Goal: Information Seeking & Learning: Learn about a topic

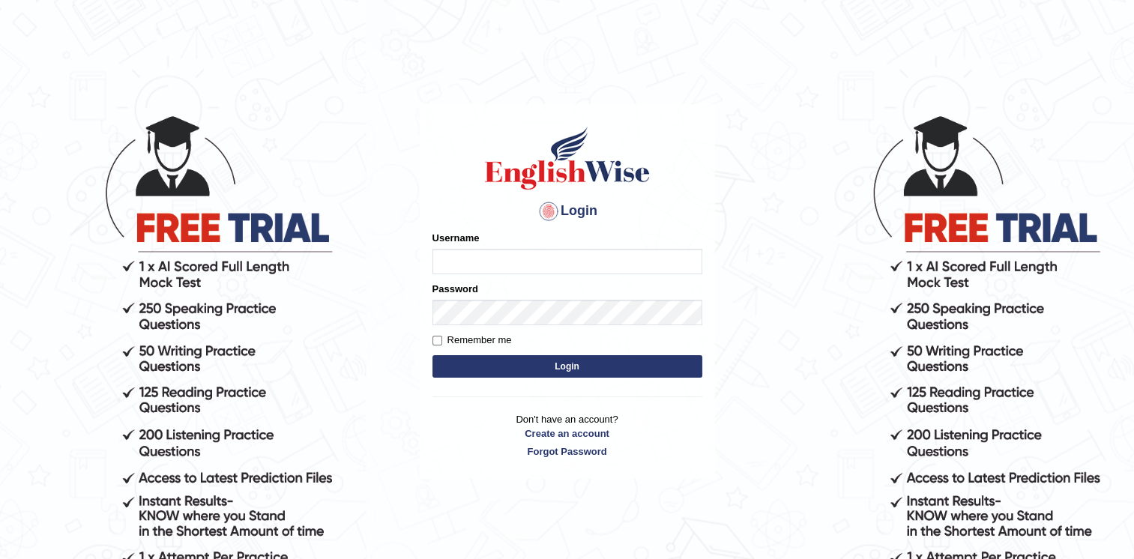
type input "twangdi033"
click at [551, 259] on input "twangdi033" at bounding box center [568, 261] width 270 height 25
click at [445, 366] on button "Login" at bounding box center [568, 366] width 270 height 22
click at [501, 366] on button "Login" at bounding box center [568, 366] width 270 height 22
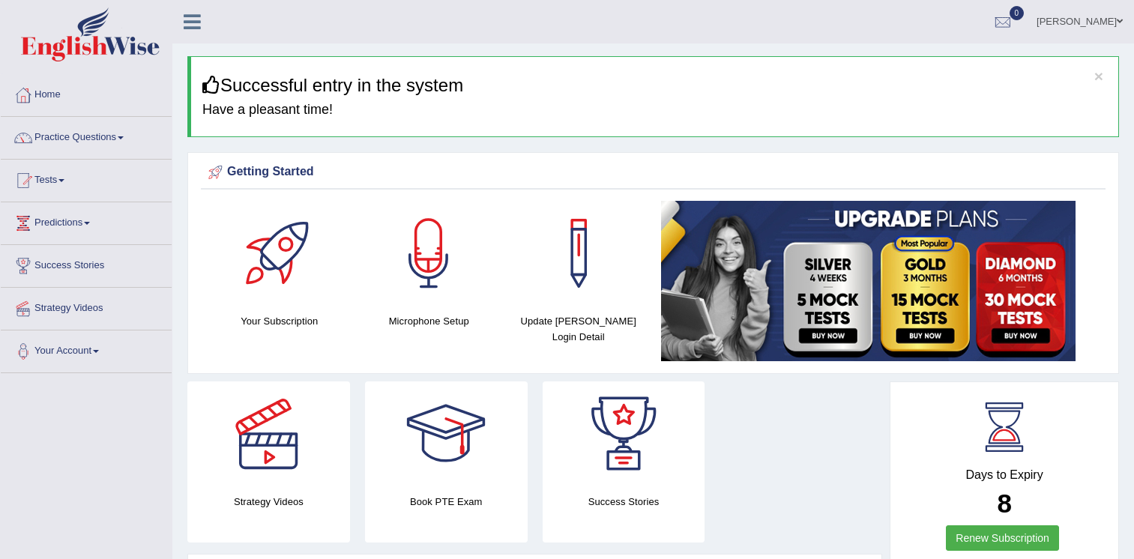
click at [108, 133] on link "Practice Questions" at bounding box center [86, 135] width 171 height 37
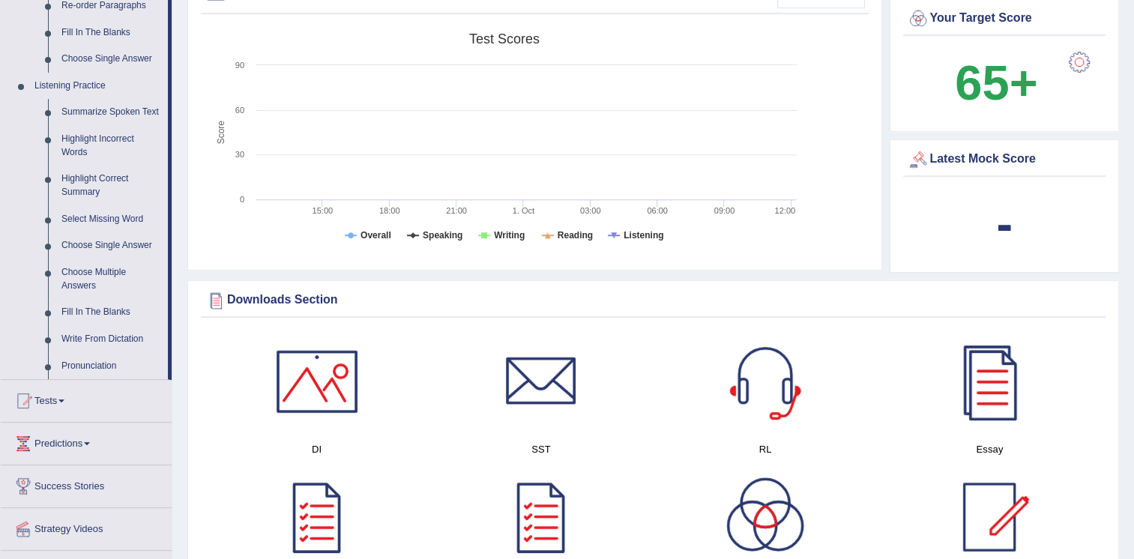
scroll to position [591, 0]
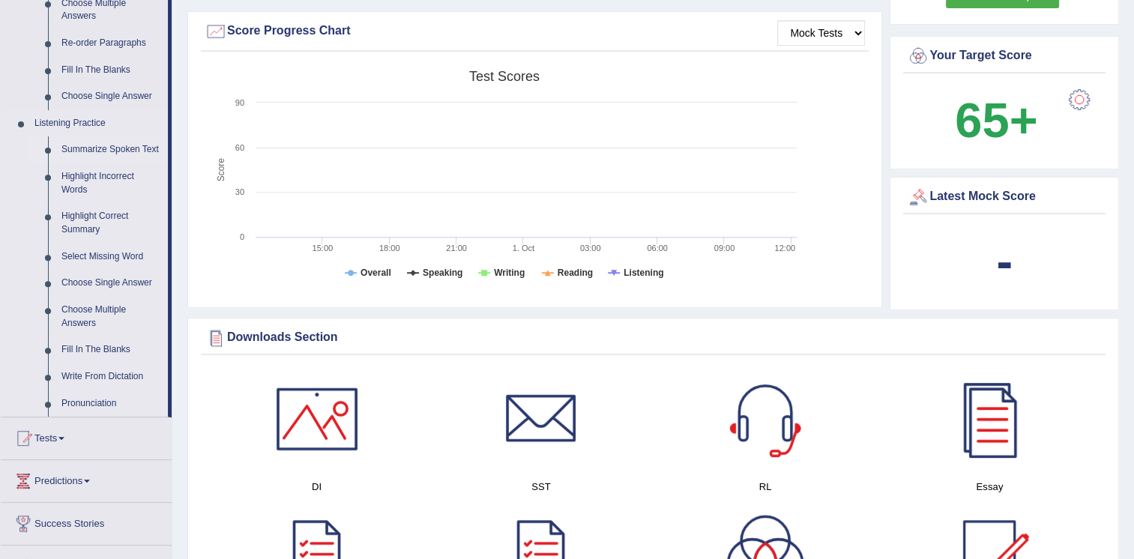
click at [126, 154] on link "Summarize Spoken Text" at bounding box center [111, 149] width 113 height 27
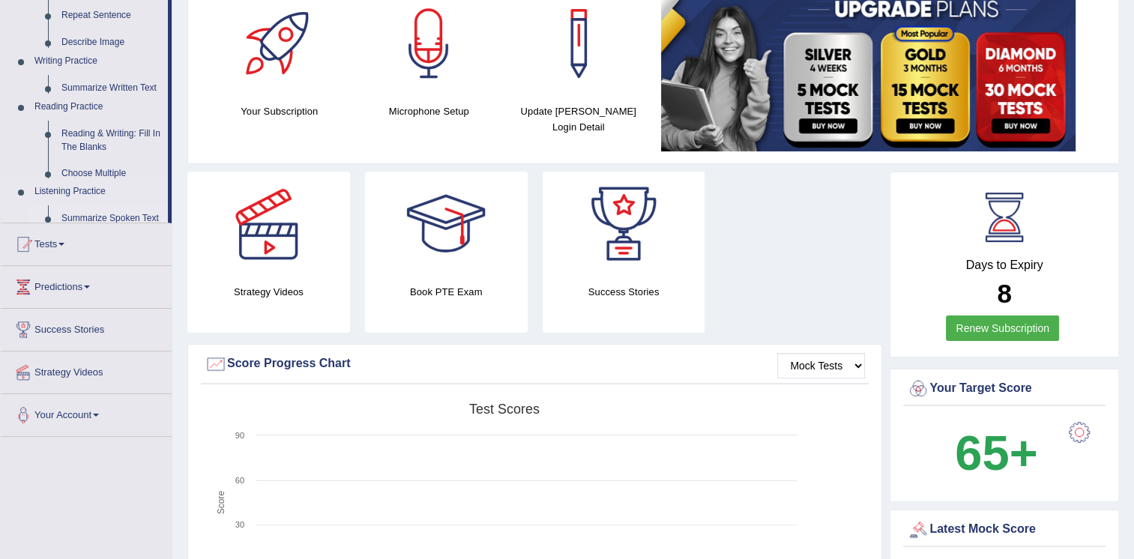
scroll to position [175, 0]
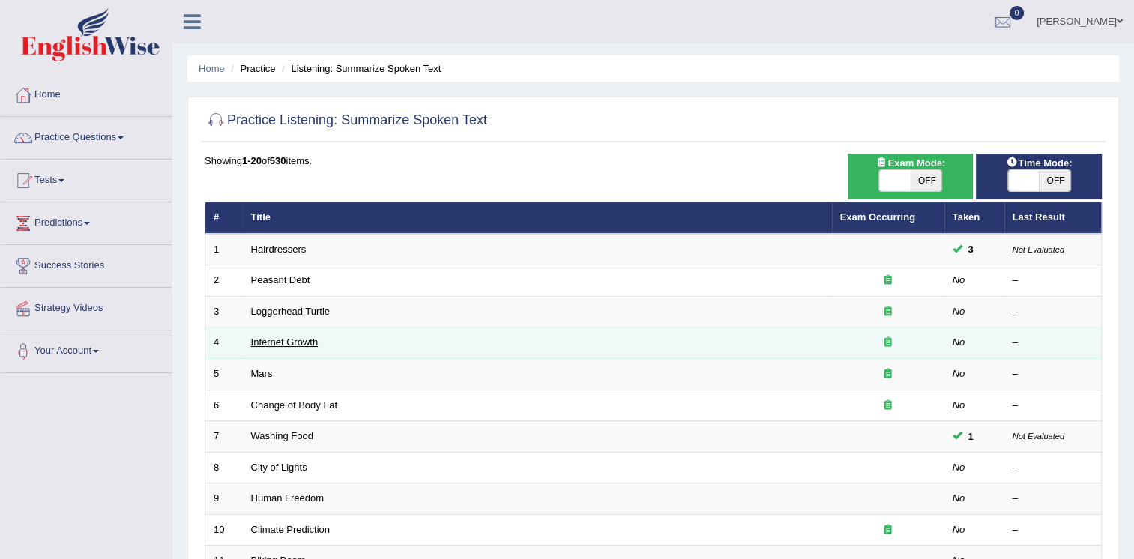
drag, startPoint x: 301, startPoint y: 343, endPoint x: 288, endPoint y: 343, distance: 13.5
click at [288, 343] on link "Internet Growth" at bounding box center [284, 342] width 67 height 11
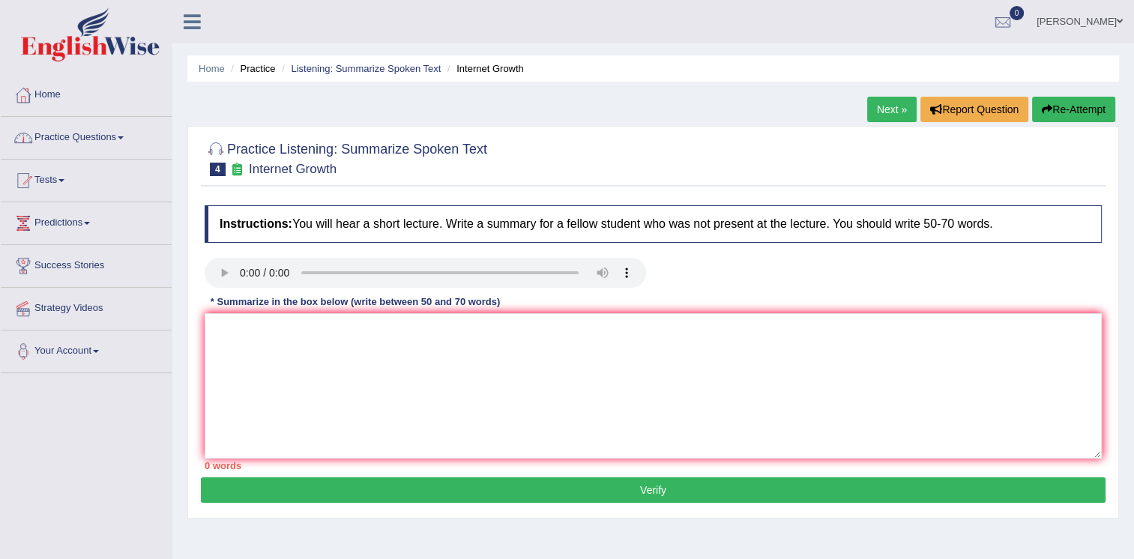
click at [114, 134] on link "Practice Questions" at bounding box center [86, 135] width 171 height 37
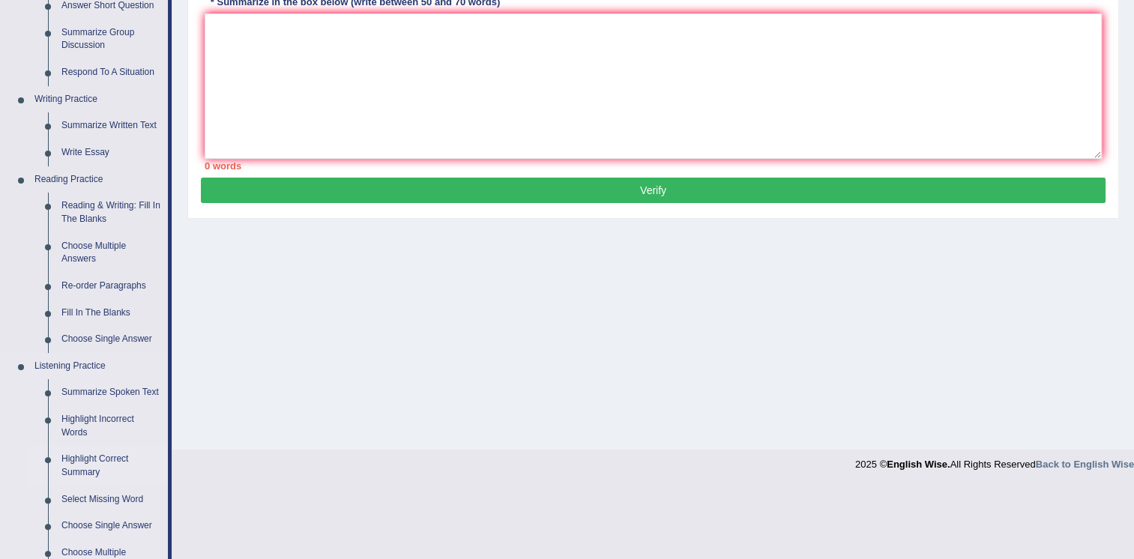
scroll to position [375, 0]
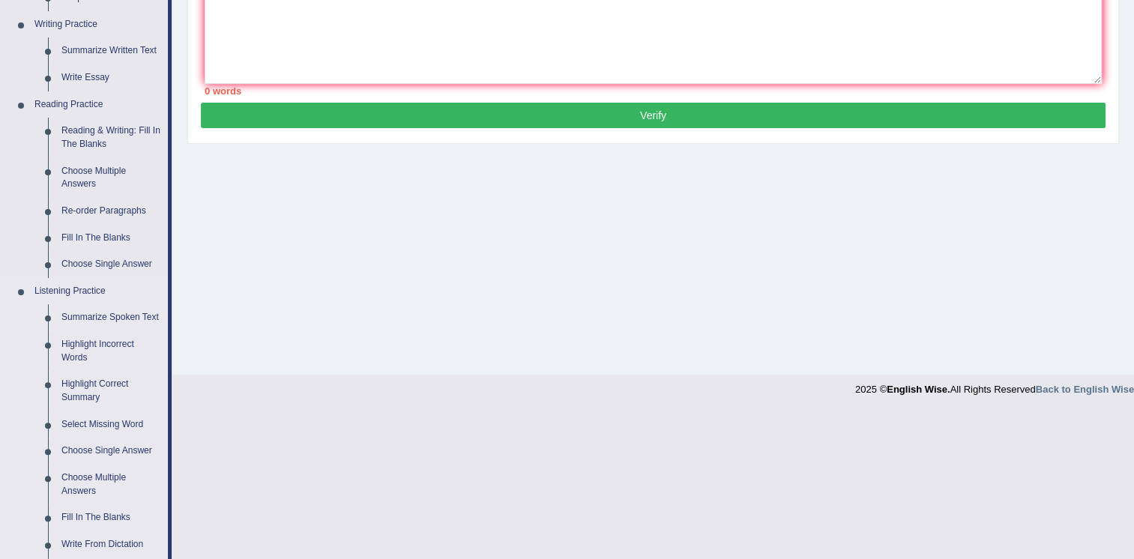
click at [94, 316] on link "Summarize Spoken Text" at bounding box center [111, 317] width 113 height 27
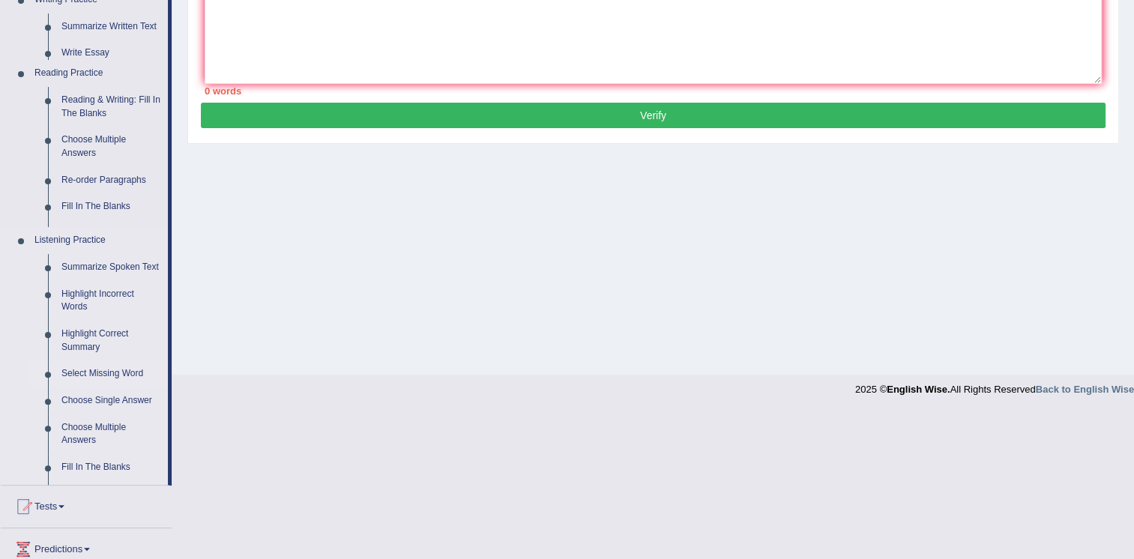
scroll to position [295, 0]
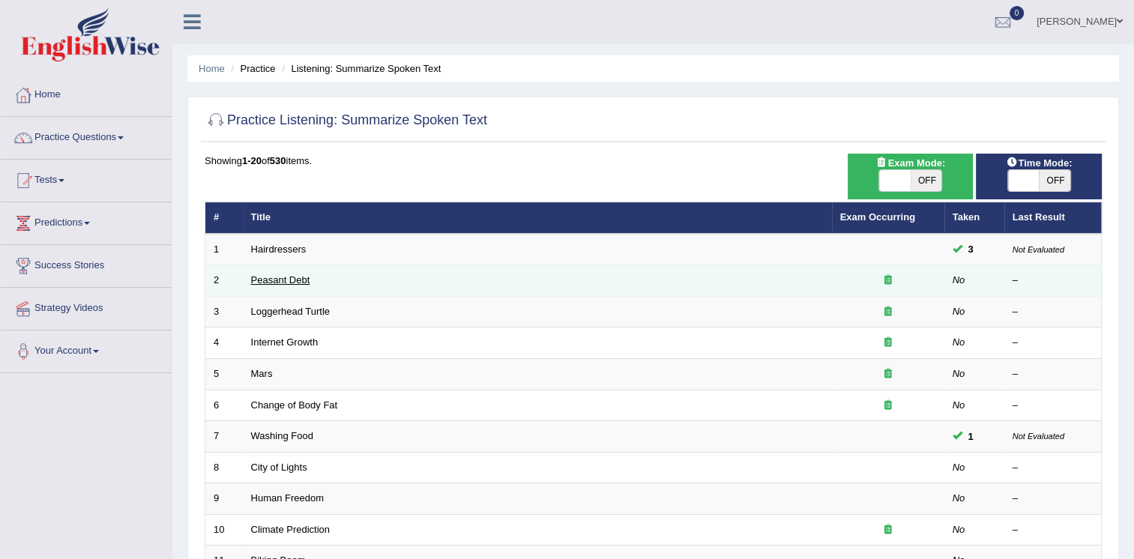
click at [295, 282] on link "Peasant Debt" at bounding box center [280, 279] width 59 height 11
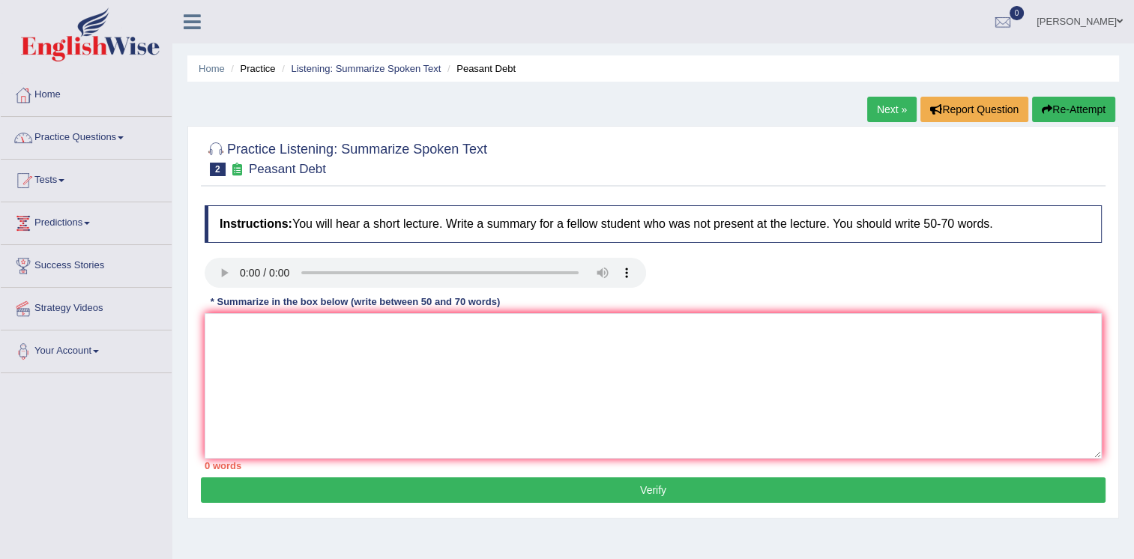
click at [125, 141] on link "Practice Questions" at bounding box center [86, 135] width 171 height 37
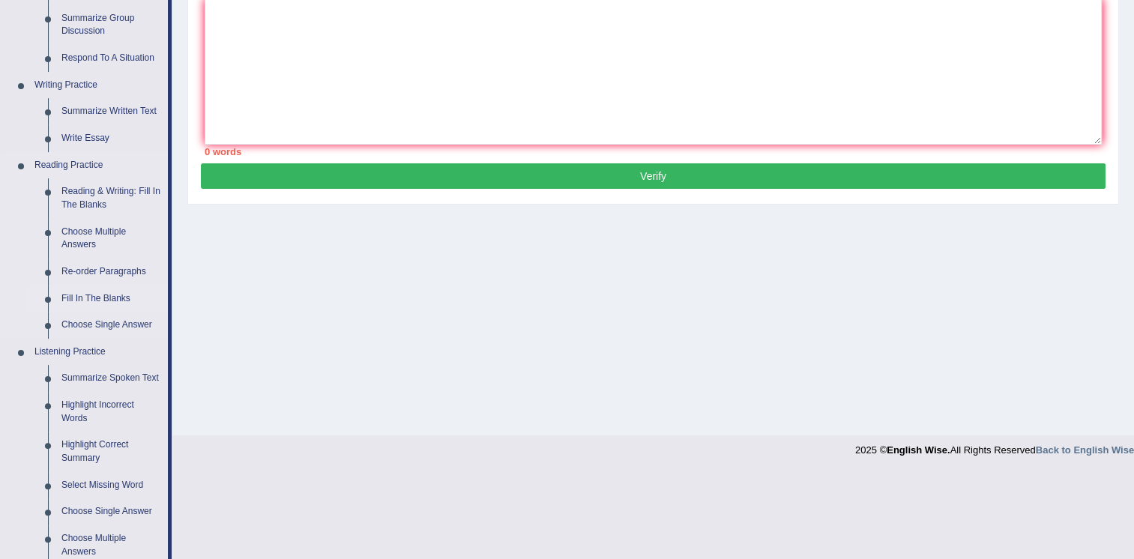
scroll to position [375, 0]
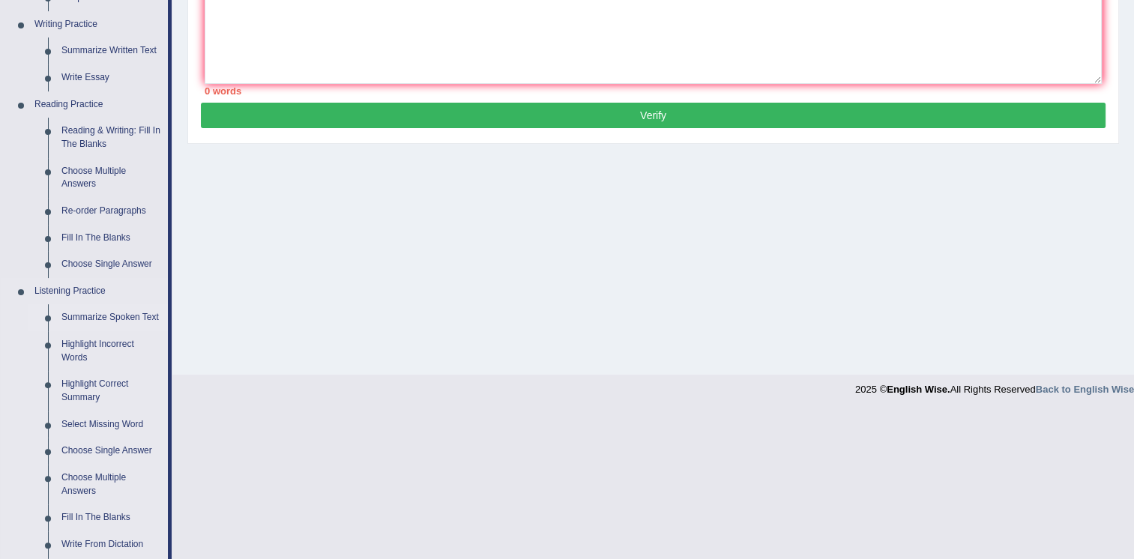
click at [118, 319] on link "Summarize Spoken Text" at bounding box center [111, 317] width 113 height 27
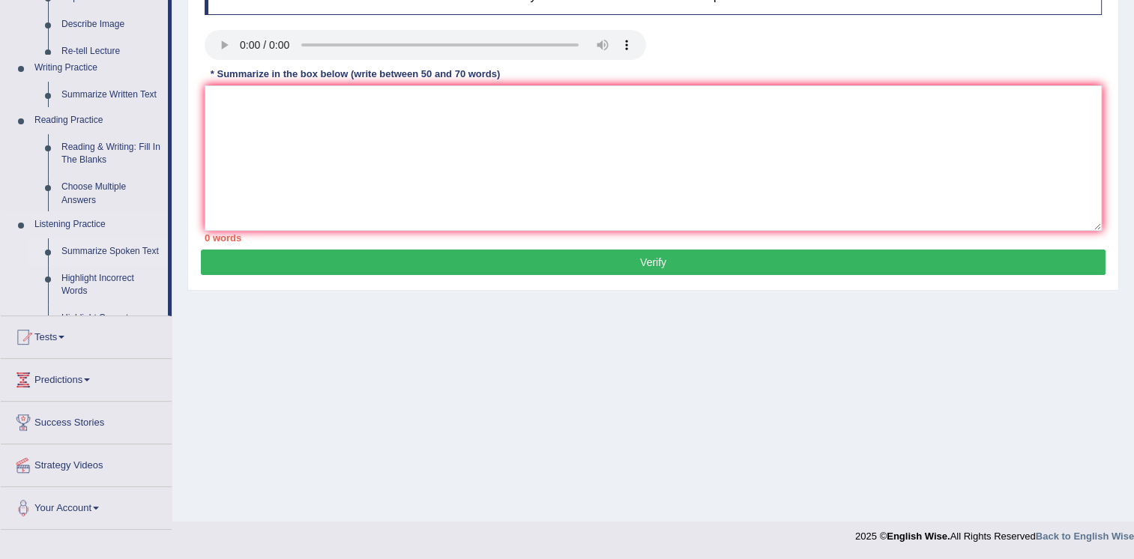
scroll to position [228, 0]
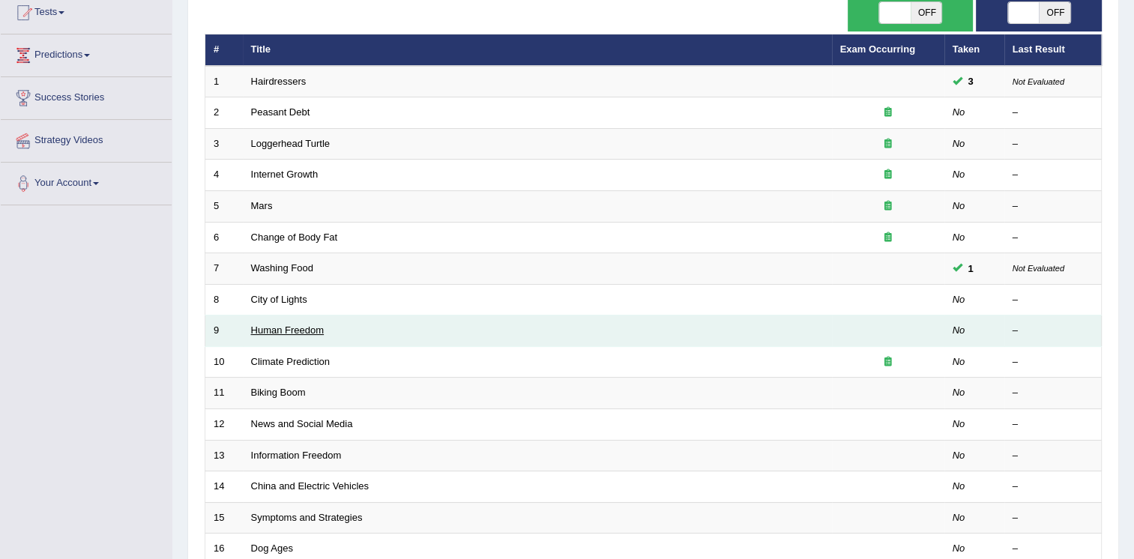
scroll to position [225, 0]
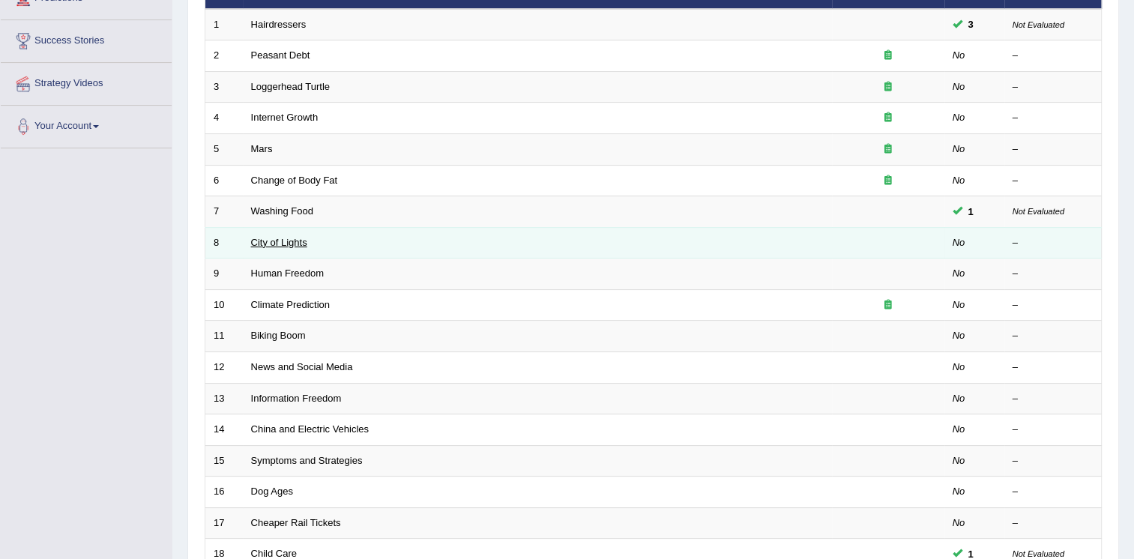
click at [298, 244] on link "City of Lights" at bounding box center [279, 242] width 56 height 11
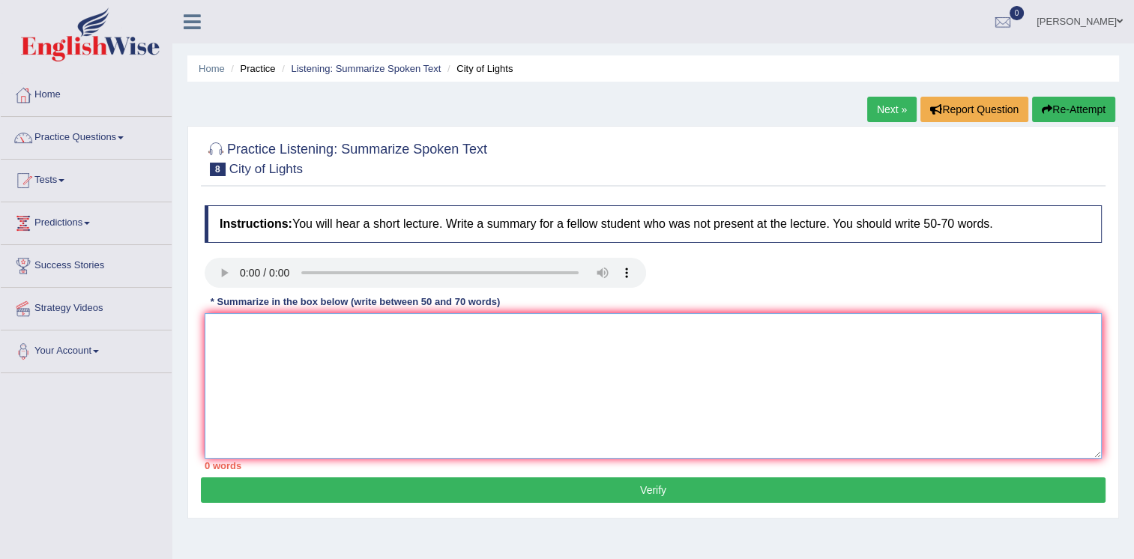
click at [223, 325] on textarea at bounding box center [653, 385] width 897 height 145
type textarea "t"
click at [473, 334] on textarea "The speaker provides brief information about the ''light Fastavle''. First of a…" at bounding box center [653, 385] width 897 height 145
click at [604, 331] on textarea "The speaker provides brief information about the ''light fastavle''. First of a…" at bounding box center [653, 385] width 897 height 145
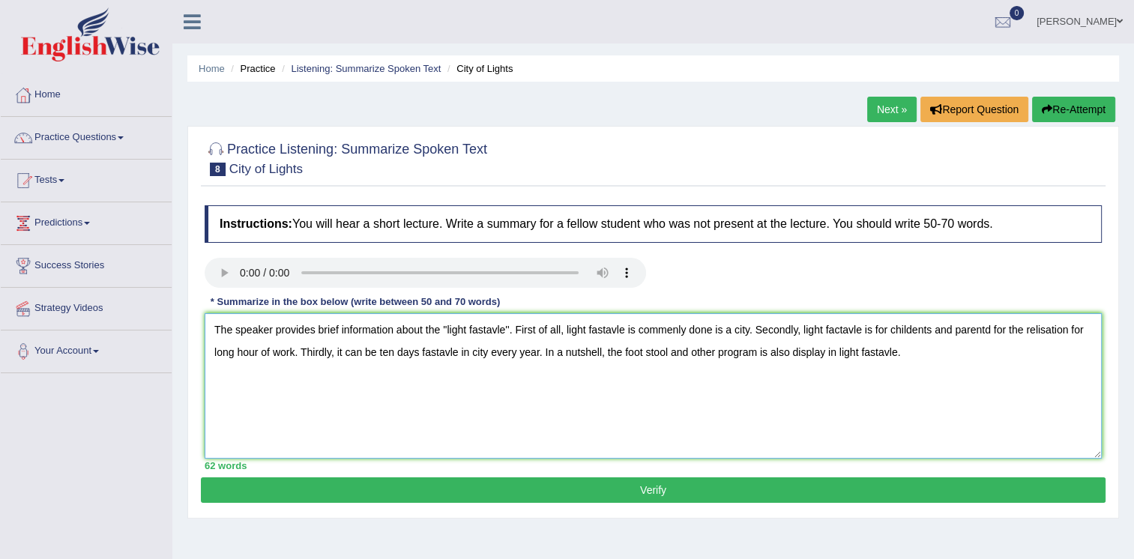
type textarea "The speaker provides brief information about the ''light fastavle''. First of a…"
click at [651, 495] on button "Verify" at bounding box center [653, 490] width 905 height 25
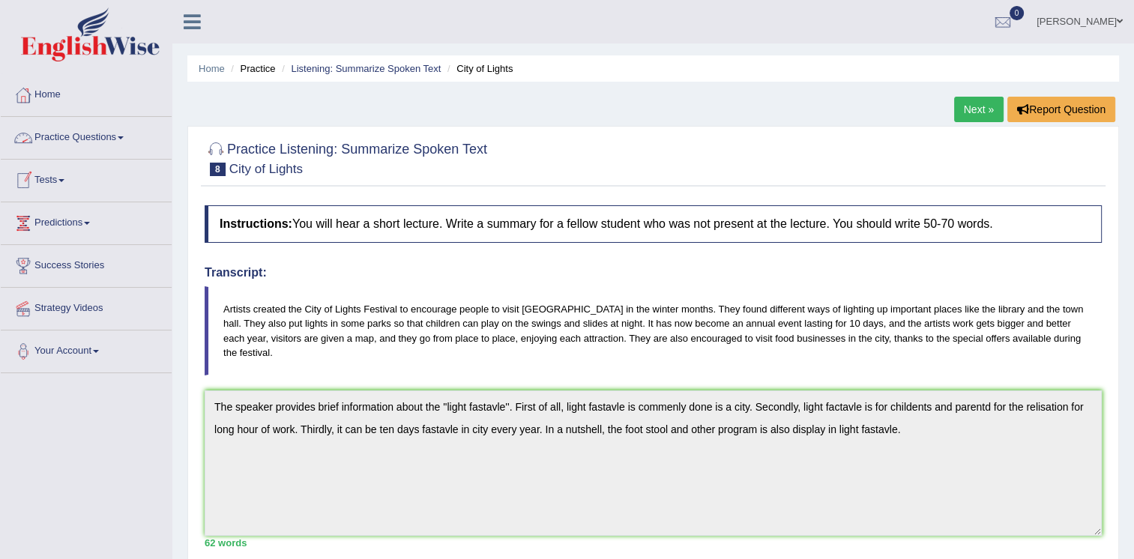
click at [122, 139] on span at bounding box center [121, 137] width 6 height 3
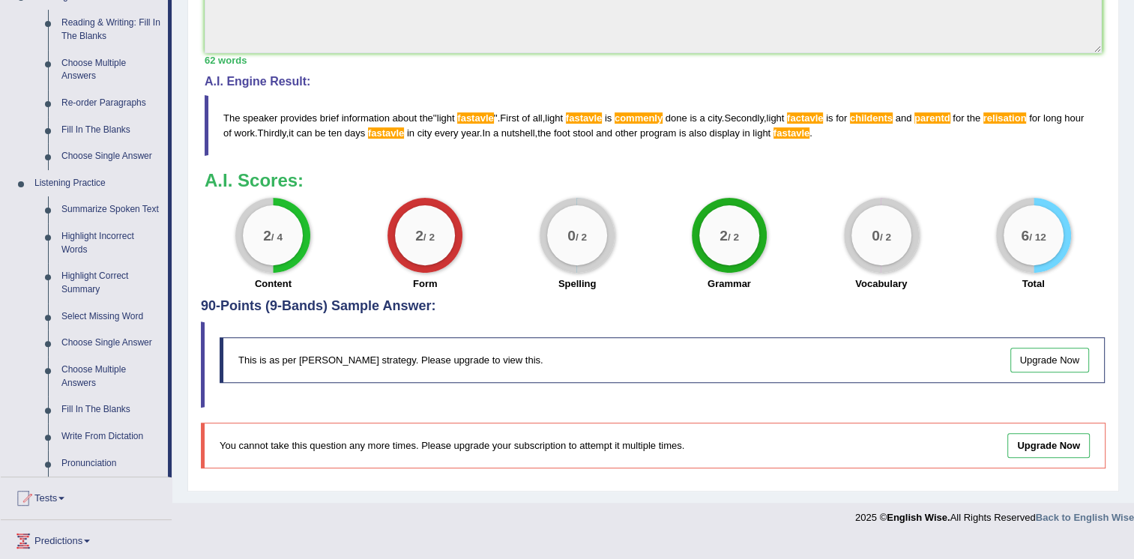
scroll to position [614, 0]
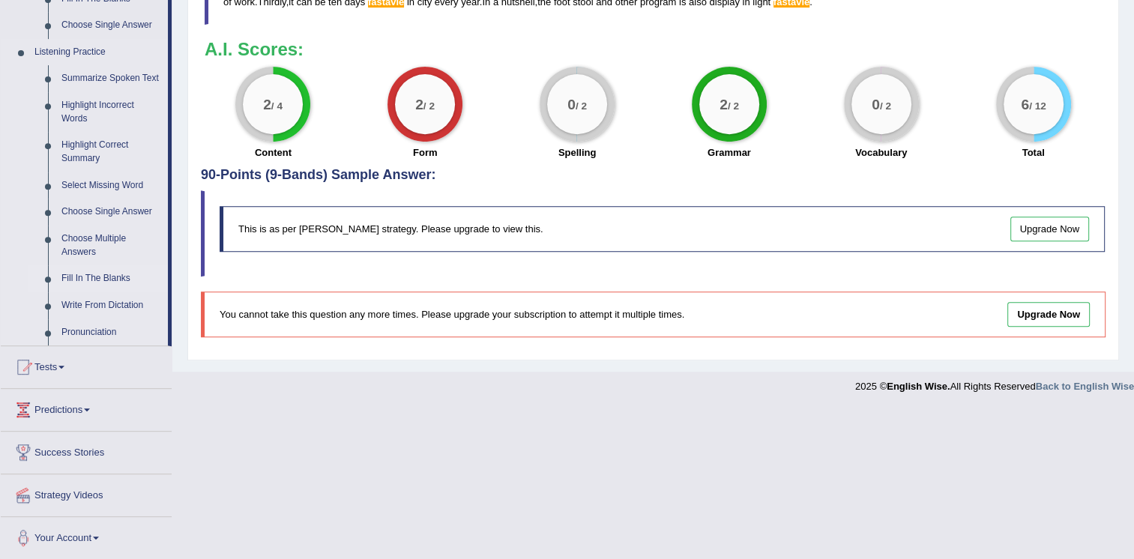
click at [96, 277] on link "Fill In The Blanks" at bounding box center [111, 278] width 113 height 27
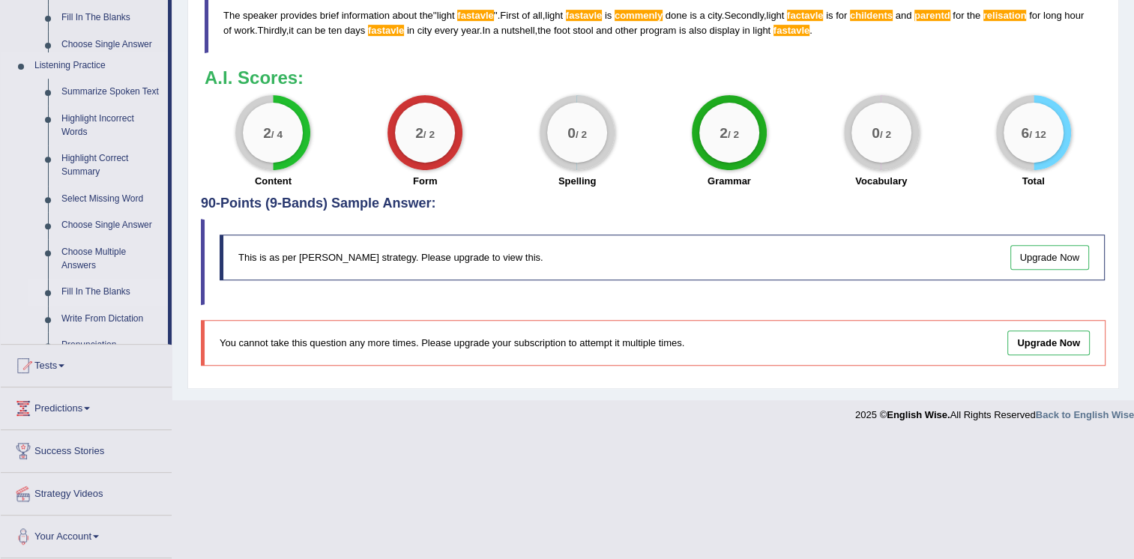
scroll to position [462, 0]
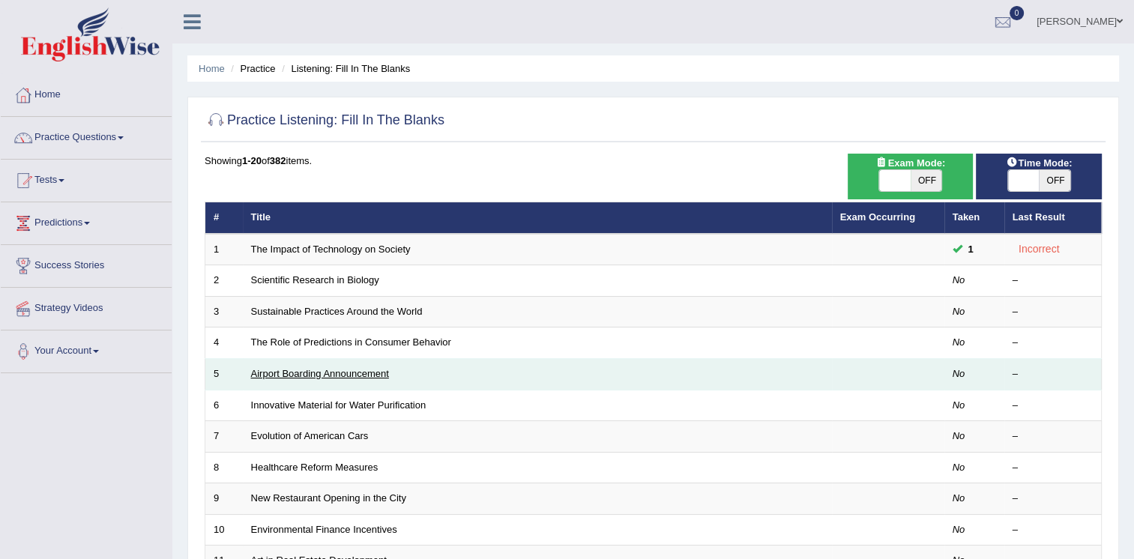
click at [316, 373] on link "Airport Boarding Announcement" at bounding box center [320, 373] width 138 height 11
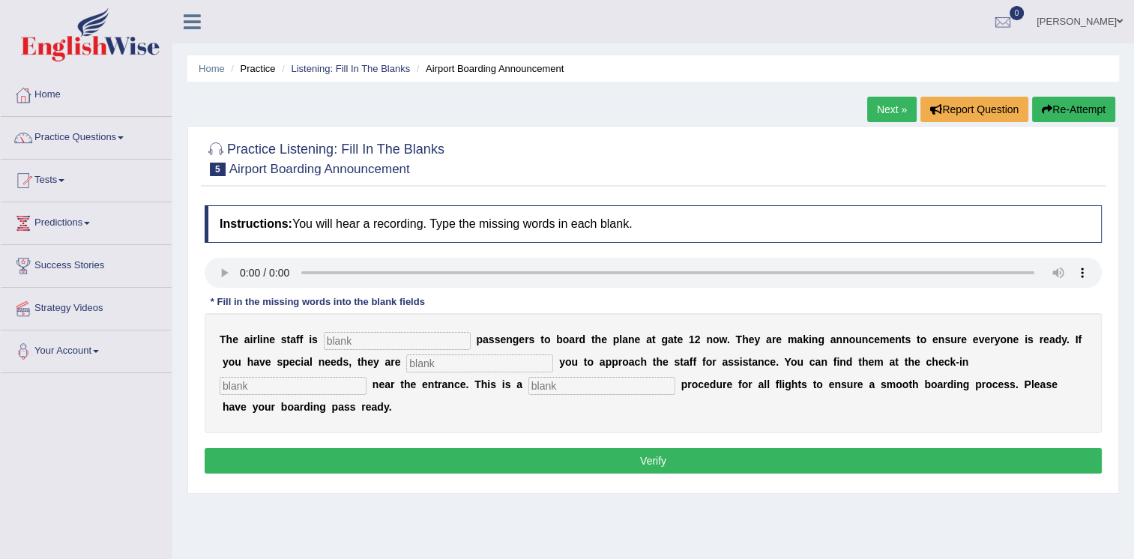
click at [342, 343] on input "text" at bounding box center [397, 341] width 147 height 18
type input "inviting"
click at [406, 364] on input "text" at bounding box center [479, 364] width 147 height 18
type input "R"
type input "requesting"
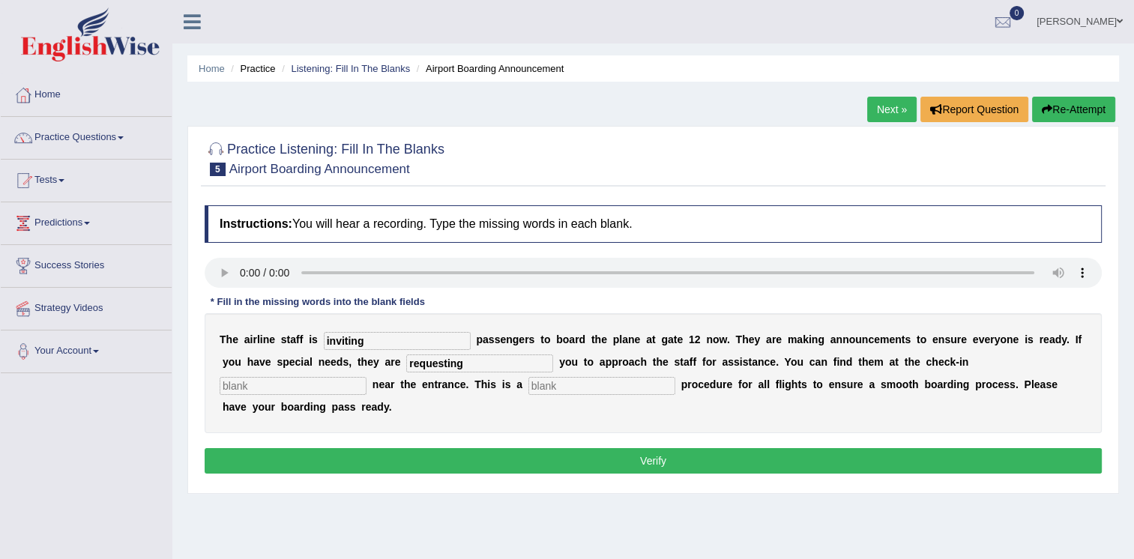
click at [367, 377] on input "text" at bounding box center [293, 386] width 147 height 18
type input "desk"
click at [529, 384] on input "text" at bounding box center [602, 386] width 147 height 18
type input "regular"
click at [420, 448] on button "Verify" at bounding box center [653, 460] width 897 height 25
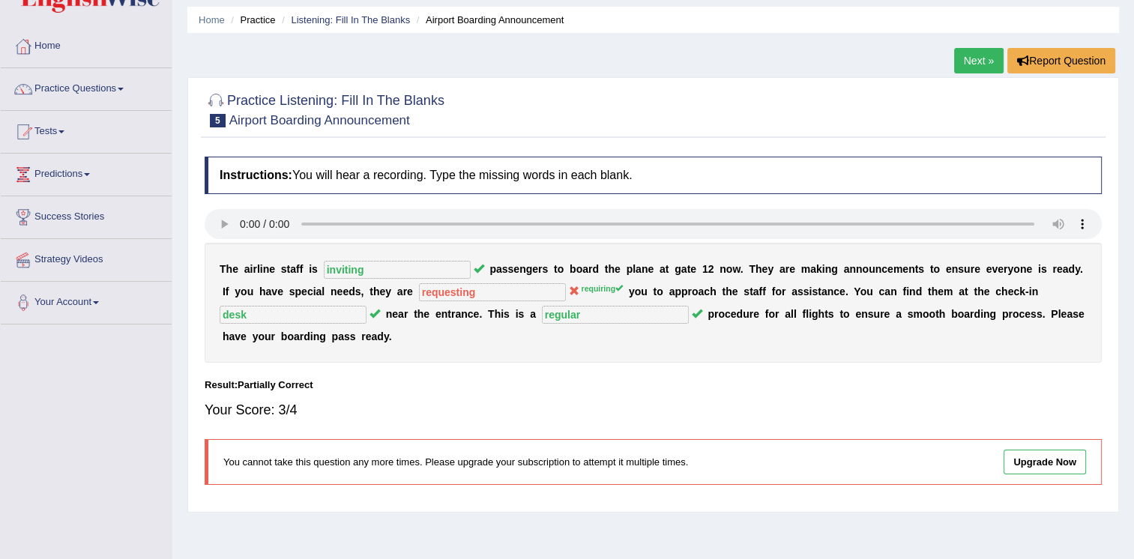
scroll to position [75, 0]
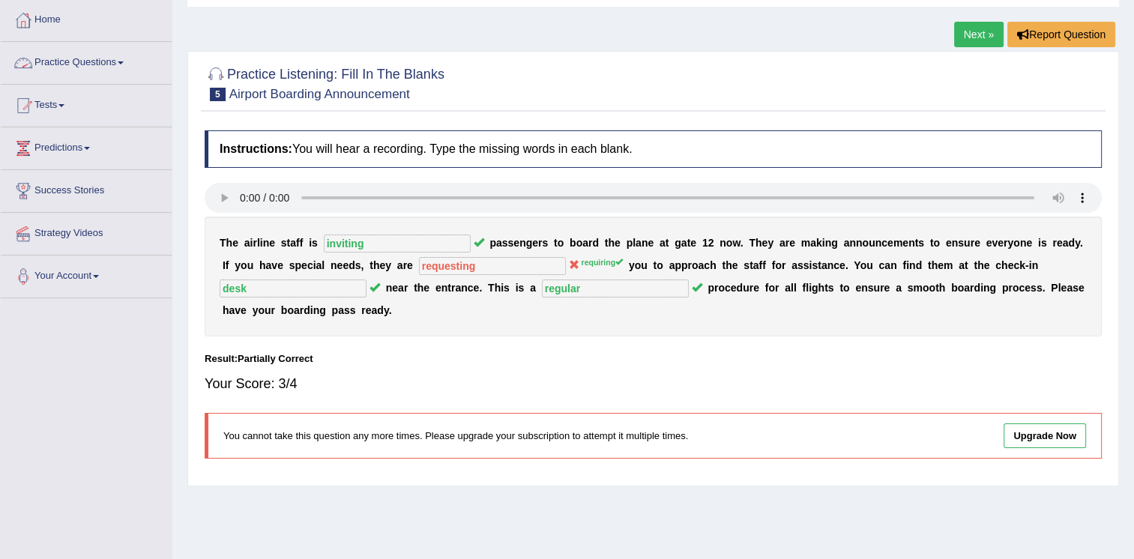
click at [136, 64] on link "Practice Questions" at bounding box center [86, 60] width 171 height 37
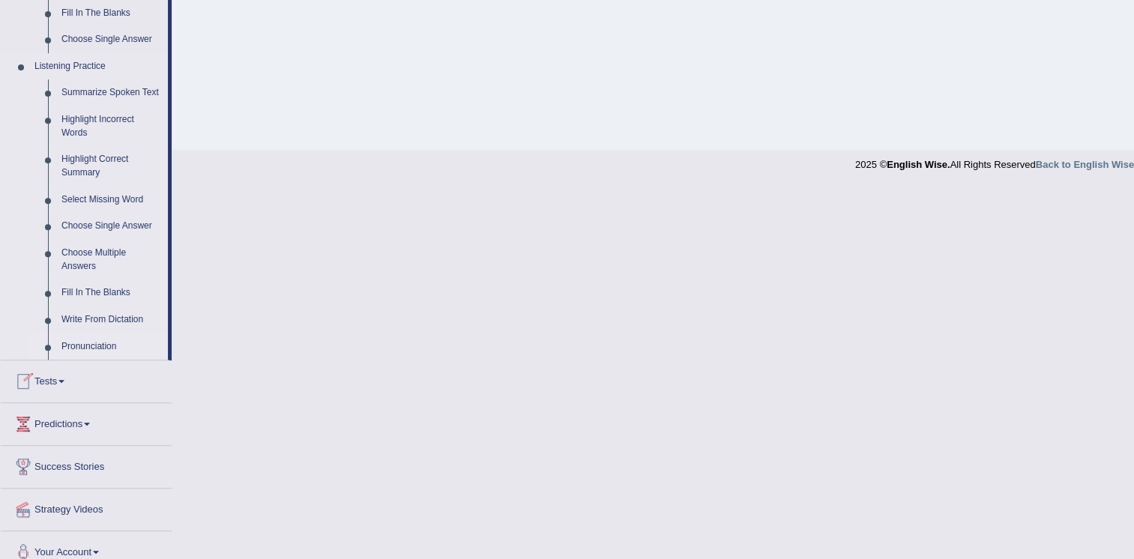
scroll to position [525, 0]
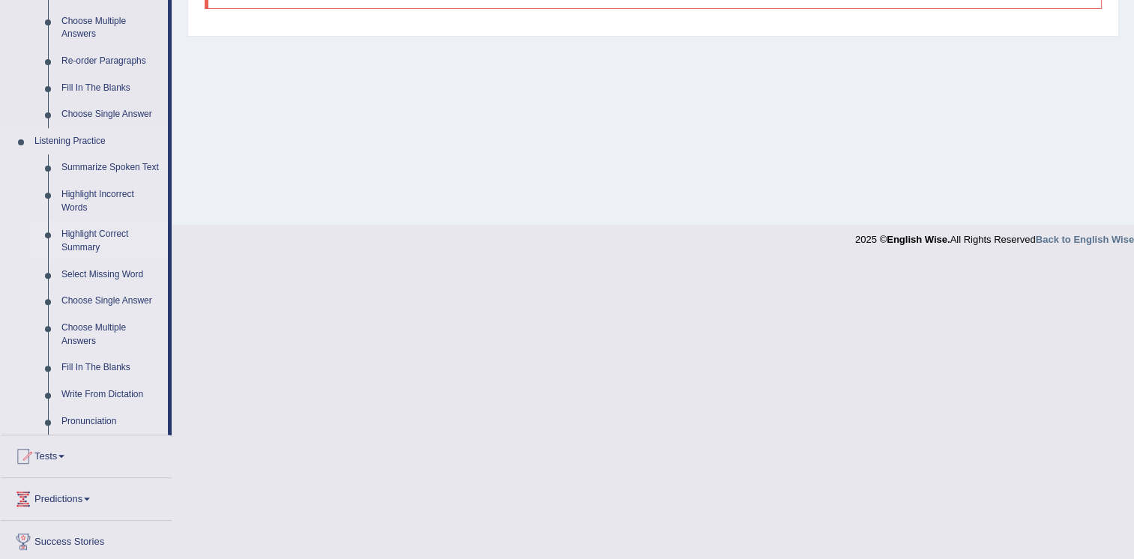
click at [79, 243] on link "Highlight Correct Summary" at bounding box center [111, 241] width 113 height 40
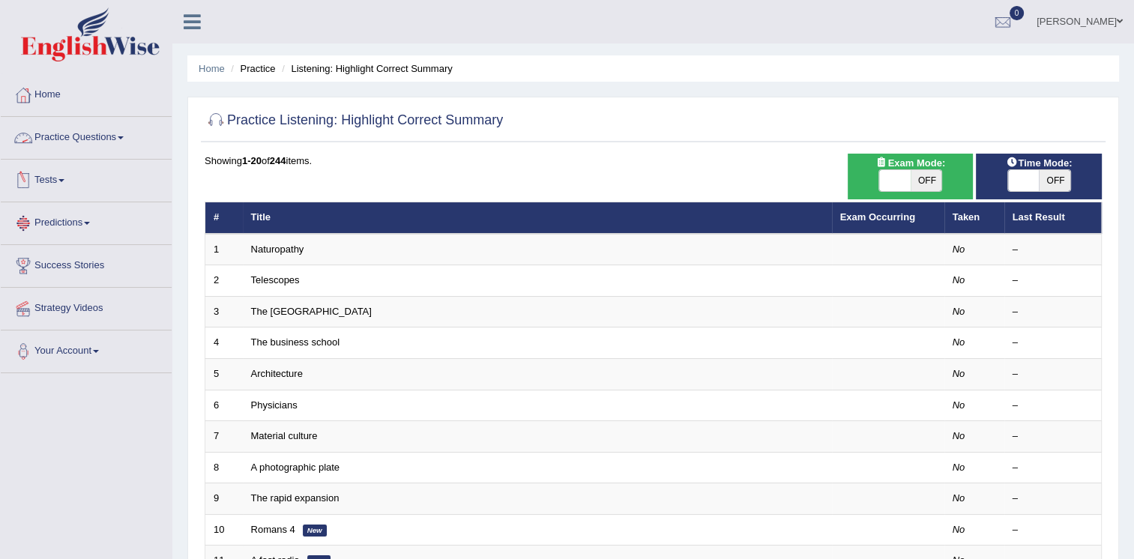
click at [99, 139] on link "Practice Questions" at bounding box center [86, 135] width 171 height 37
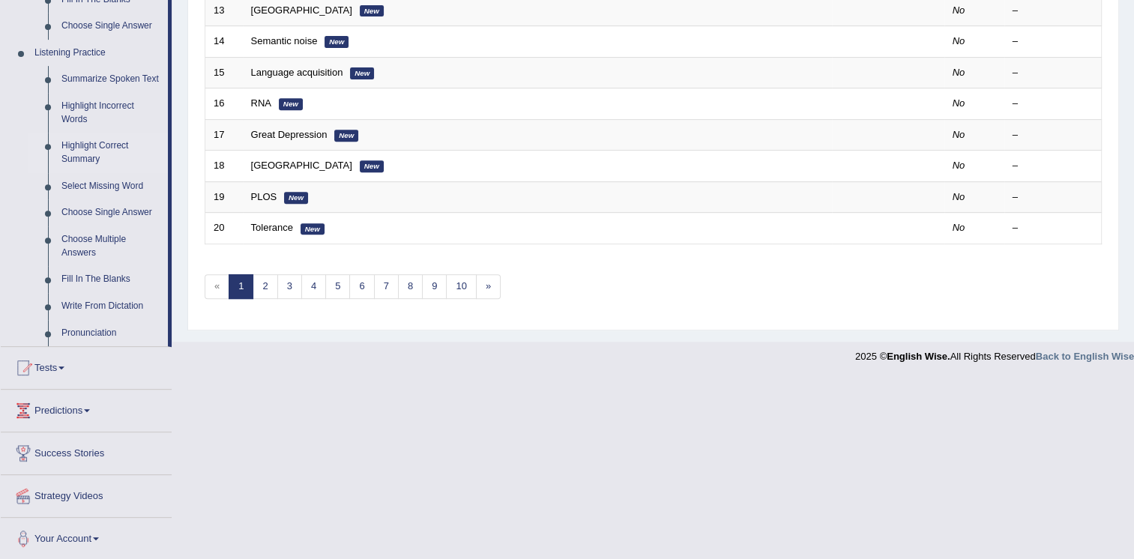
scroll to position [614, 0]
click at [90, 110] on link "Highlight Incorrect Words" at bounding box center [111, 112] width 113 height 40
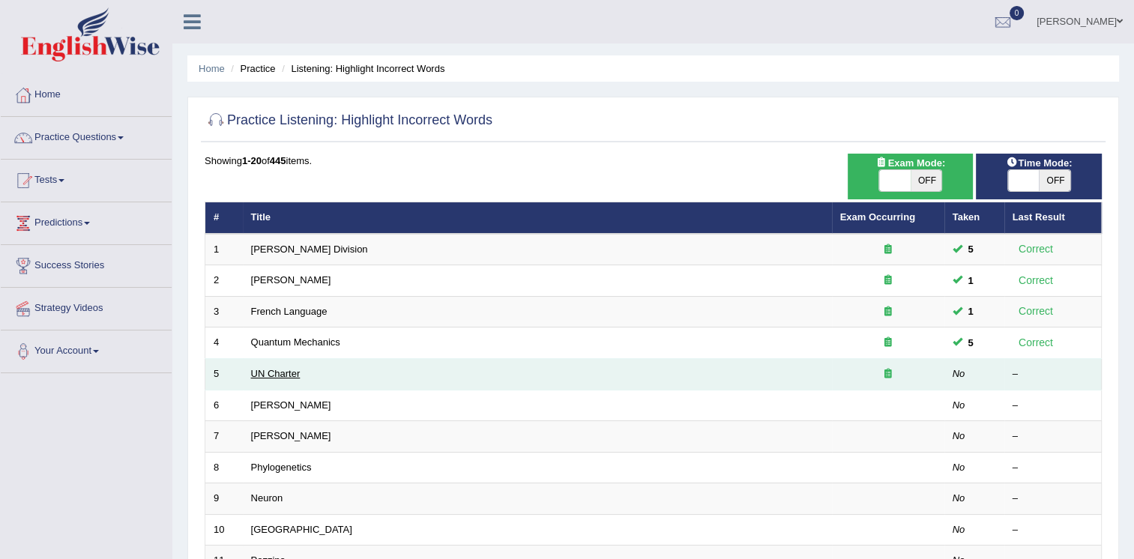
click at [277, 376] on link "UN Charter" at bounding box center [275, 373] width 49 height 11
click at [279, 376] on link "UN Charter" at bounding box center [275, 373] width 49 height 11
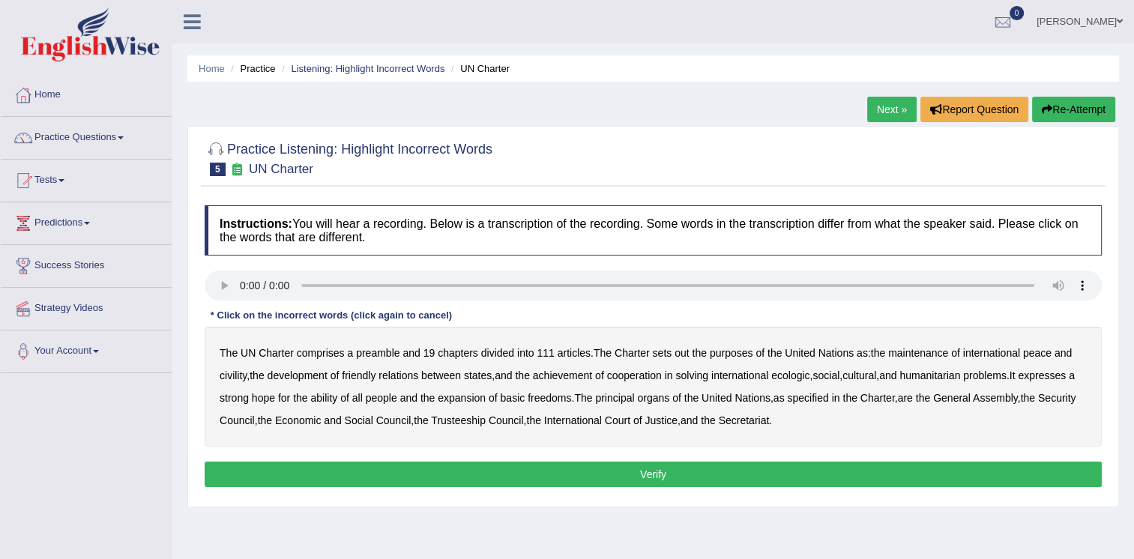
click at [681, 352] on b "out" at bounding box center [682, 353] width 14 height 12
click at [235, 376] on b "civility" at bounding box center [233, 376] width 27 height 12
click at [337, 399] on b "ability" at bounding box center [323, 398] width 27 height 12
click at [645, 477] on button "Verify" at bounding box center [653, 474] width 897 height 25
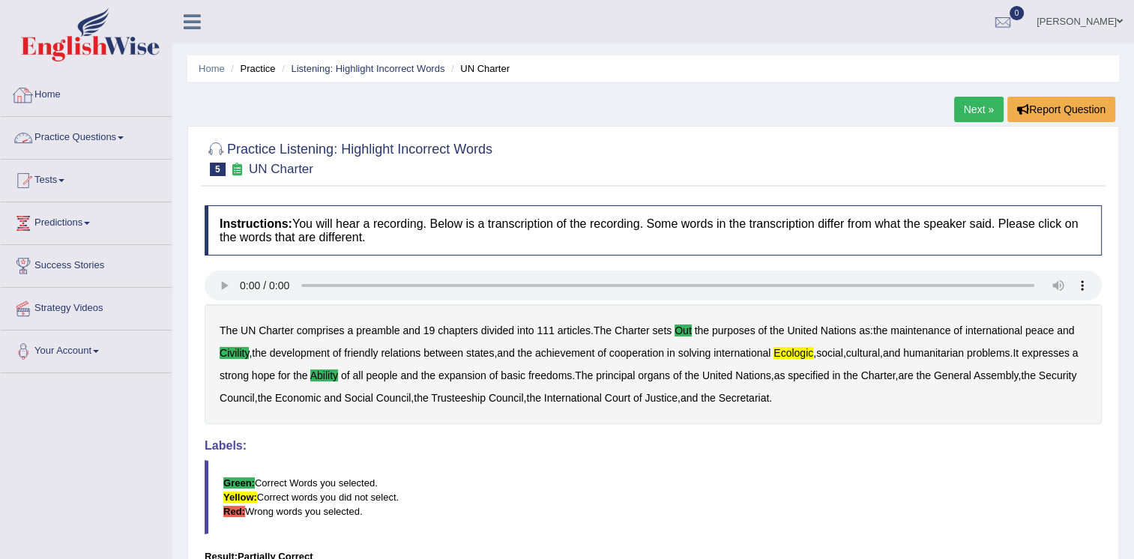
click at [68, 135] on link "Practice Questions" at bounding box center [86, 135] width 171 height 37
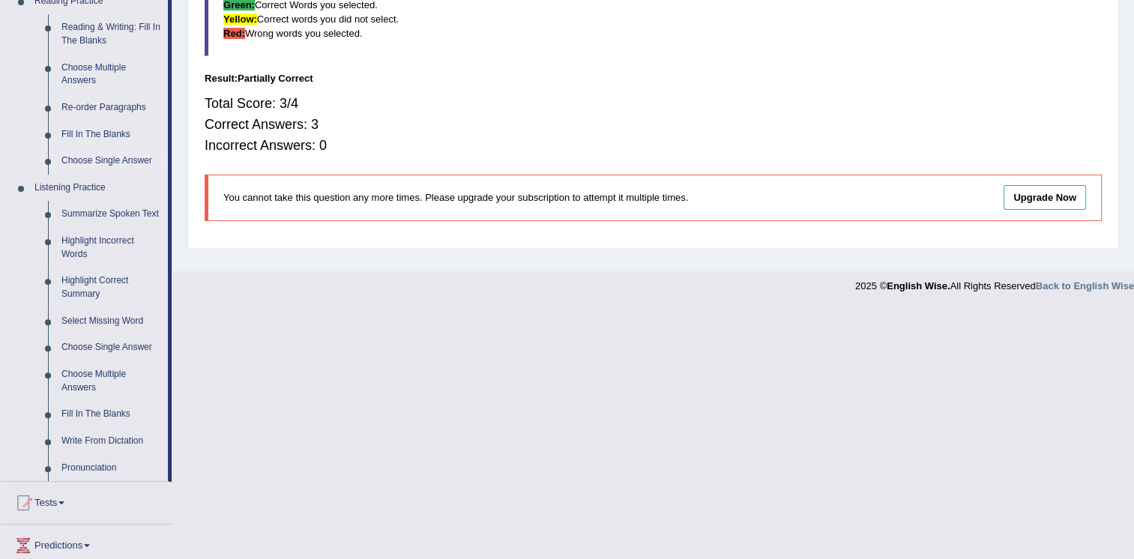
scroll to position [614, 0]
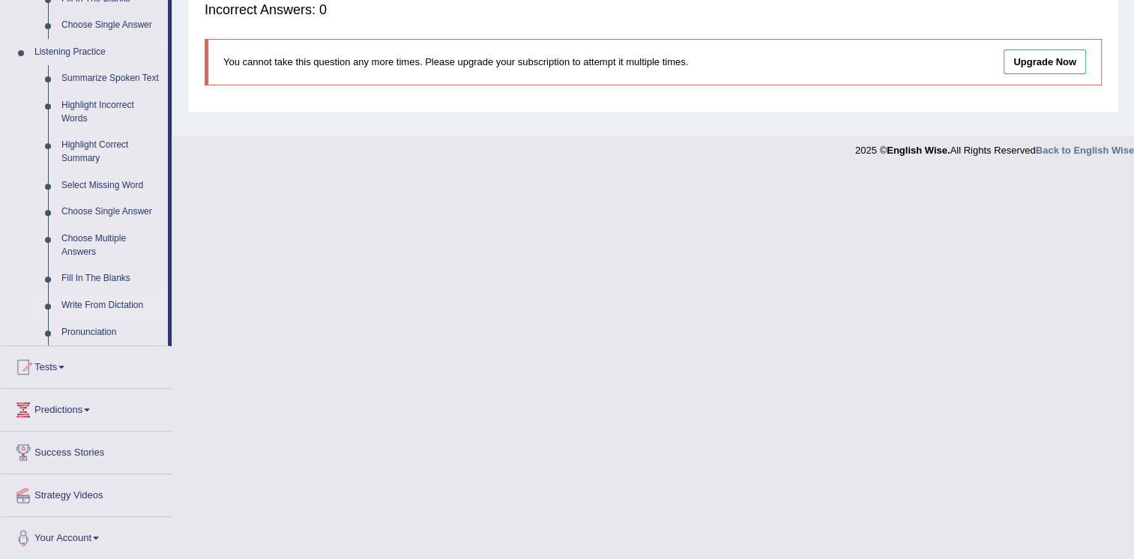
click at [105, 300] on link "Write From Dictation" at bounding box center [111, 305] width 113 height 27
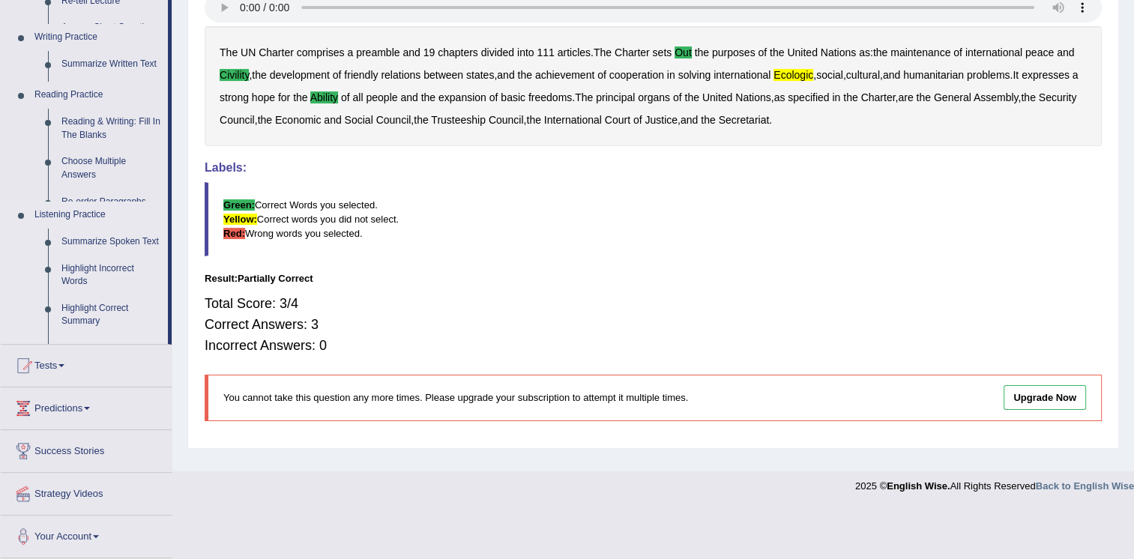
scroll to position [228, 0]
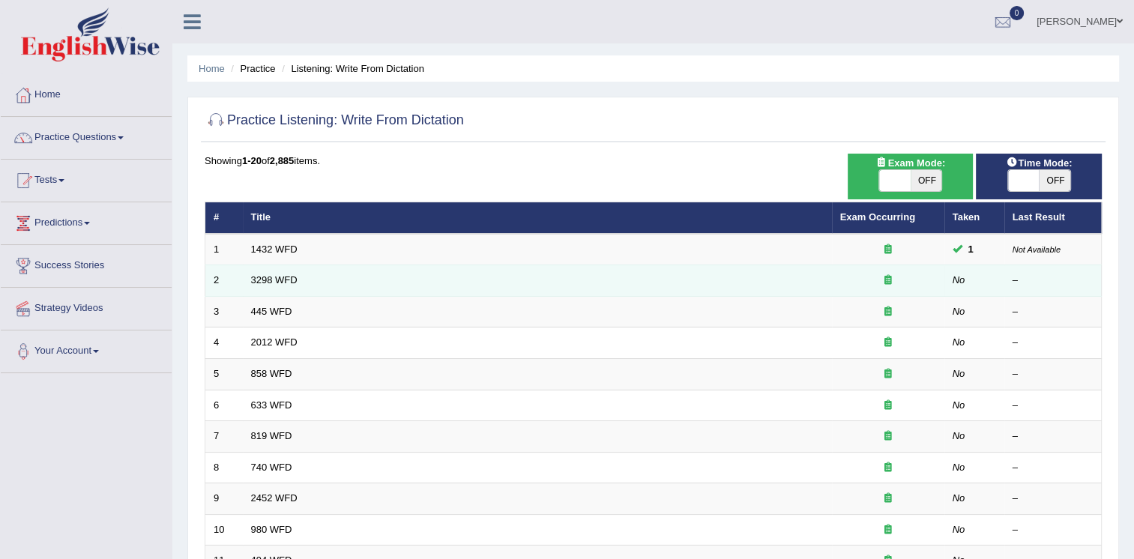
click at [308, 279] on td "3298 WFD" at bounding box center [537, 280] width 589 height 31
click at [268, 277] on link "3298 WFD" at bounding box center [274, 279] width 46 height 11
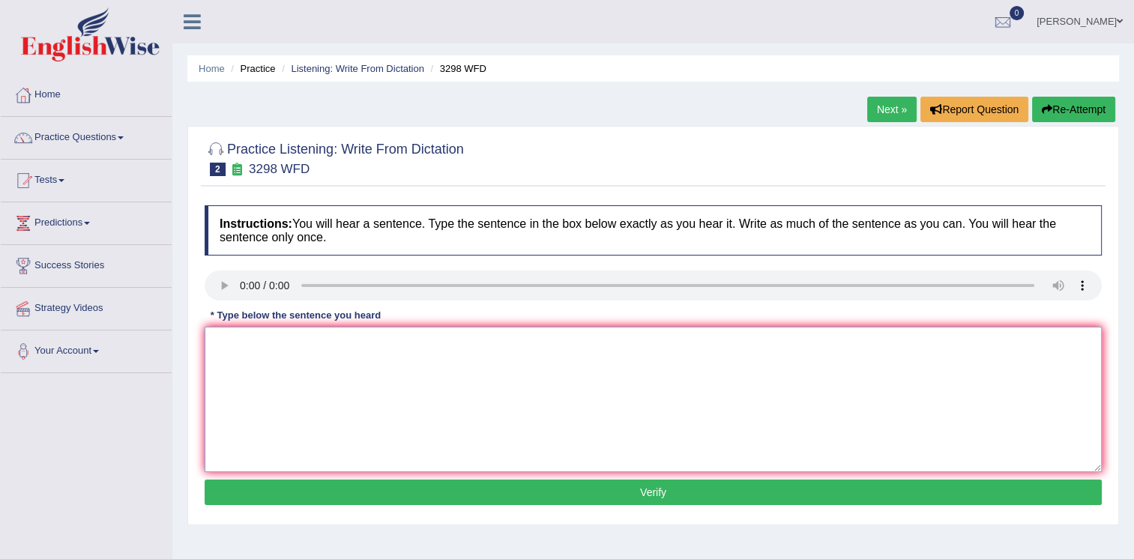
click at [216, 336] on textarea at bounding box center [653, 399] width 897 height 145
type textarea "Animal behiveral similer aspest to human."
click at [531, 495] on button "Verify" at bounding box center [653, 492] width 897 height 25
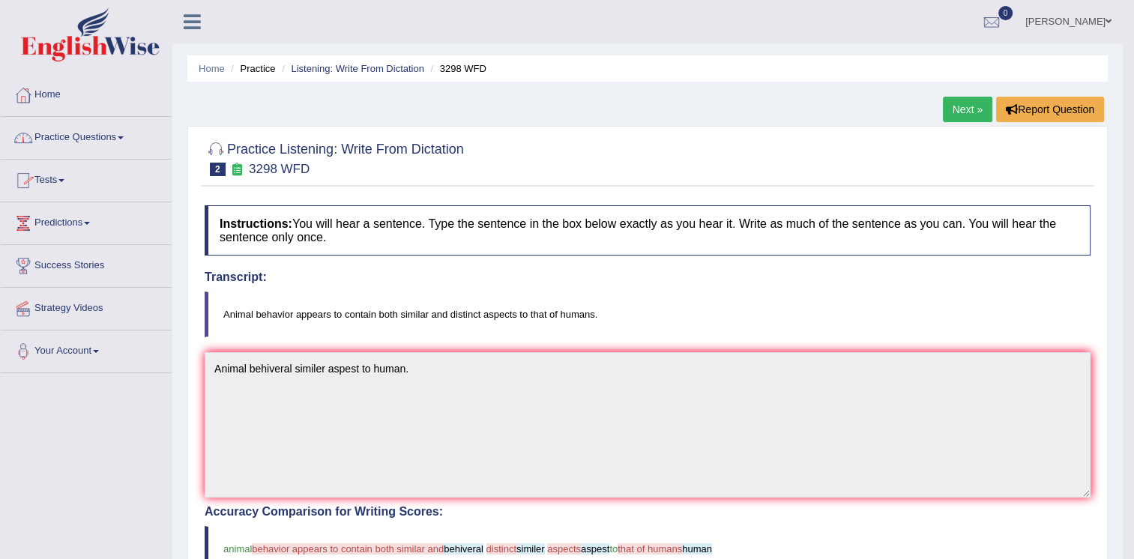
click at [962, 103] on link "Next »" at bounding box center [967, 109] width 49 height 25
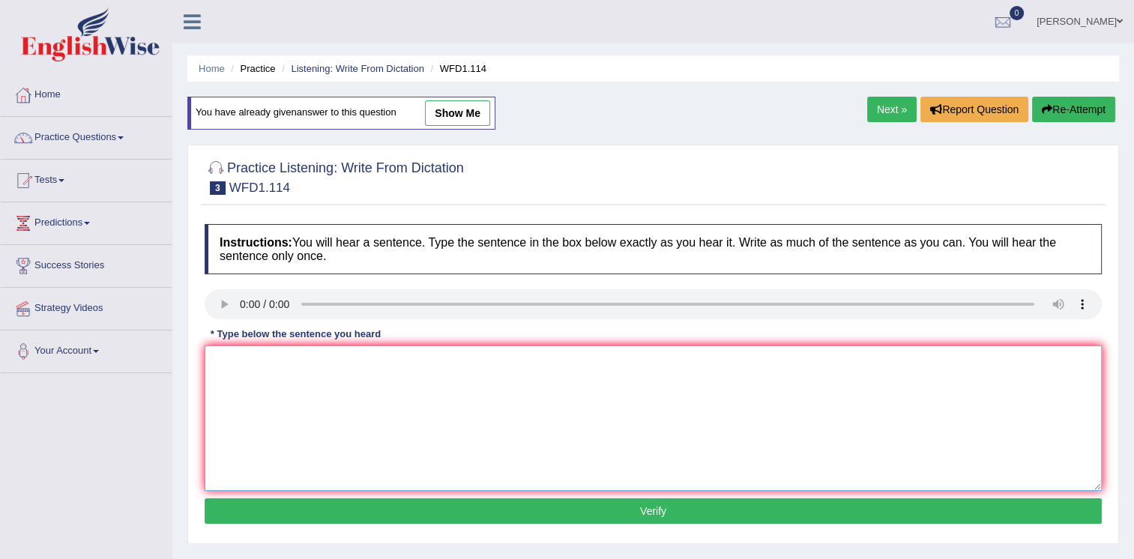
click at [259, 354] on textarea at bounding box center [653, 418] width 897 height 145
type textarea "t"
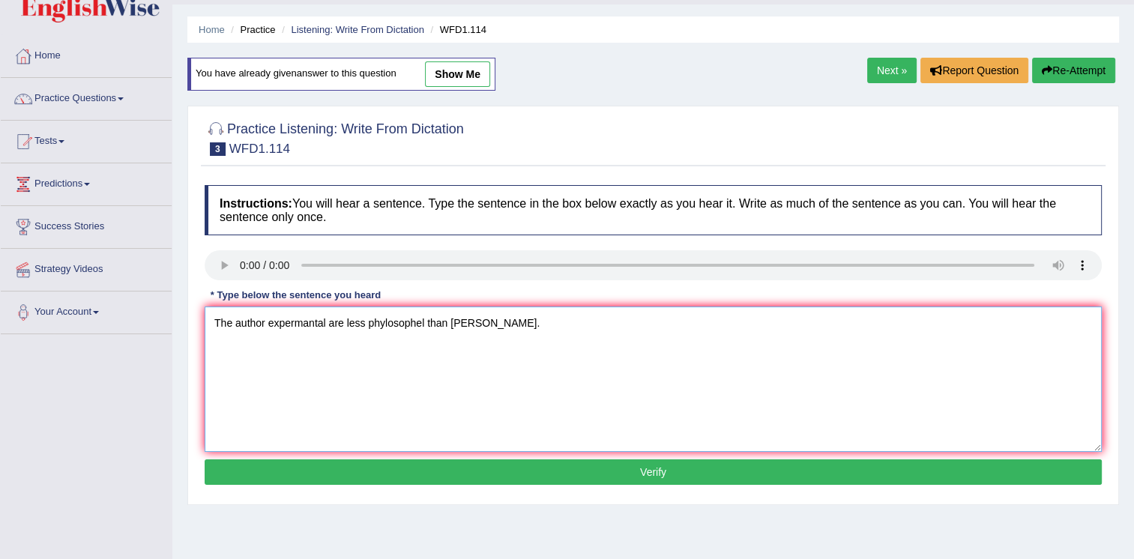
scroll to position [75, 0]
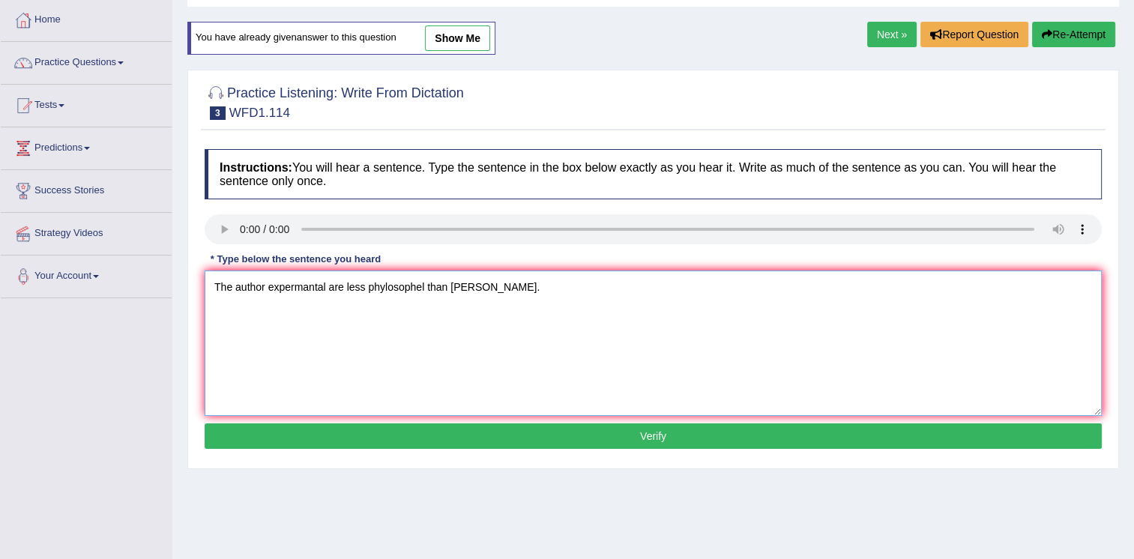
type textarea "The author expermantal are less phylosophel than expermantle."
click at [583, 439] on button "Verify" at bounding box center [653, 436] width 897 height 25
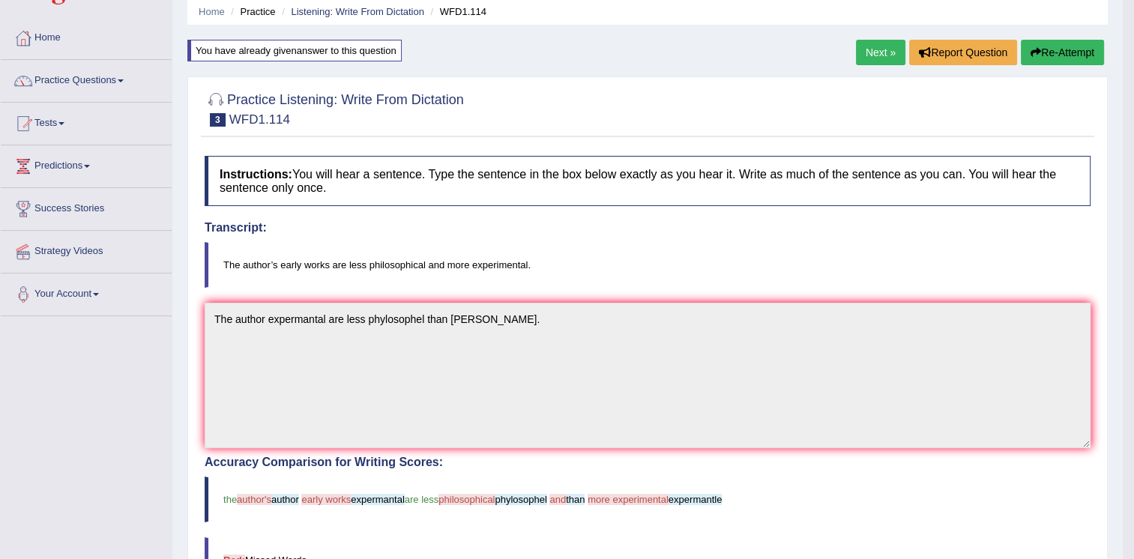
scroll to position [0, 0]
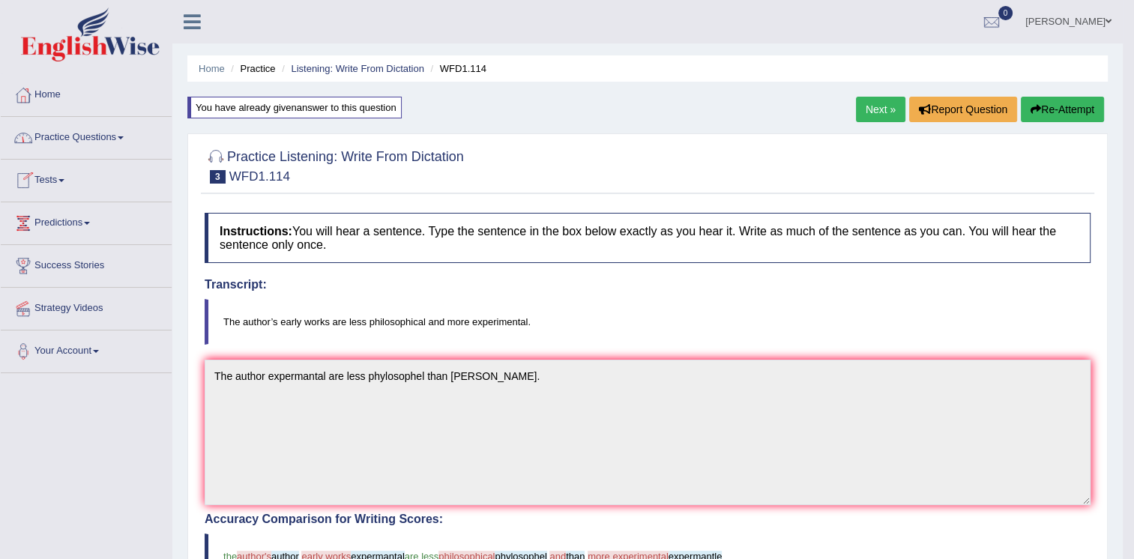
click at [101, 139] on link "Practice Questions" at bounding box center [86, 135] width 171 height 37
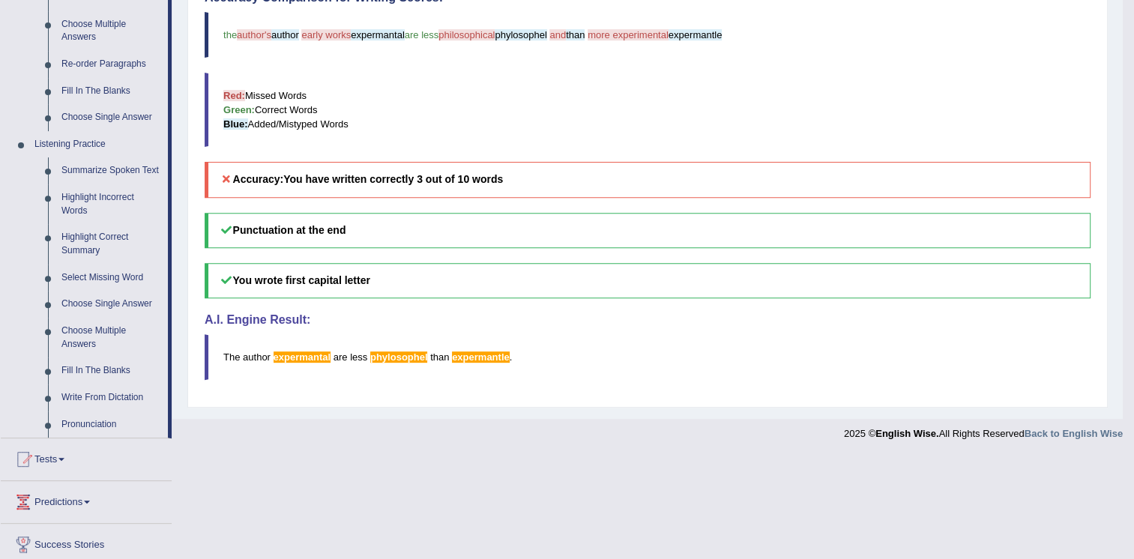
scroll to position [525, 0]
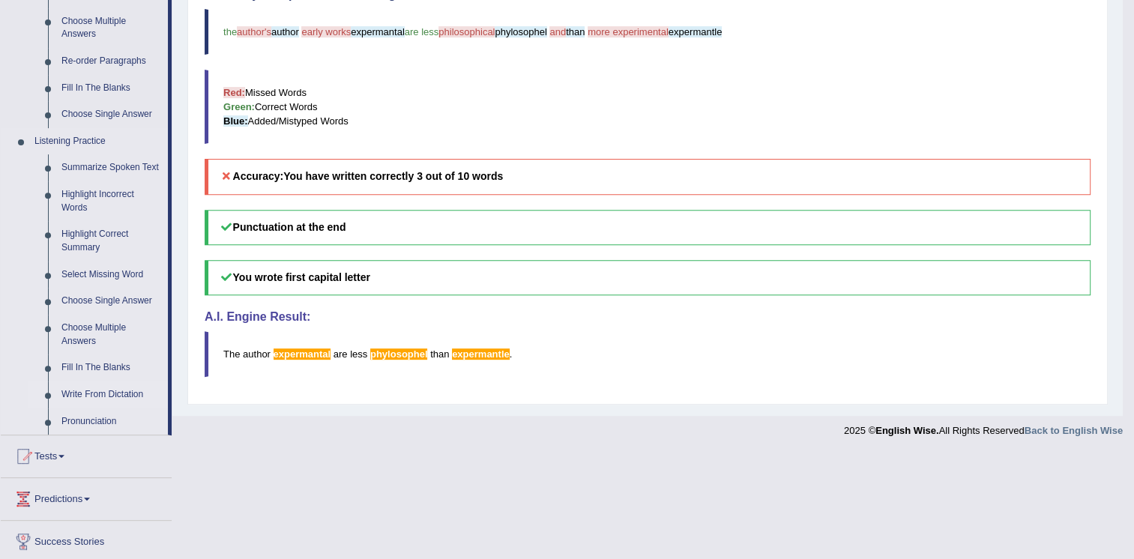
click at [111, 394] on link "Write From Dictation" at bounding box center [111, 395] width 113 height 27
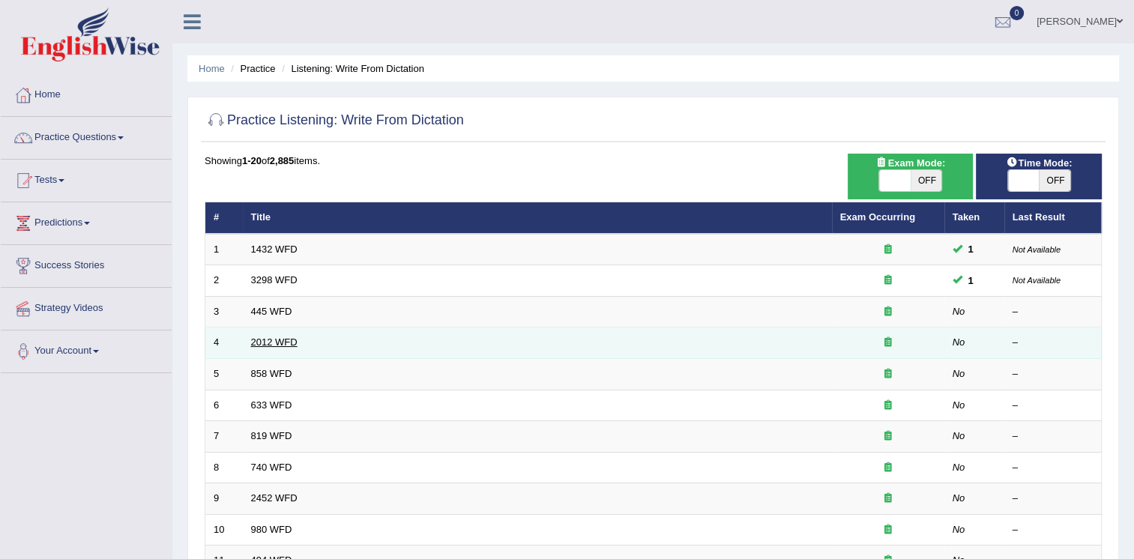
click at [254, 339] on link "2012 WFD" at bounding box center [274, 342] width 46 height 11
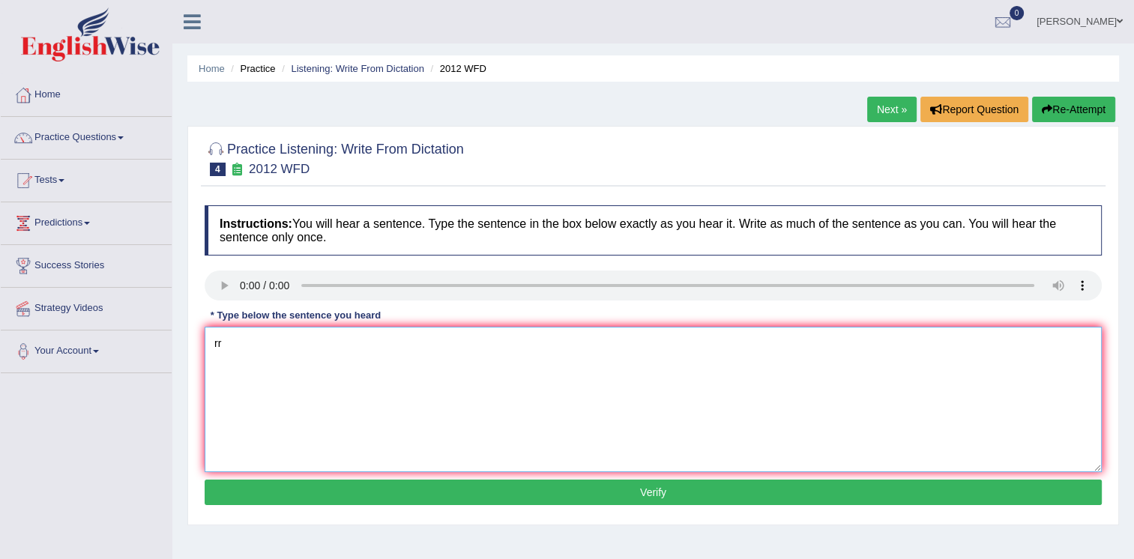
type textarea "r"
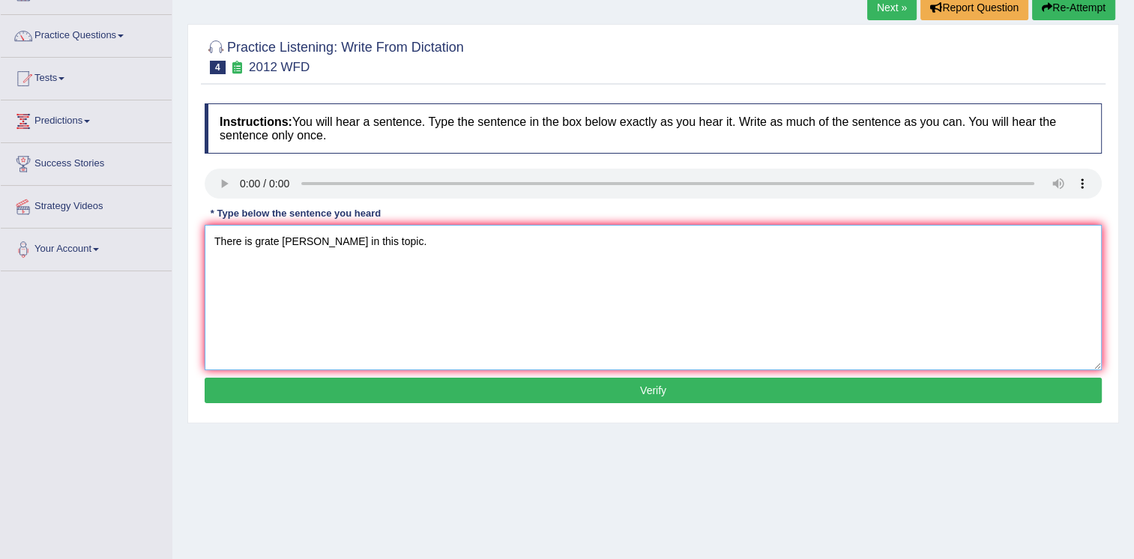
scroll to position [150, 0]
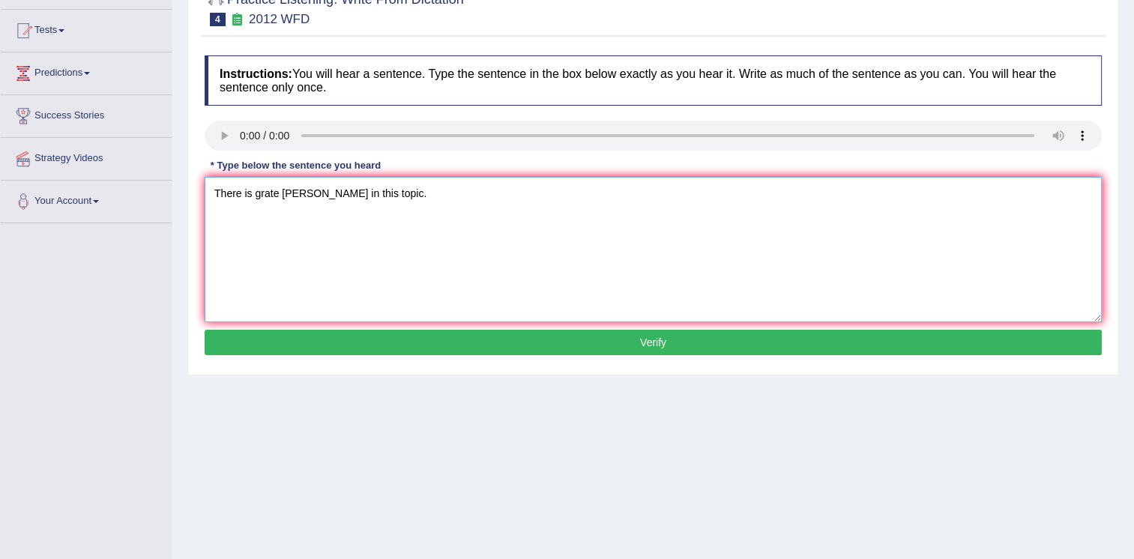
type textarea "There is grate dill in this topic."
click at [571, 348] on button "Verify" at bounding box center [653, 342] width 897 height 25
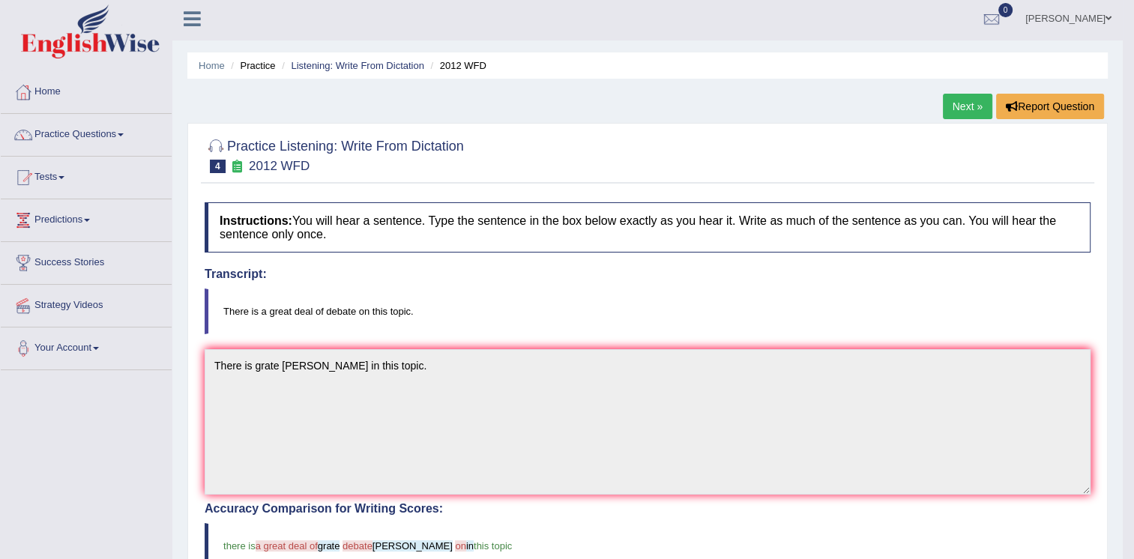
scroll to position [0, 0]
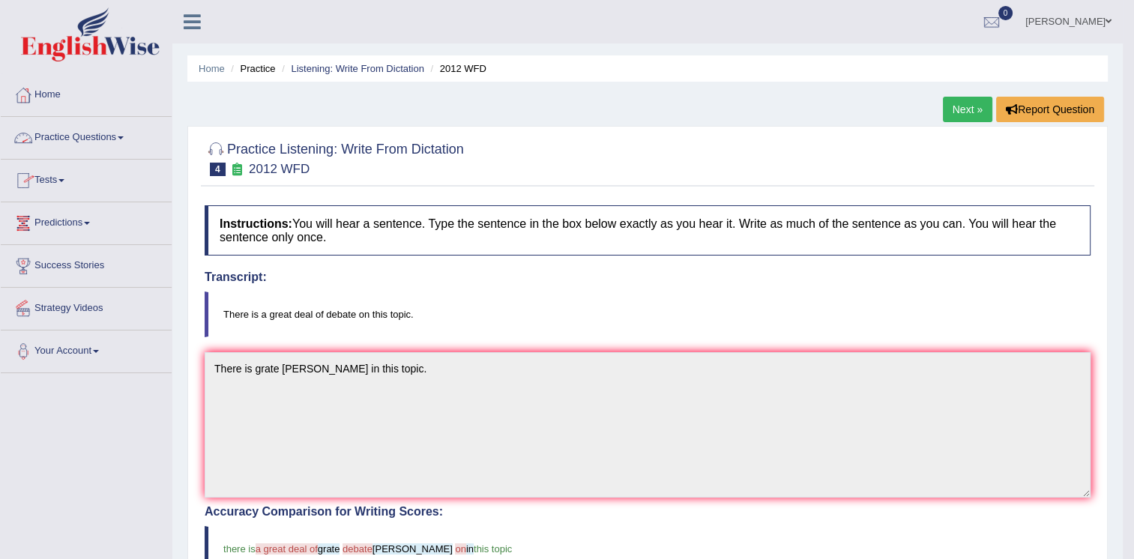
click at [102, 139] on link "Practice Questions" at bounding box center [86, 135] width 171 height 37
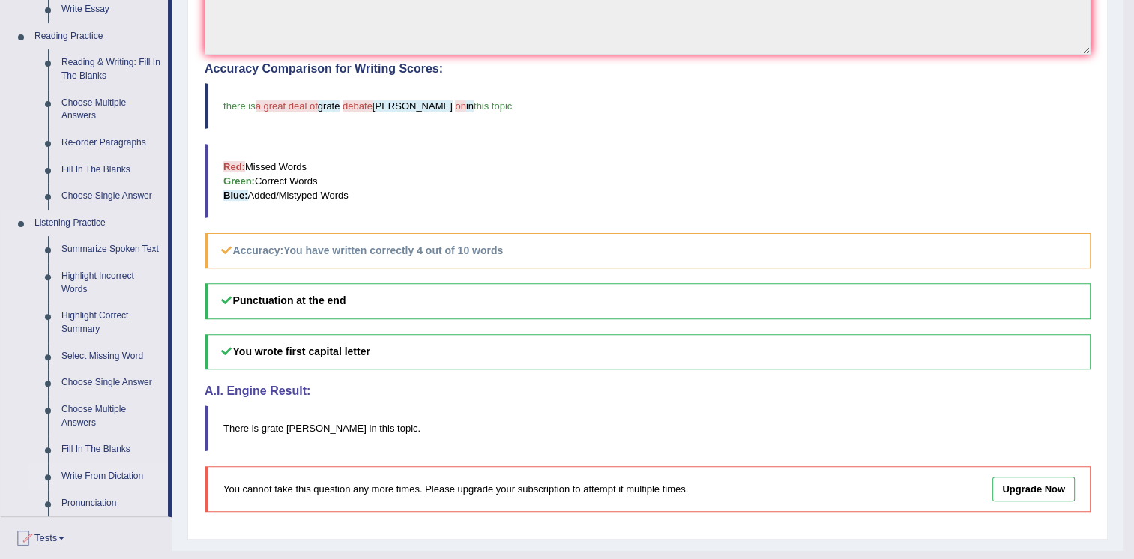
scroll to position [614, 0]
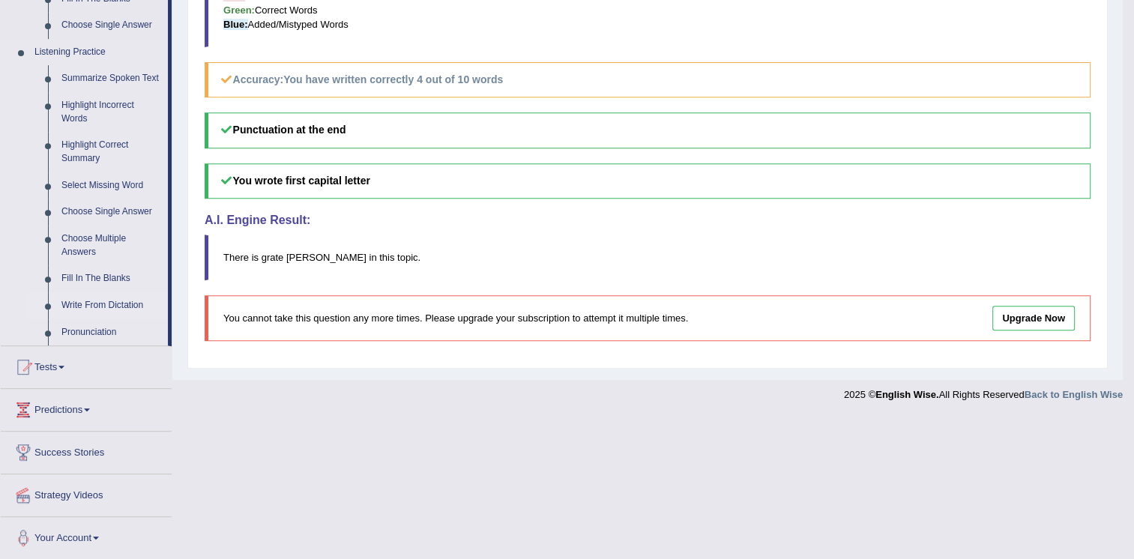
click at [99, 304] on link "Write From Dictation" at bounding box center [111, 305] width 113 height 27
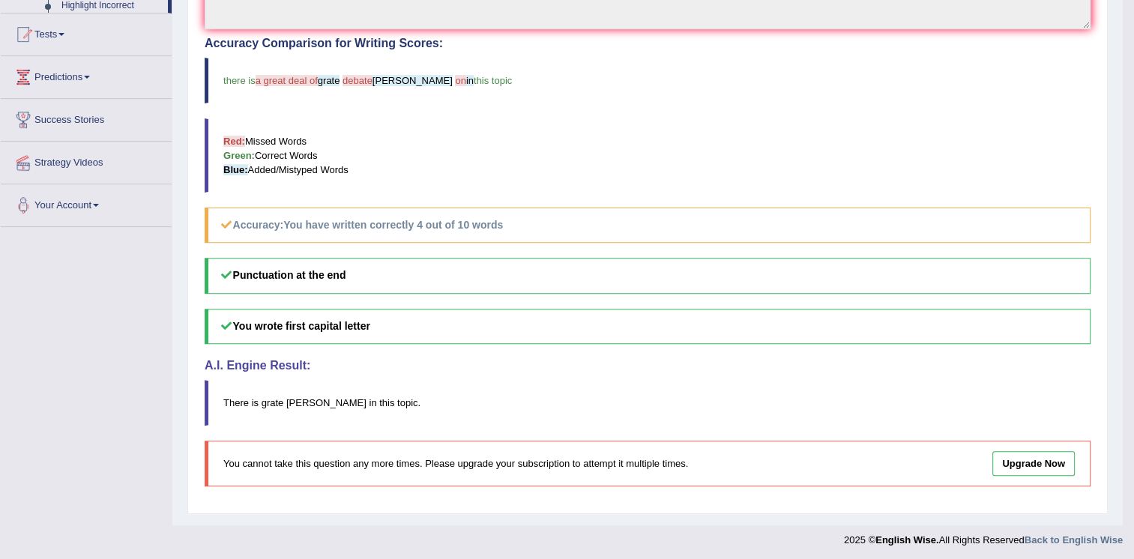
scroll to position [381, 0]
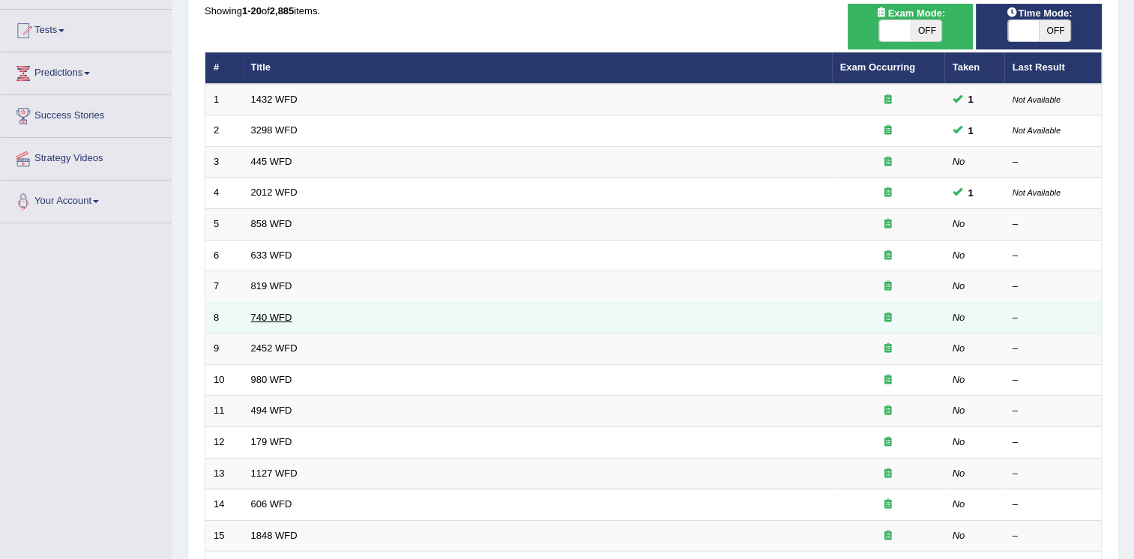
click at [270, 313] on link "740 WFD" at bounding box center [271, 317] width 41 height 11
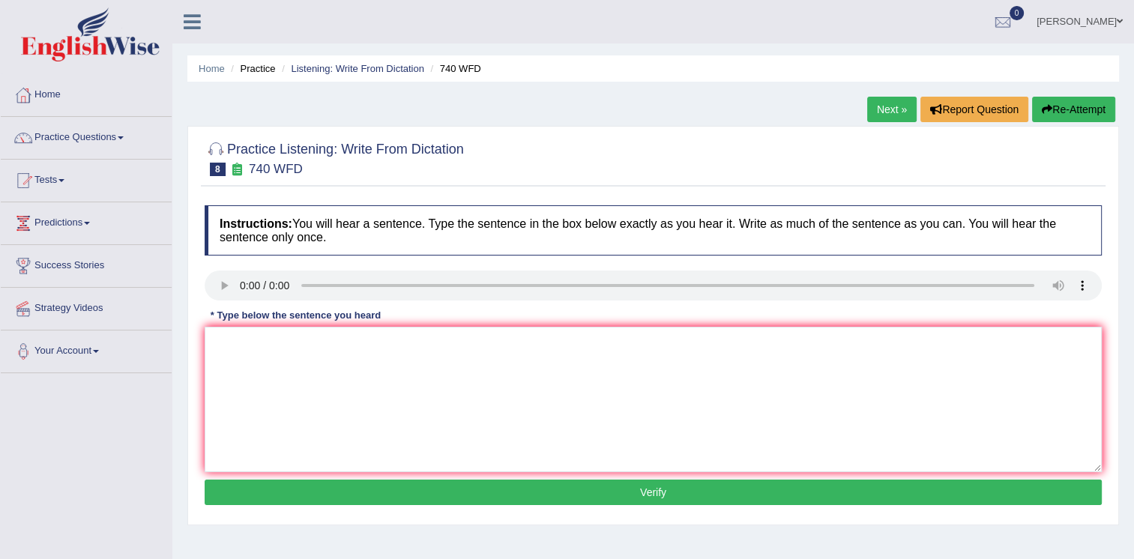
drag, startPoint x: 235, startPoint y: 321, endPoint x: 234, endPoint y: 337, distance: 16.5
click at [236, 324] on div "Instructions: You will hear a sentence. Type the sentence in the box below exac…" at bounding box center [653, 357] width 905 height 319
click at [232, 340] on textarea at bounding box center [653, 399] width 897 height 145
type textarea "A serious of activites are at the class room."
click at [528, 490] on button "Verify" at bounding box center [653, 492] width 897 height 25
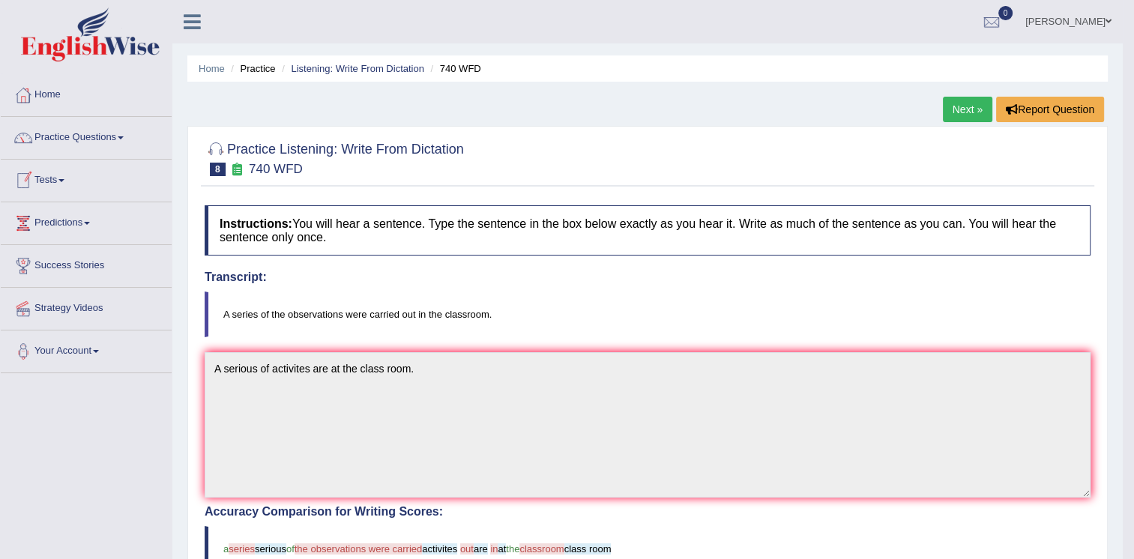
click at [964, 115] on link "Next »" at bounding box center [967, 109] width 49 height 25
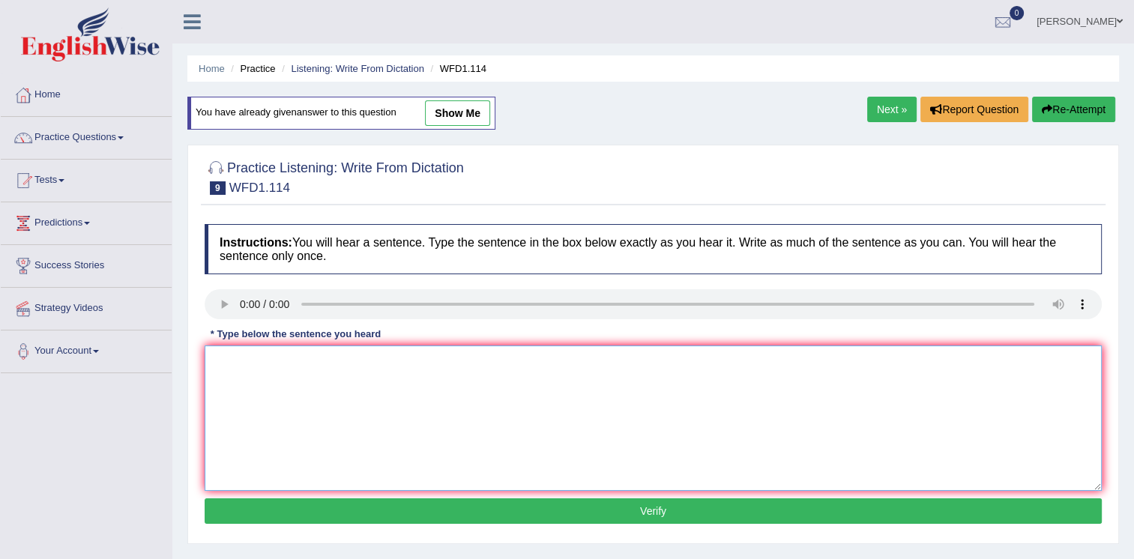
click at [265, 368] on textarea at bounding box center [653, 418] width 897 height 145
type textarea "t"
type textarea "Y"
type textarea "The author expermintal are less phylosophy and more expermintal."
click at [571, 502] on button "Verify" at bounding box center [653, 511] width 897 height 25
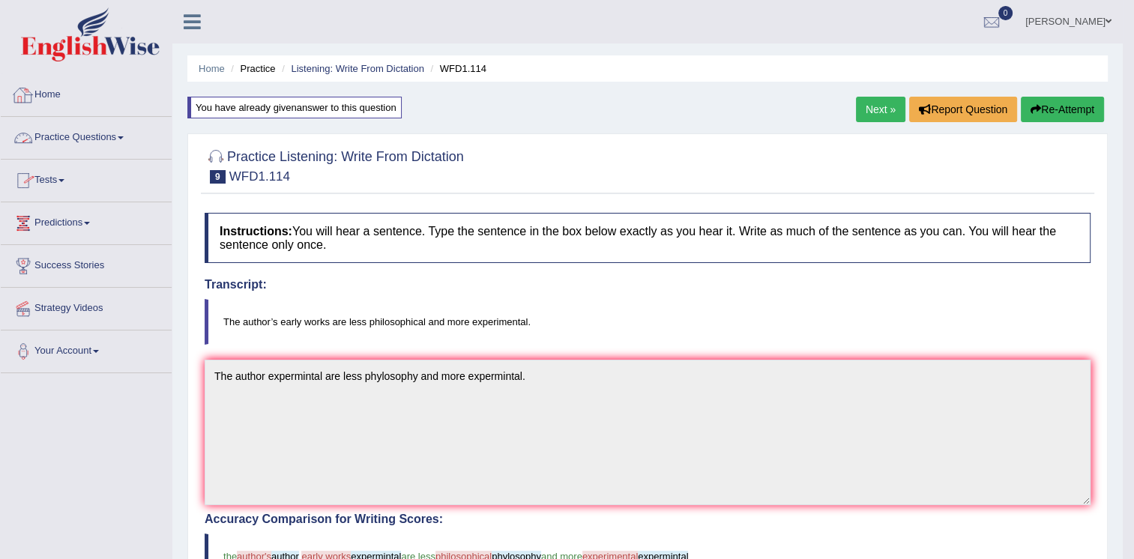
click at [127, 134] on link "Practice Questions" at bounding box center [86, 135] width 171 height 37
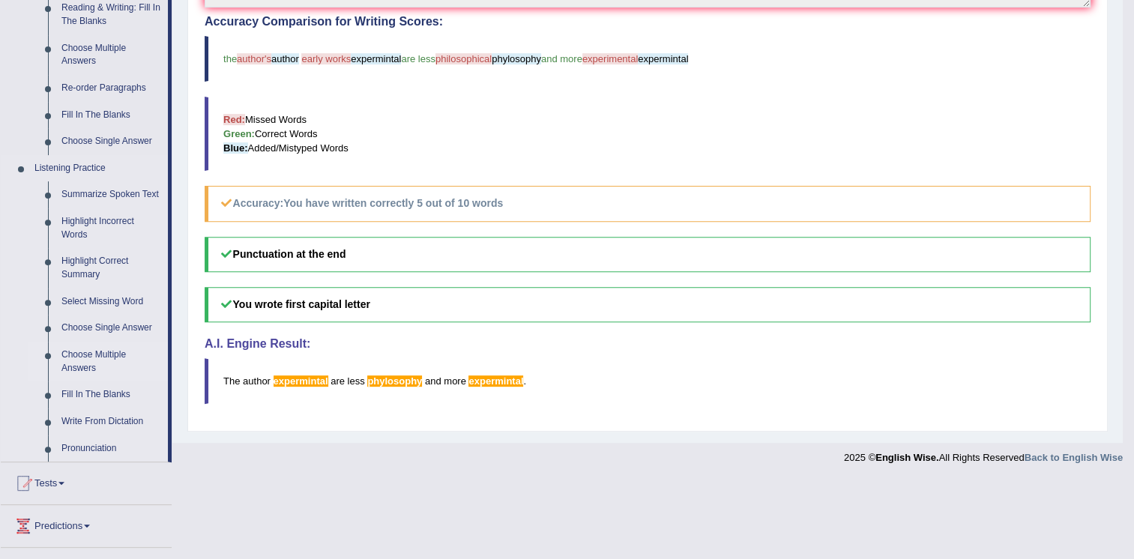
scroll to position [525, 0]
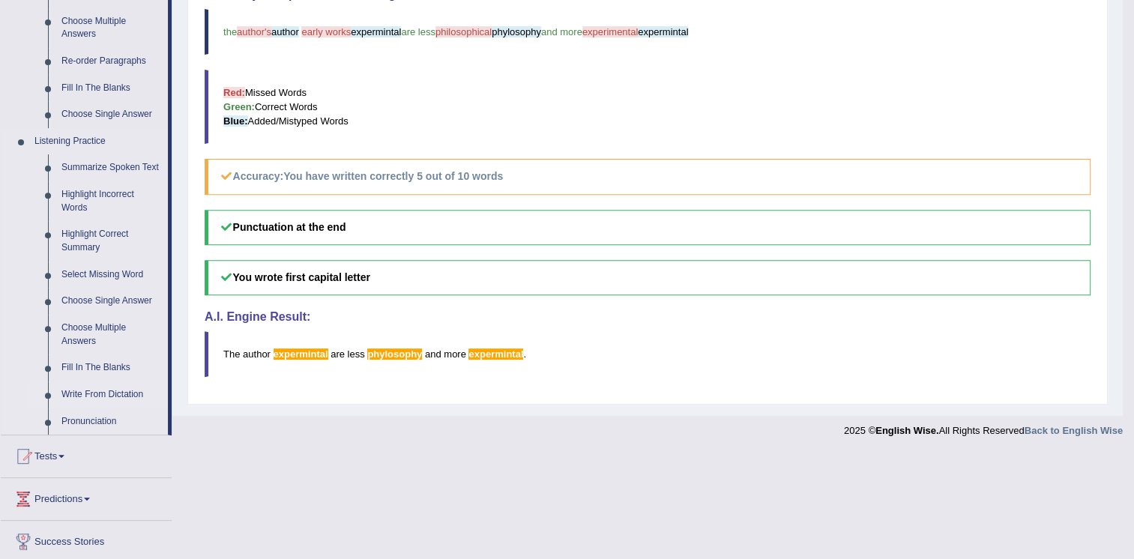
click at [135, 394] on link "Write From Dictation" at bounding box center [111, 395] width 113 height 27
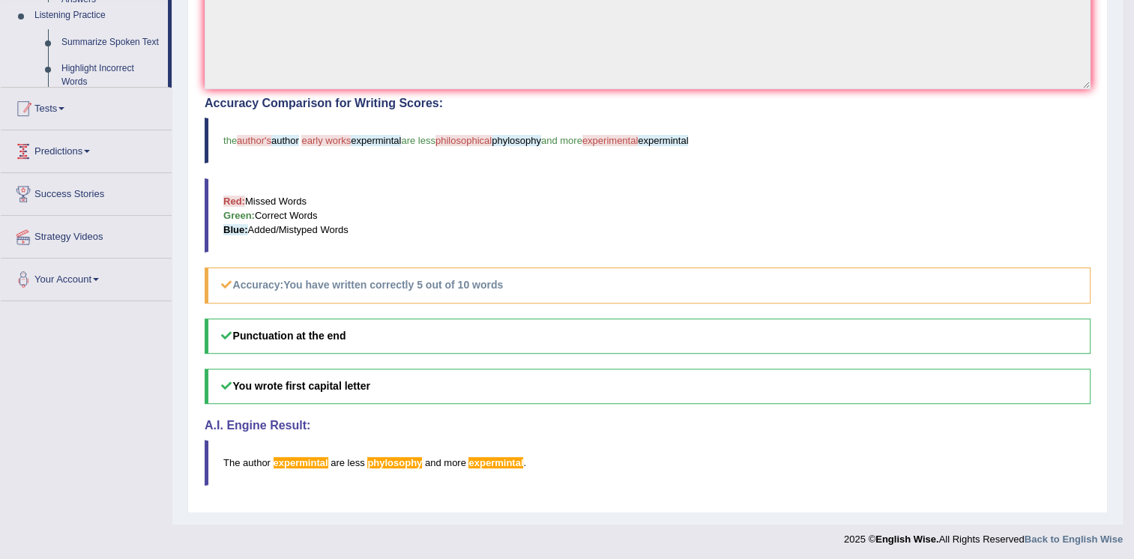
scroll to position [187, 0]
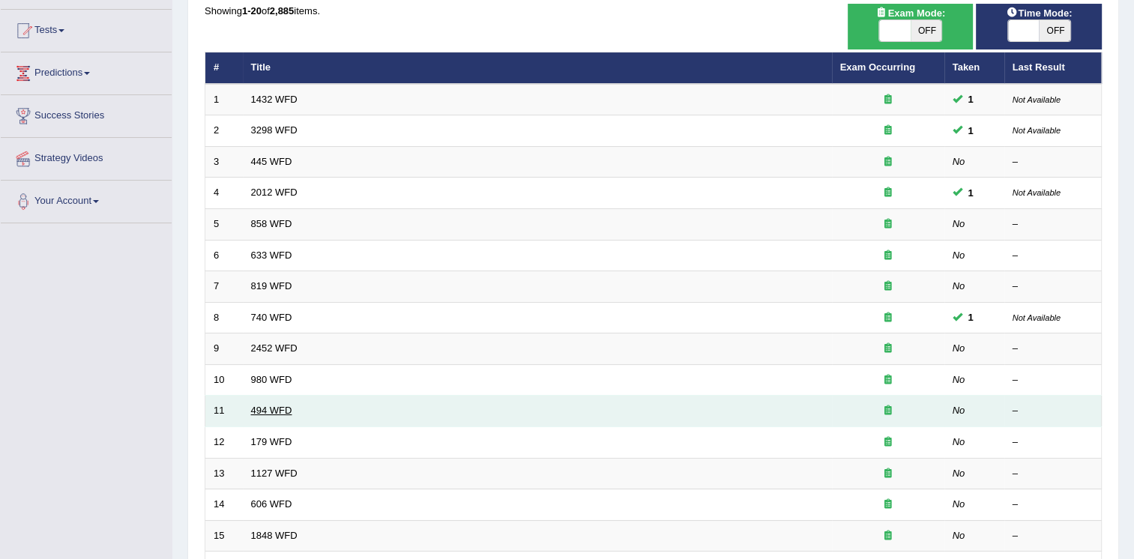
click at [277, 405] on link "494 WFD" at bounding box center [271, 410] width 41 height 11
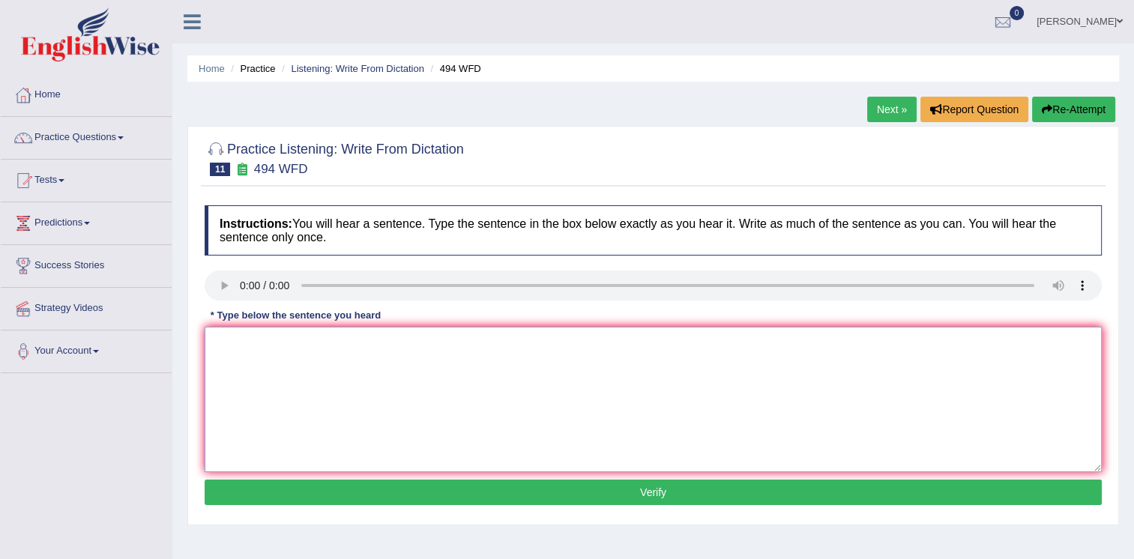
click at [231, 331] on textarea at bounding box center [653, 399] width 897 height 145
drag, startPoint x: 309, startPoint y: 343, endPoint x: 325, endPoint y: 383, distance: 43.7
drag, startPoint x: 325, startPoint y: 383, endPoint x: 310, endPoint y: 351, distance: 35.9
drag, startPoint x: 310, startPoint y: 351, endPoint x: 330, endPoint y: 436, distance: 87.1
drag, startPoint x: 330, startPoint y: 436, endPoint x: 315, endPoint y: 351, distance: 86.0
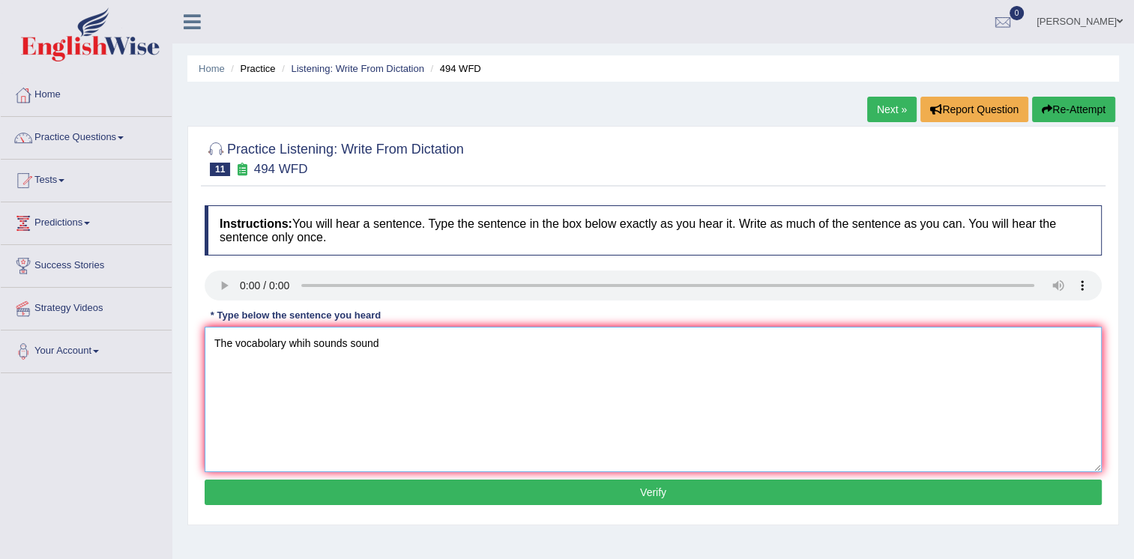
drag, startPoint x: 315, startPoint y: 351, endPoint x: 311, endPoint y: 343, distance: 8.4
click at [309, 343] on textarea "The vocabolary whih sounds sound" at bounding box center [653, 399] width 897 height 145
click at [390, 345] on textarea "The vocabolary which sounds sound" at bounding box center [653, 399] width 897 height 145
type textarea "The vocabolary which sounds sound pecular is are known as jarjon Jargon jargon …"
click at [474, 490] on button "Verify" at bounding box center [653, 492] width 897 height 25
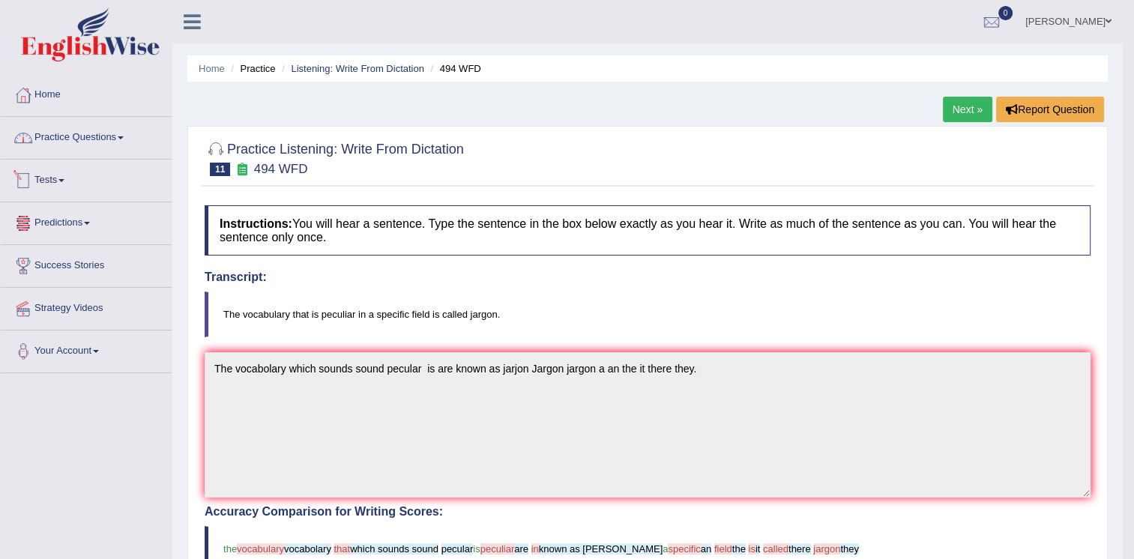
click at [115, 143] on link "Practice Questions" at bounding box center [86, 135] width 171 height 37
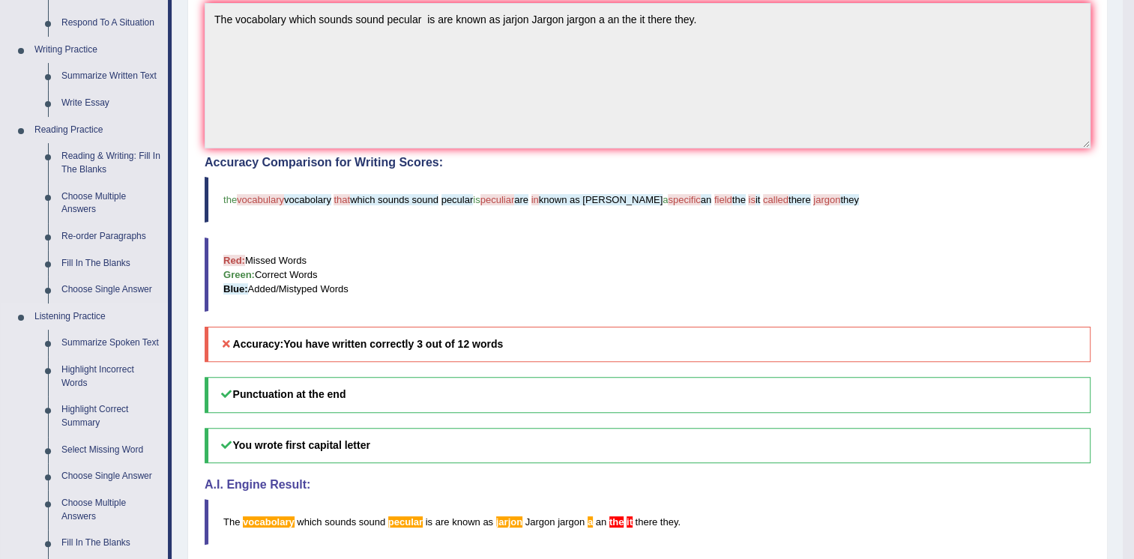
scroll to position [375, 0]
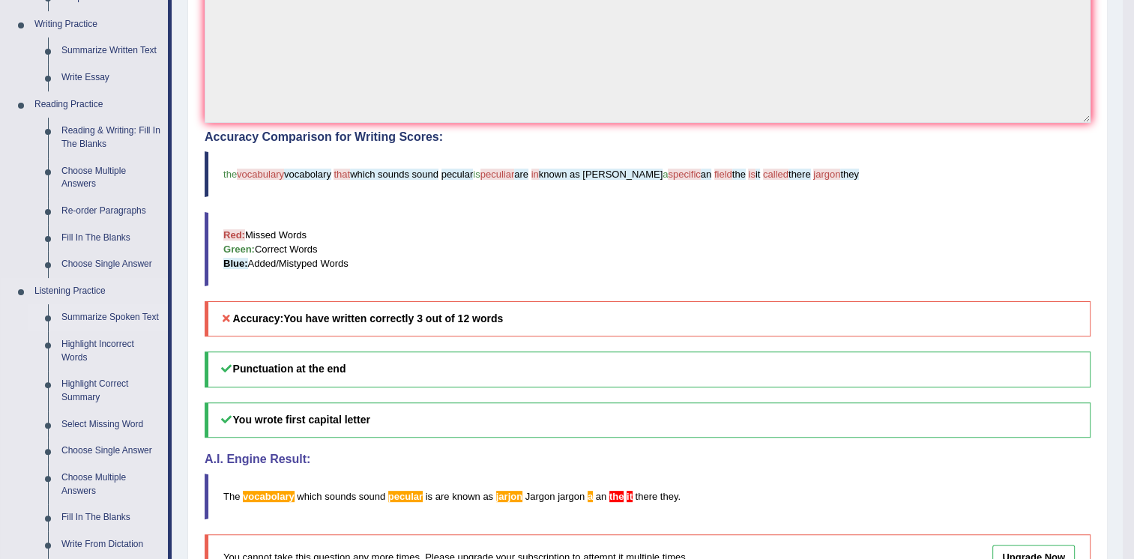
click at [130, 311] on link "Summarize Spoken Text" at bounding box center [111, 317] width 113 height 27
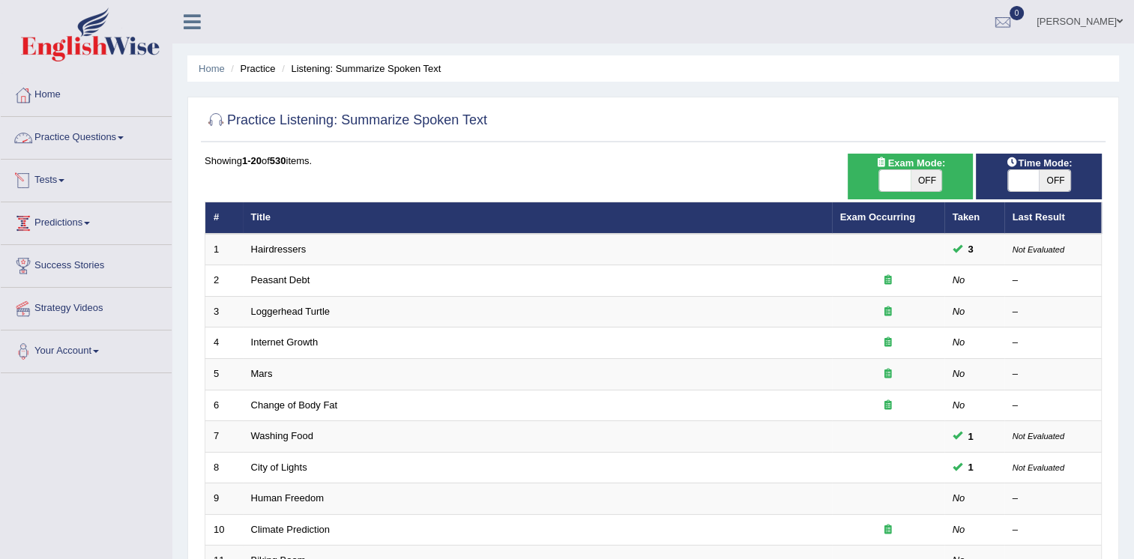
click at [79, 183] on link "Tests" at bounding box center [86, 178] width 171 height 37
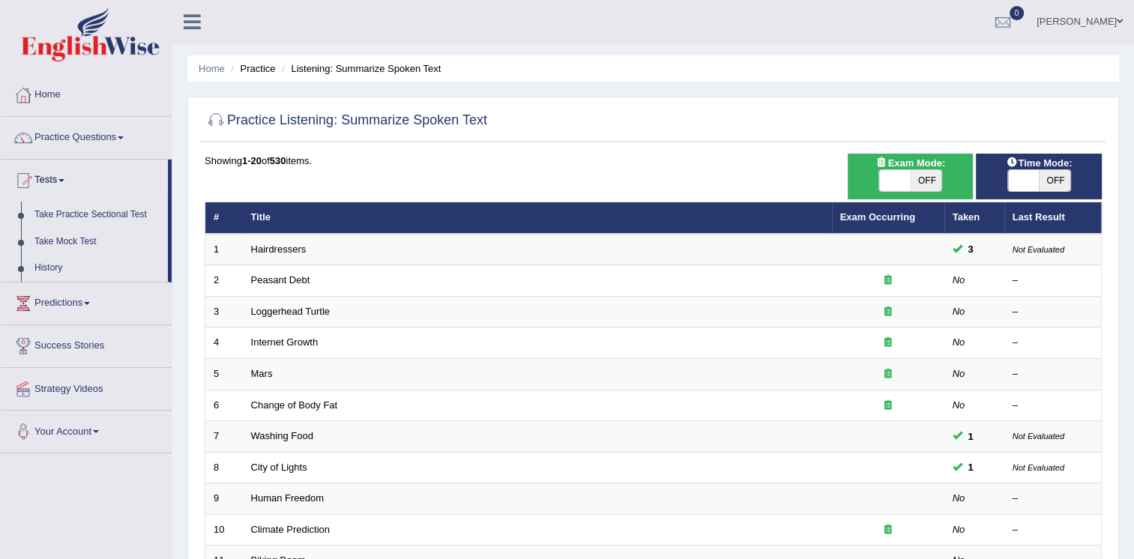
click at [94, 138] on link "Practice Questions" at bounding box center [86, 135] width 171 height 37
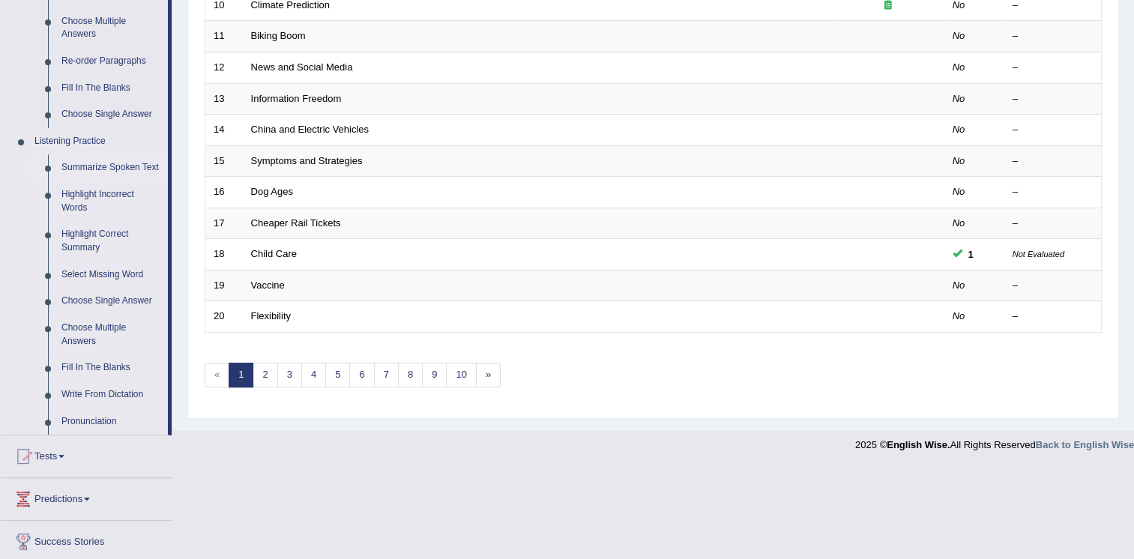
click at [122, 169] on link "Summarize Spoken Text" at bounding box center [111, 167] width 113 height 27
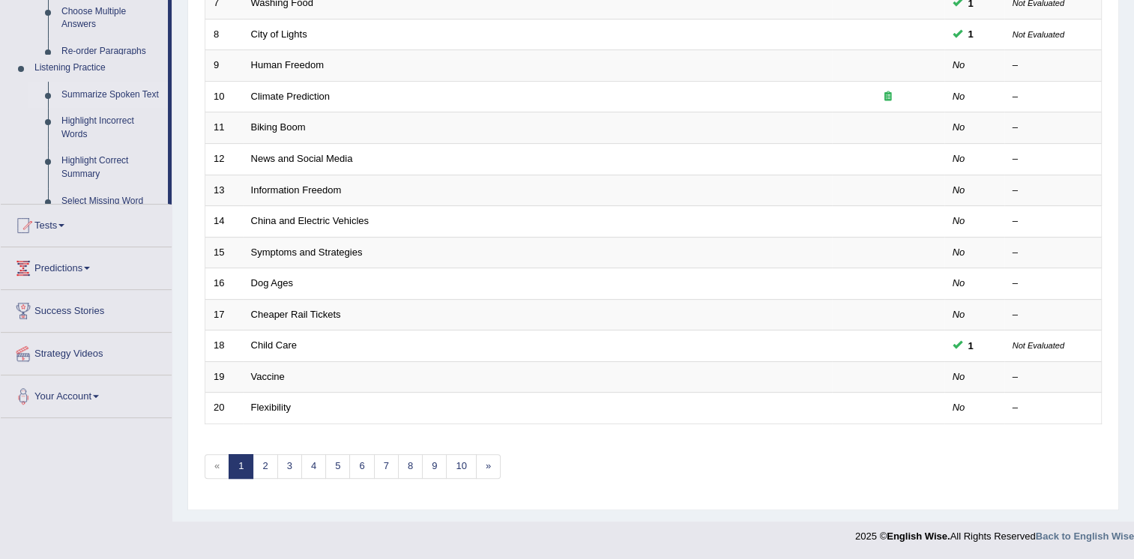
scroll to position [429, 0]
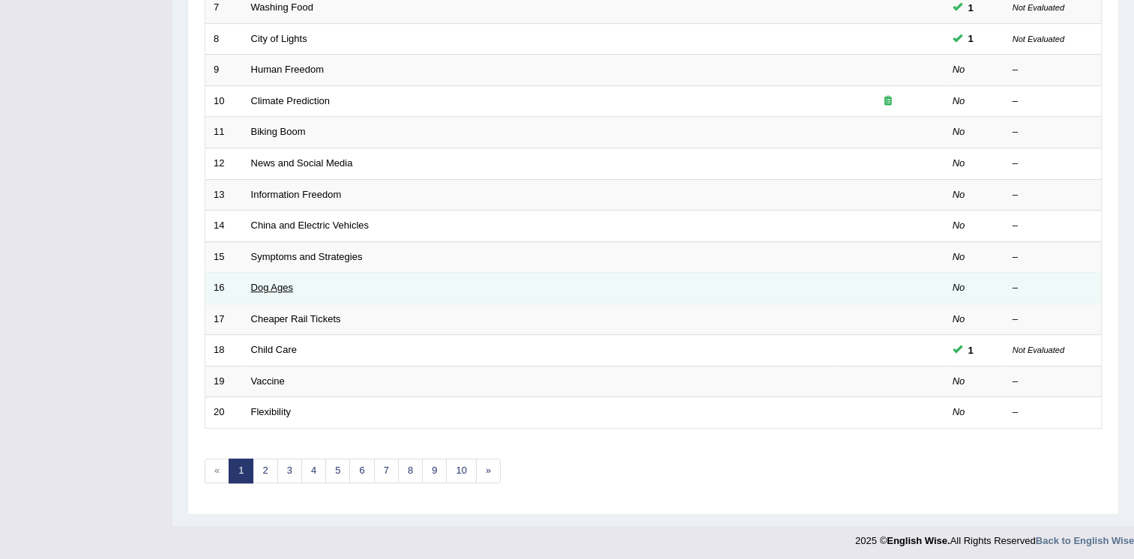
click at [284, 283] on link "Dog Ages" at bounding box center [272, 287] width 42 height 11
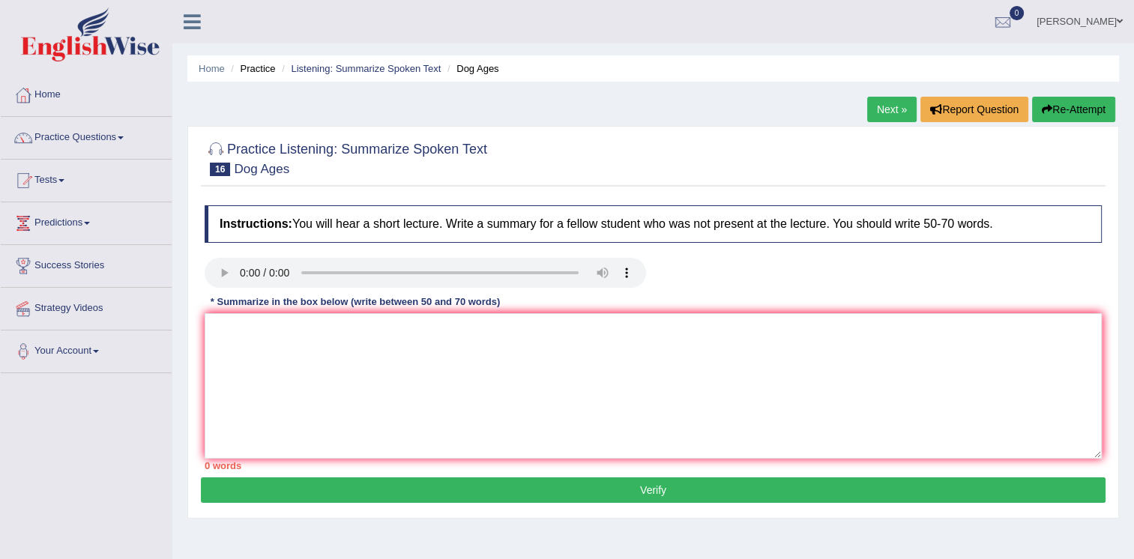
click at [303, 305] on div "* Summarize in the box below (write between 50 and 70 words)" at bounding box center [355, 302] width 301 height 14
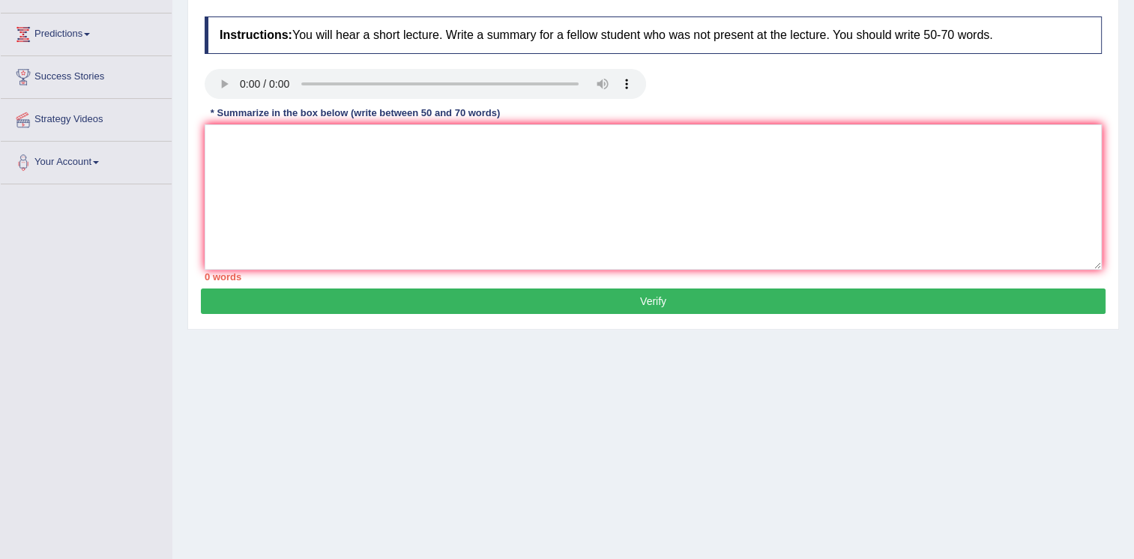
scroll to position [153, 0]
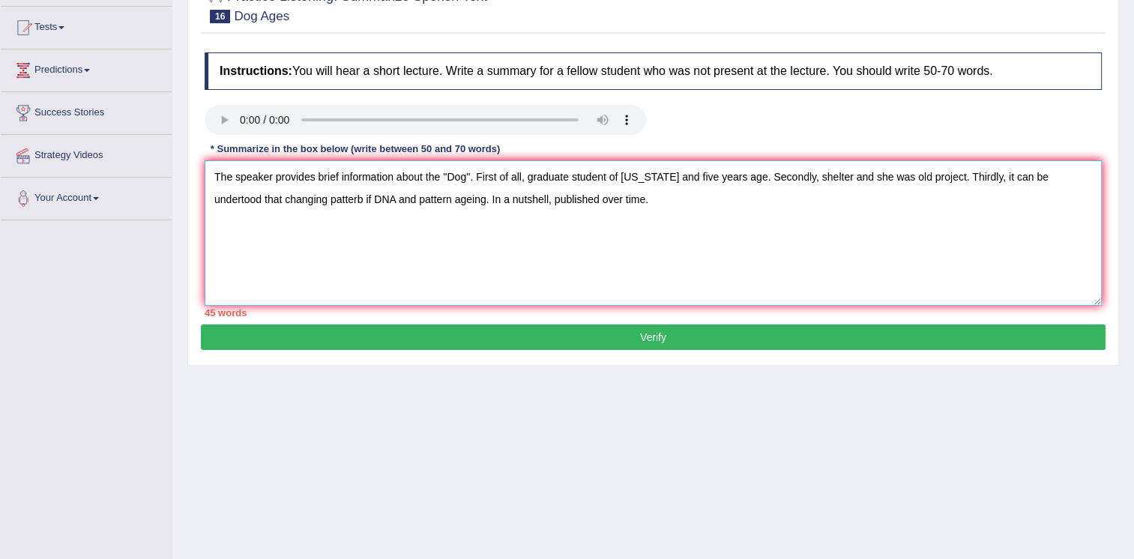
type textarea "The speaker provides brief information about the ''Dog''. First of all, graduat…"
click at [217, 336] on button "Verify" at bounding box center [653, 337] width 905 height 25
click at [0, 0] on blockquote "This is as per English Wise's strategy. Please upgrade to view this. Upgrade Now" at bounding box center [0, 0] width 0 height 0
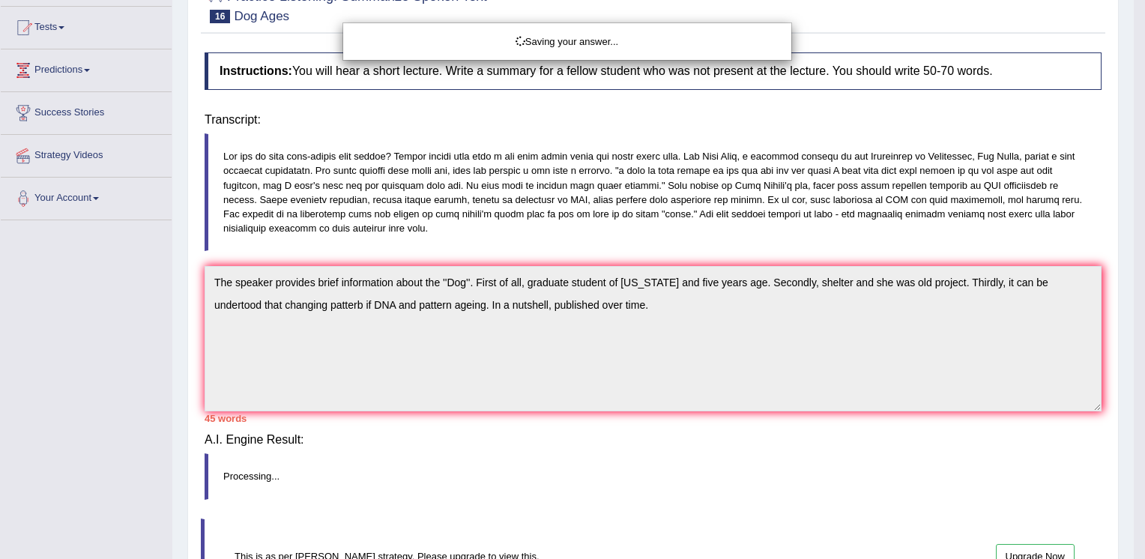
click at [216, 322] on div "Saving your answer..." at bounding box center [572, 279] width 1145 height 559
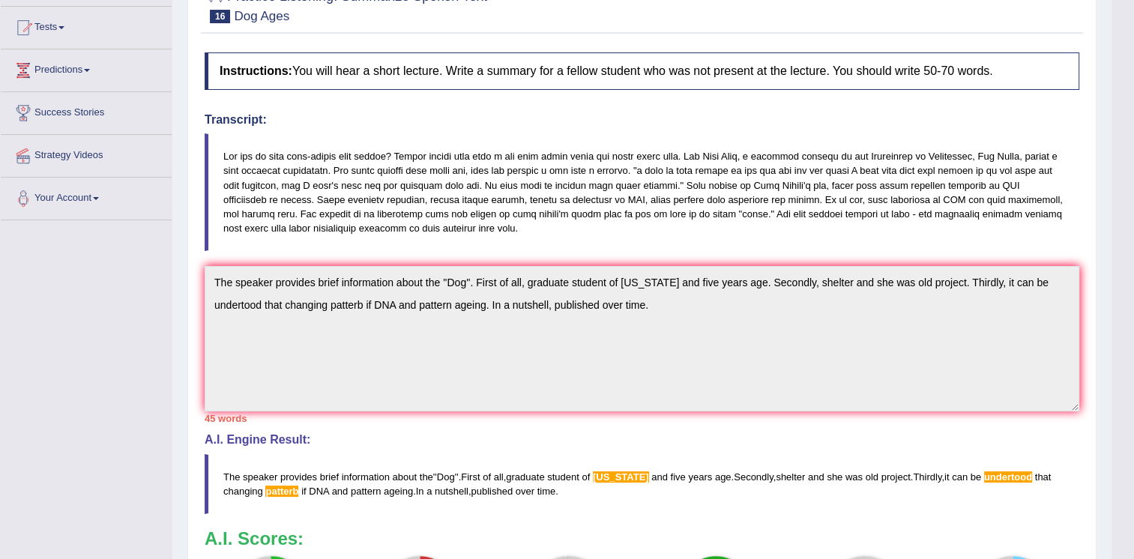
drag, startPoint x: 633, startPoint y: 353, endPoint x: 942, endPoint y: 240, distance: 329.7
drag, startPoint x: 1142, startPoint y: 256, endPoint x: 1106, endPoint y: 448, distance: 194.7
drag, startPoint x: 1136, startPoint y: 340, endPoint x: 1109, endPoint y: 425, distance: 88.7
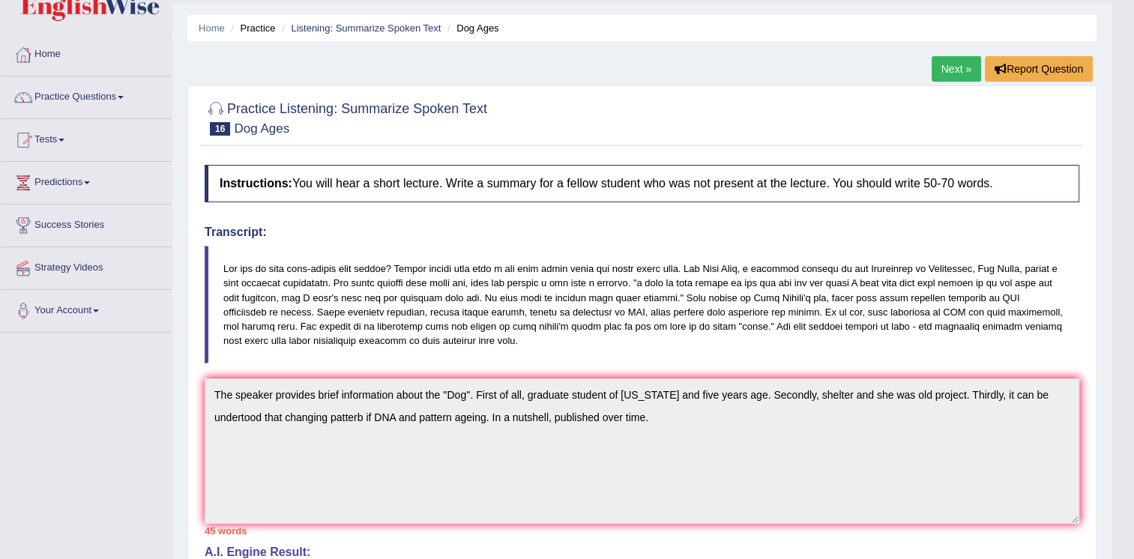
scroll to position [0, 0]
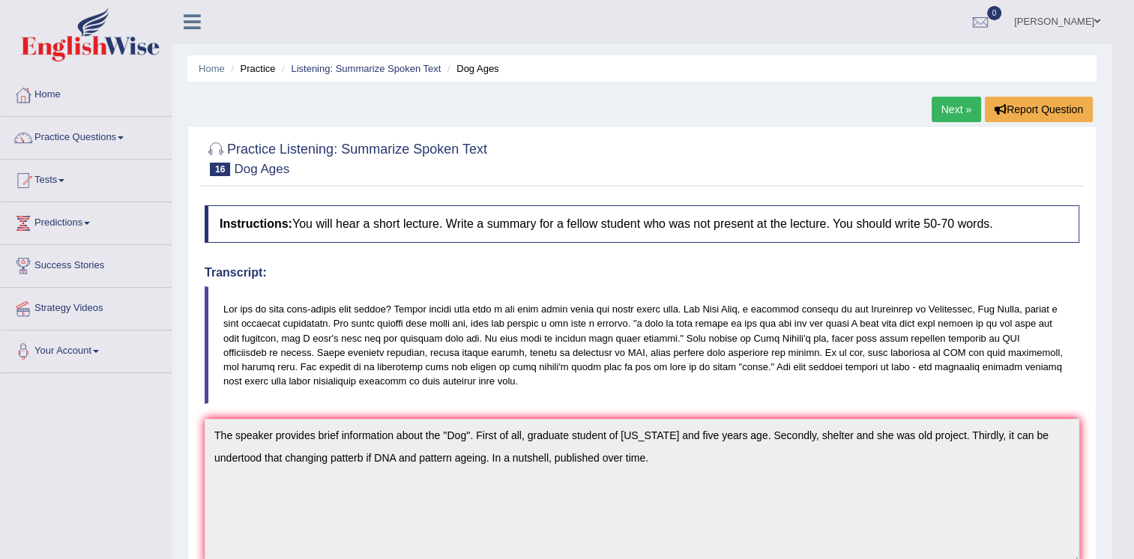
click at [947, 109] on link "Next »" at bounding box center [956, 109] width 49 height 25
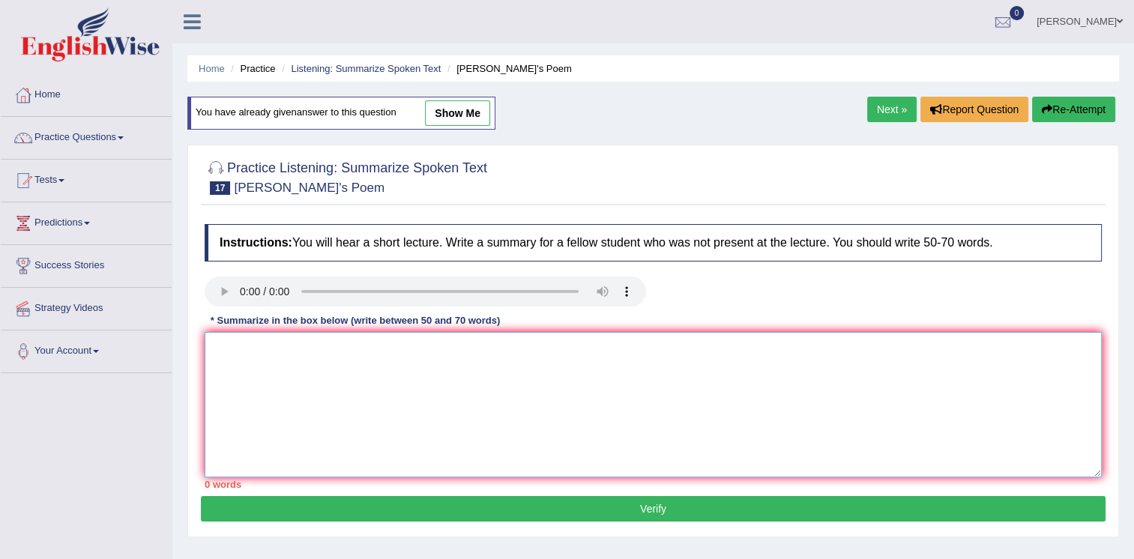
type textarea "d"
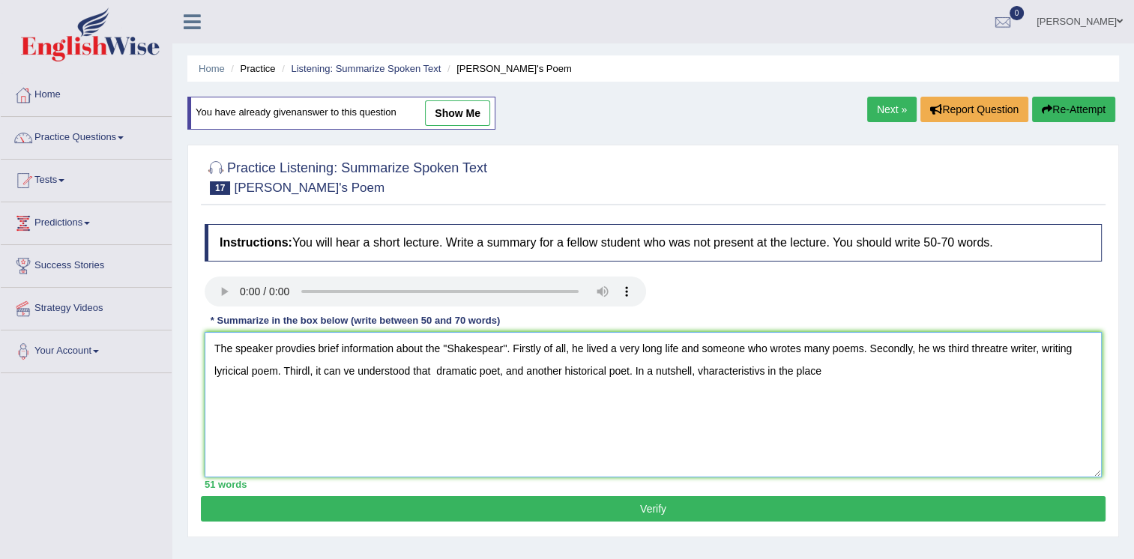
click at [764, 374] on textarea "The speaker provdies brief information about the ''Shakespear''. Firstly of all…" at bounding box center [653, 404] width 897 height 145
drag, startPoint x: 732, startPoint y: 373, endPoint x: 705, endPoint y: 371, distance: 26.3
click at [708, 372] on textarea "The speaker provdies brief information about the ''Shakespear''. Firstly of all…" at bounding box center [653, 404] width 897 height 145
drag, startPoint x: 902, startPoint y: 382, endPoint x: 873, endPoint y: 424, distance: 51.2
drag, startPoint x: 873, startPoint y: 424, endPoint x: 825, endPoint y: 432, distance: 48.6
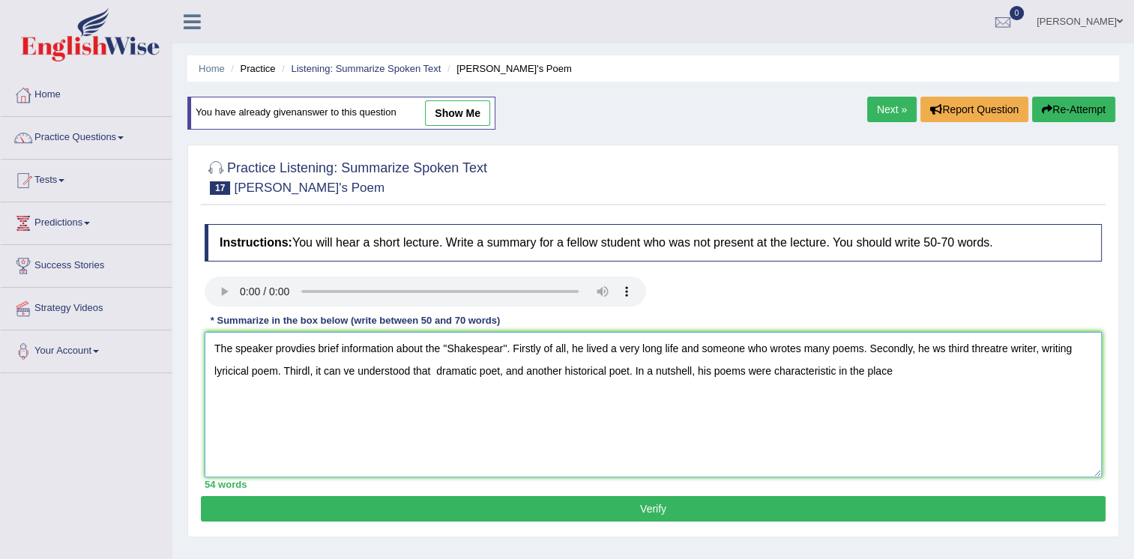
click at [825, 432] on textarea "The speaker provdies brief information about the ''Shakespear''. Firstly of all…" at bounding box center [653, 404] width 897 height 145
drag, startPoint x: 904, startPoint y: 375, endPoint x: 888, endPoint y: 383, distance: 18.4
drag, startPoint x: 888, startPoint y: 383, endPoint x: 873, endPoint y: 388, distance: 15.2
click at [873, 388] on textarea "The speaker provdies brief information about the ''Shakespear''. Firstly of all…" at bounding box center [653, 404] width 897 height 145
click at [905, 376] on textarea "The speaker provdies brief information about the ''Shakespear''. Firstly of all…" at bounding box center [653, 404] width 897 height 145
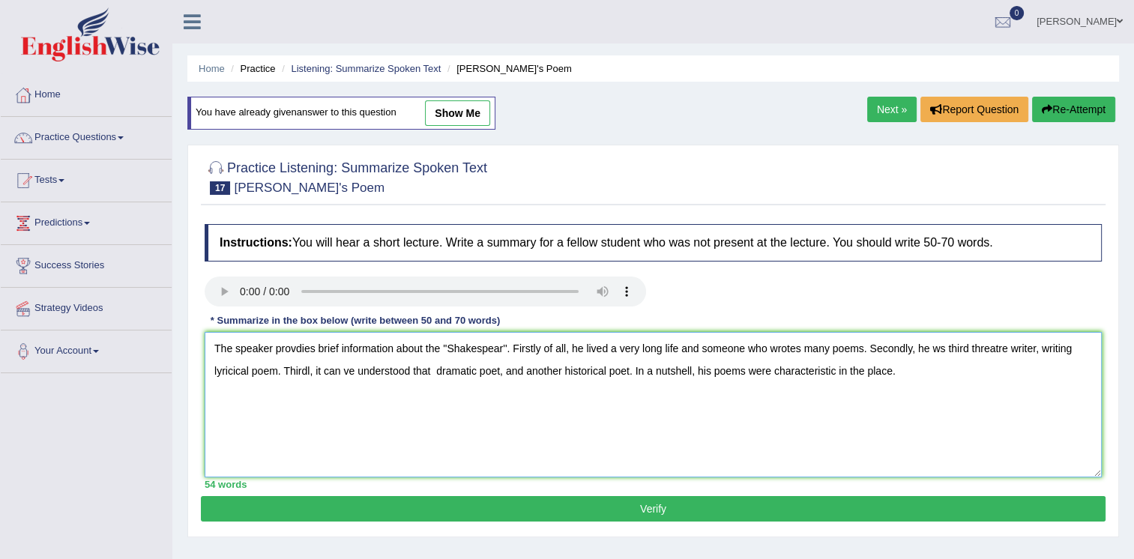
drag, startPoint x: 932, startPoint y: 352, endPoint x: 933, endPoint y: 370, distance: 17.3
drag, startPoint x: 933, startPoint y: 370, endPoint x: 890, endPoint y: 373, distance: 42.8
drag, startPoint x: 890, startPoint y: 373, endPoint x: 919, endPoint y: 382, distance: 30.6
click at [919, 382] on textarea "The speaker provdies brief information about the ''Shakespear''. Firstly of all…" at bounding box center [653, 404] width 897 height 145
click at [933, 352] on textarea "The speaker provdies brief information about the ''Shakespear''. Firstly of all…" at bounding box center [653, 404] width 897 height 145
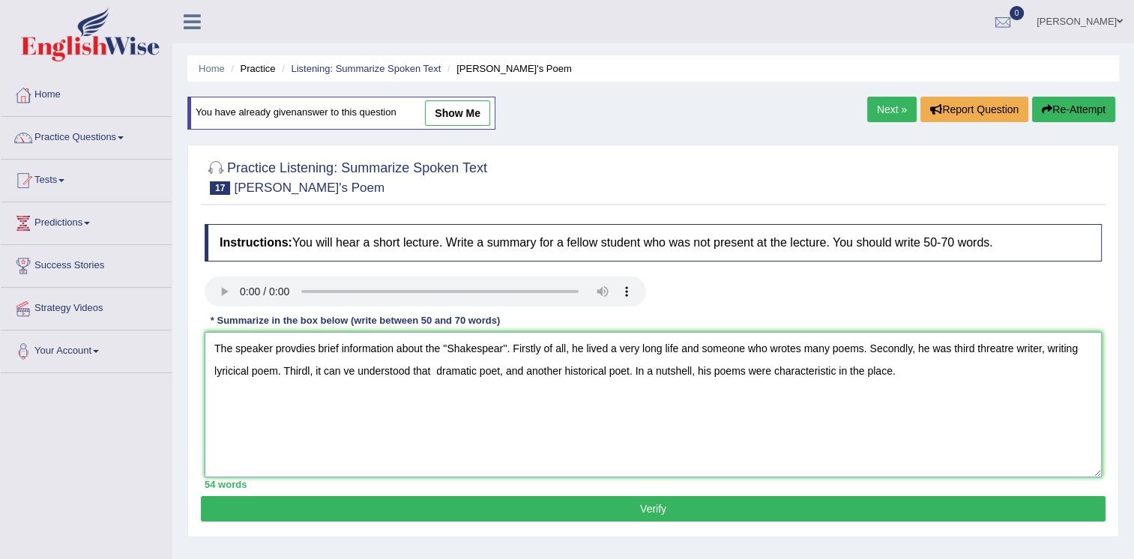
click at [309, 367] on textarea "The speaker provdies brief information about the ''Shakespear''. Firstly of all…" at bounding box center [653, 404] width 897 height 145
click at [311, 369] on textarea "The speaker provdies brief information about the ''Shakespear''. Firstly of all…" at bounding box center [653, 404] width 897 height 145
click at [795, 349] on textarea "The speaker provdies brief information about the ''Shakespear''. Firstly of all…" at bounding box center [653, 404] width 897 height 145
drag, startPoint x: 852, startPoint y: 397, endPoint x: 813, endPoint y: 381, distance: 43.0
click at [813, 381] on textarea "The speaker provdies brief information about the ''Shakespear''. Firstly of all…" at bounding box center [653, 404] width 897 height 145
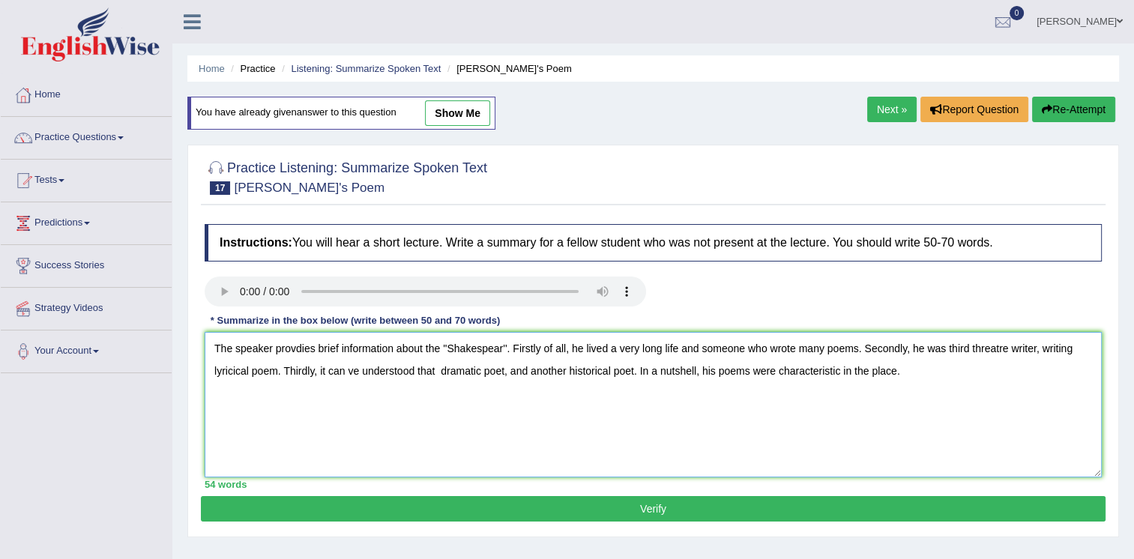
click at [937, 351] on textarea "The speaker provdies brief information about the ''Shakespear''. Firstly of all…" at bounding box center [653, 404] width 897 height 145
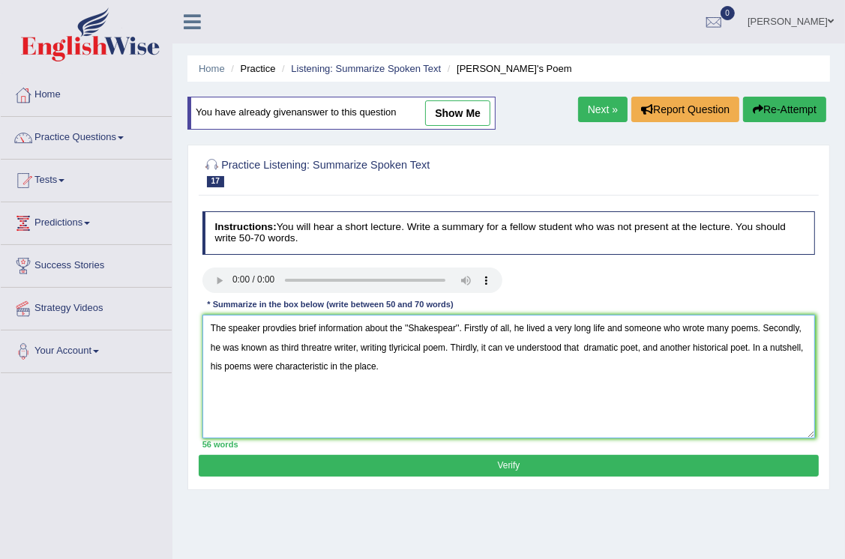
drag, startPoint x: 388, startPoint y: 404, endPoint x: 348, endPoint y: 422, distance: 43.6
drag, startPoint x: 348, startPoint y: 422, endPoint x: 253, endPoint y: 388, distance: 100.3
drag, startPoint x: 253, startPoint y: 388, endPoint x: 235, endPoint y: 361, distance: 33.1
click at [235, 361] on textarea "The speaker provdies brief information about the ''Shakespear''. Firstly of all…" at bounding box center [508, 377] width 613 height 124
click at [359, 347] on textarea "The speaker provdies brief information about the ''Shakespear''. Firstly of all…" at bounding box center [508, 377] width 613 height 124
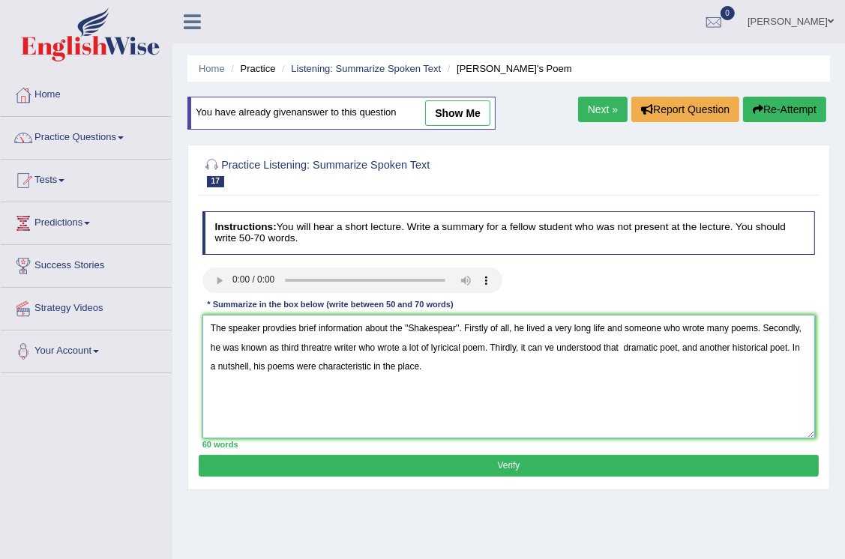
click at [447, 367] on textarea "The speaker provdies brief information about the ''Shakespear''. Firstly of all…" at bounding box center [508, 377] width 613 height 124
click at [451, 346] on textarea "The speaker provdies brief information about the ''Shakespear''. Firstly of all…" at bounding box center [508, 377] width 613 height 124
drag, startPoint x: 450, startPoint y: 368, endPoint x: 437, endPoint y: 342, distance: 29.2
click at [438, 339] on textarea "The speaker provdies brief information about the ''Shakespear''. Firstly of all…" at bounding box center [508, 377] width 613 height 124
click at [437, 343] on textarea "The speaker provdies brief information about the ''Shakespear''. Firstly of all…" at bounding box center [508, 377] width 613 height 124
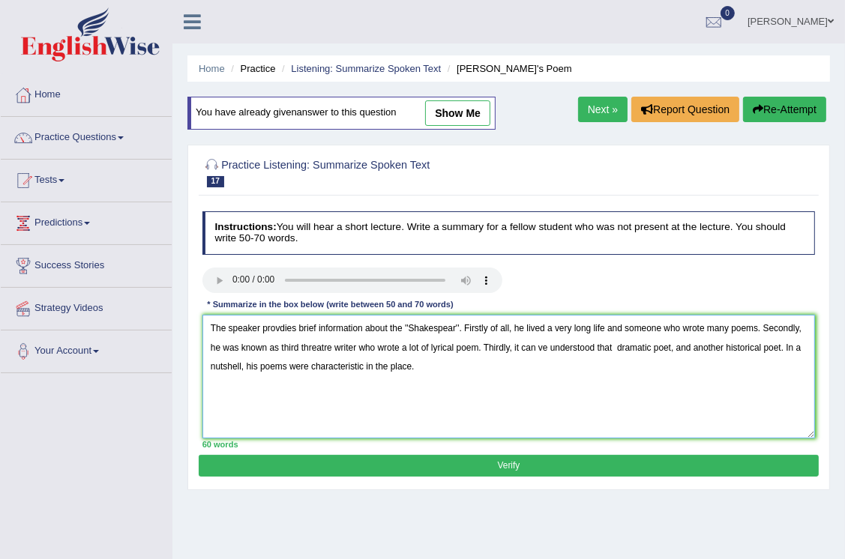
click at [440, 344] on textarea "The speaker provdies brief information about the ''Shakespear''. Firstly of all…" at bounding box center [508, 377] width 613 height 124
click at [478, 347] on textarea "The speaker provdies brief information about the ''Shakespear''. Firstly of all…" at bounding box center [508, 377] width 613 height 124
click at [543, 346] on textarea "The speaker provdies brief information about the ''Shakespear''. Firstly of all…" at bounding box center [508, 377] width 613 height 124
click at [546, 345] on textarea "The speaker provdies brief information about the ''Shakespear''. Firstly of all…" at bounding box center [508, 377] width 613 height 124
click at [621, 346] on textarea "The speaker provdies brief information about the ''Shakespear''. Firstly of all…" at bounding box center [508, 377] width 613 height 124
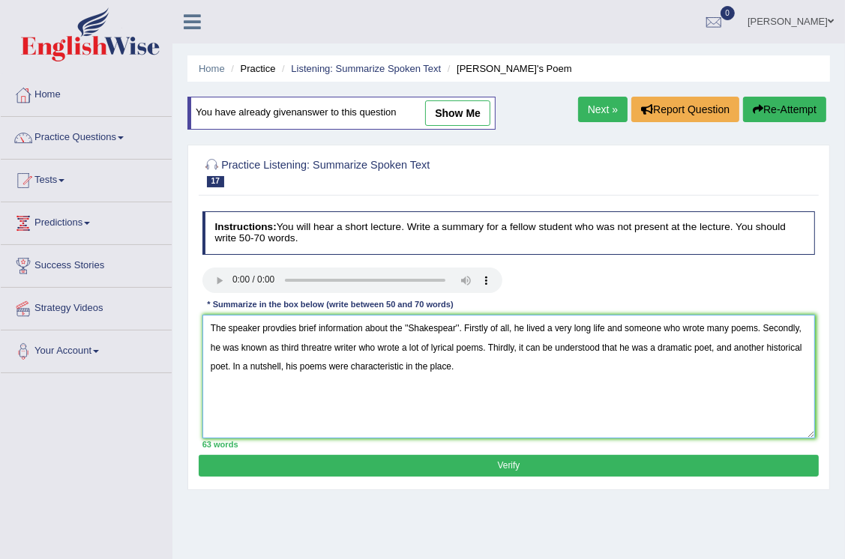
click at [712, 346] on textarea "The speaker provdies brief information about the ''Shakespear''. Firstly of all…" at bounding box center [508, 377] width 613 height 124
type textarea "The speaker provdies brief information about the ''Shakespear''. Firstly of all…"
click at [463, 463] on button "Verify" at bounding box center [508, 466] width 619 height 22
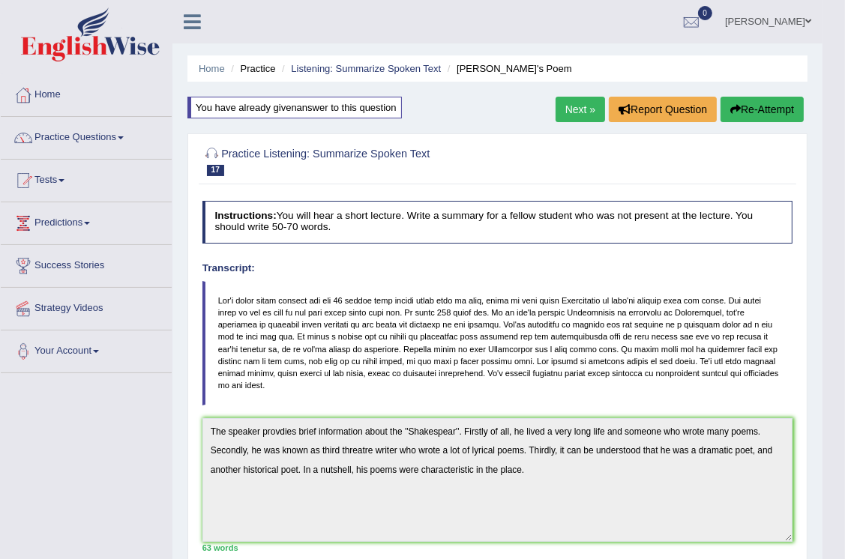
click at [114, 123] on link "Practice Questions" at bounding box center [86, 135] width 171 height 37
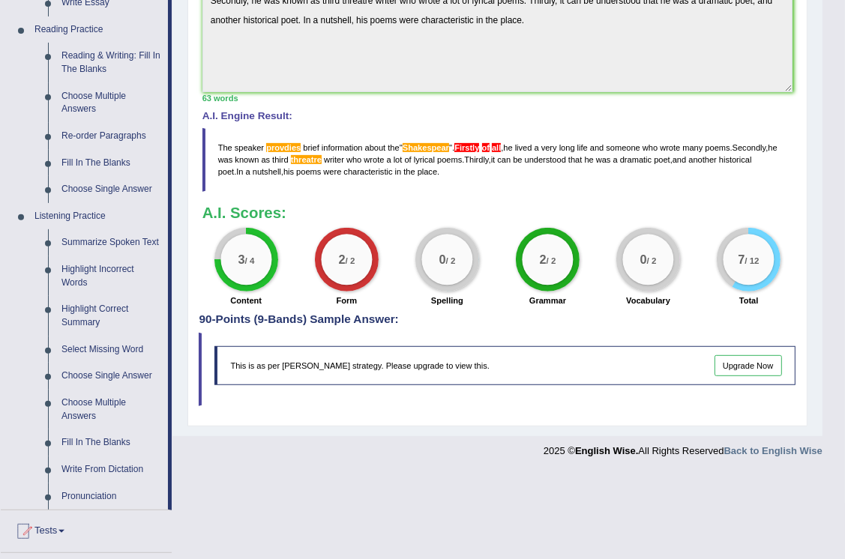
scroll to position [525, 0]
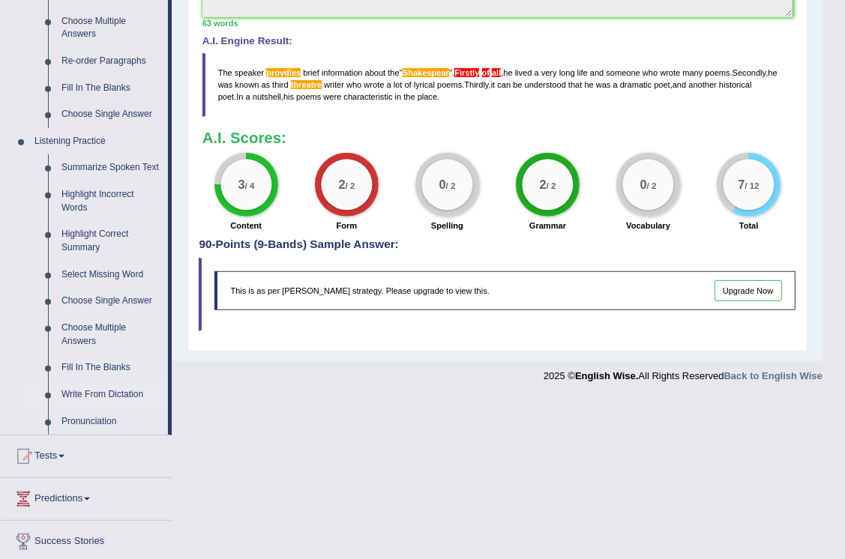
click at [77, 393] on link "Write From Dictation" at bounding box center [111, 395] width 113 height 27
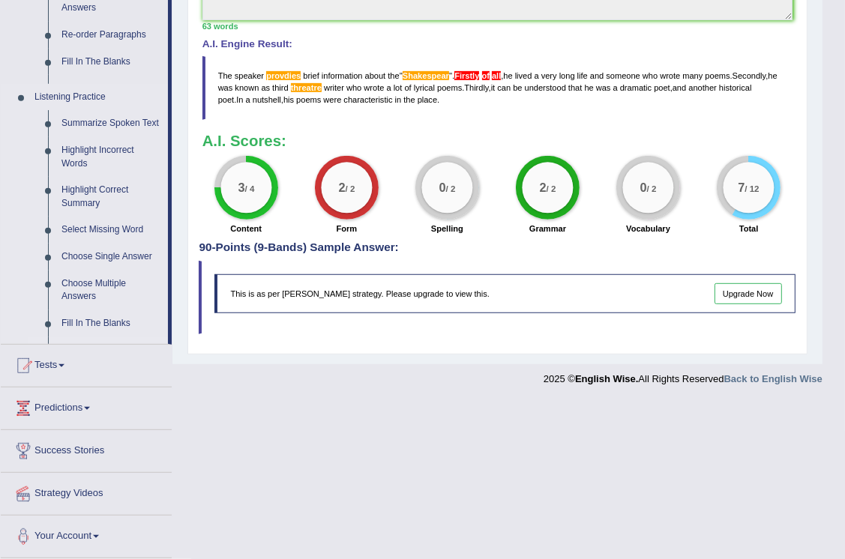
scroll to position [351, 0]
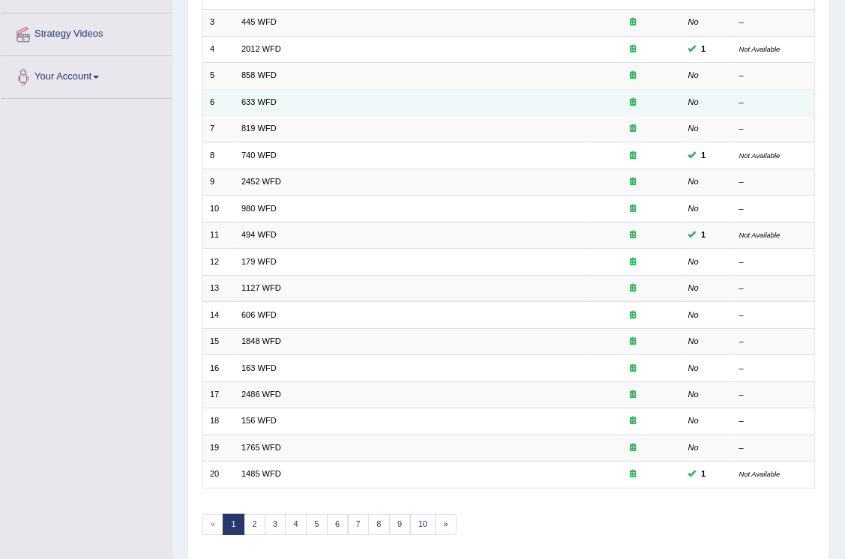
scroll to position [300, 0]
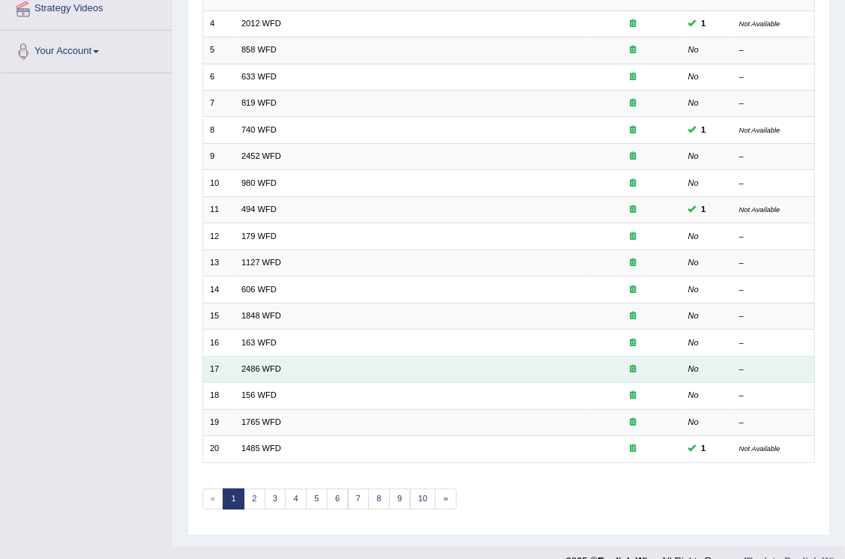
click at [375, 358] on td "2486 WFD" at bounding box center [410, 369] width 351 height 26
click at [371, 356] on td "2486 WFD" at bounding box center [410, 369] width 351 height 26
click at [255, 364] on link "2486 WFD" at bounding box center [261, 368] width 40 height 9
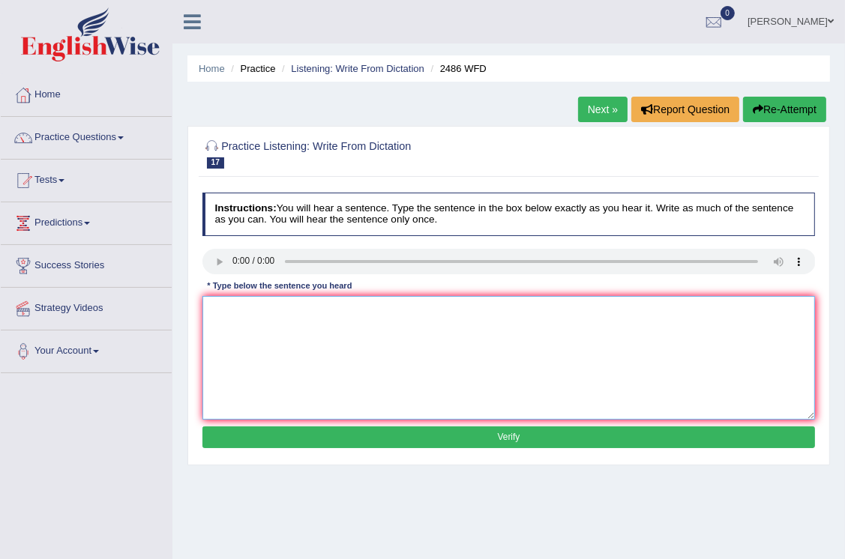
click at [300, 324] on textarea at bounding box center [508, 358] width 613 height 124
click at [223, 310] on textarea "It i s clear that our facial expression expressions are is different from the w…" at bounding box center [508, 358] width 613 height 124
click at [267, 307] on textarea "It is clear that our facial expression expressions are is different from the wo…" at bounding box center [508, 358] width 613 height 124
click at [340, 389] on textarea "It is clear that our facial expression expressions are is different from the wo…" at bounding box center [508, 358] width 613 height 124
click at [268, 310] on textarea "It is clear that our facial expression expressions are is different from the wo…" at bounding box center [508, 358] width 613 height 124
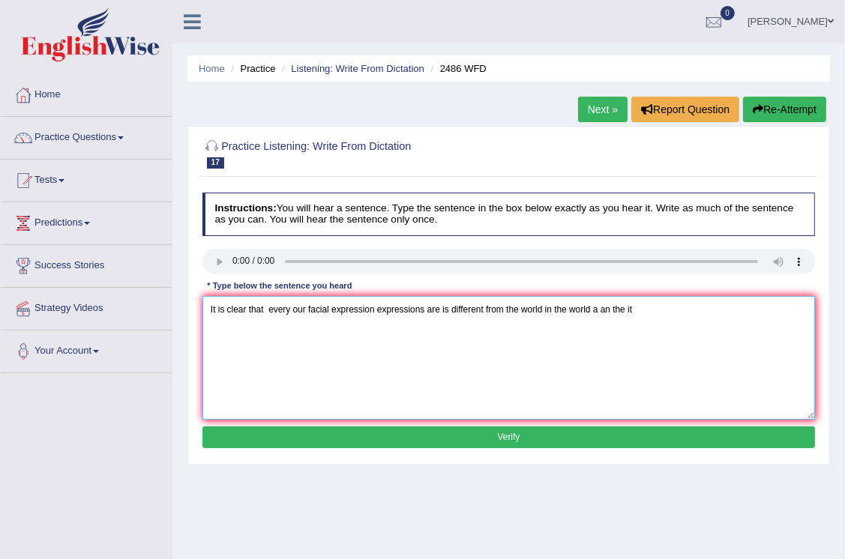
click at [662, 313] on textarea "It is clear that every our facial expression expressions are is different from …" at bounding box center [508, 358] width 613 height 124
type textarea "It is clear that every our facial expression expressions are is different from …"
click at [521, 435] on button "Verify" at bounding box center [508, 438] width 613 height 22
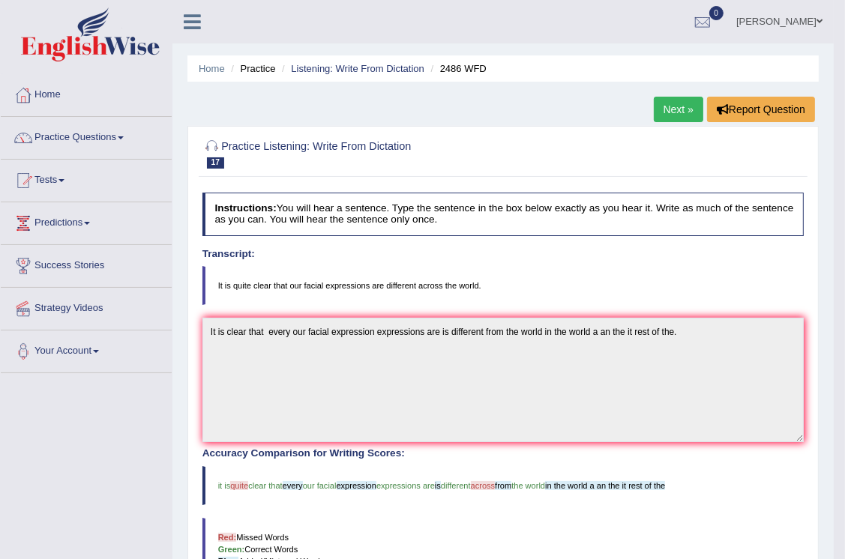
click at [676, 103] on link "Next »" at bounding box center [678, 109] width 49 height 25
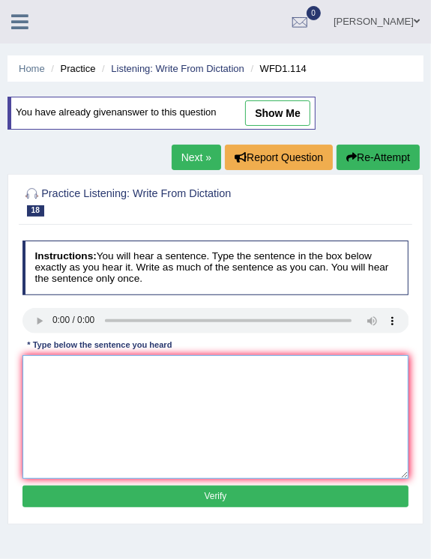
click at [34, 364] on textarea at bounding box center [215, 417] width 387 height 124
type textarea "t"
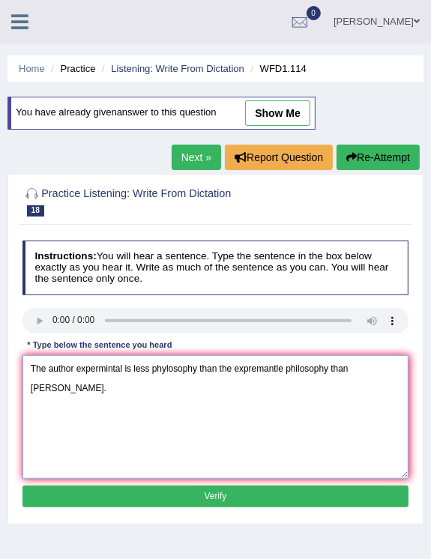
type textarea "The author expermintal is less phylosophy than the expremantle philosophy than …"
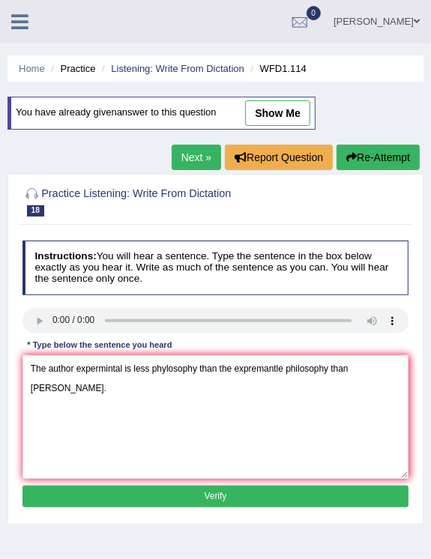
click at [207, 499] on button "Verify" at bounding box center [215, 497] width 387 height 22
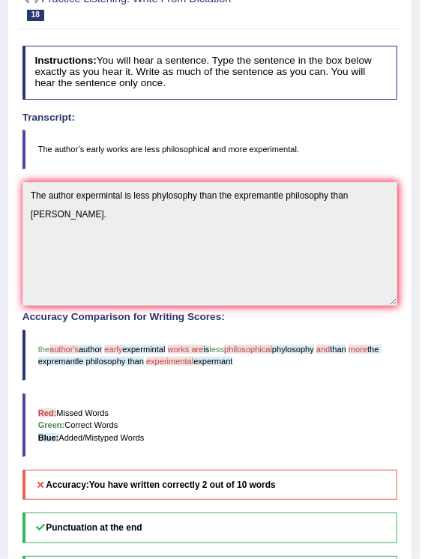
scroll to position [57, 0]
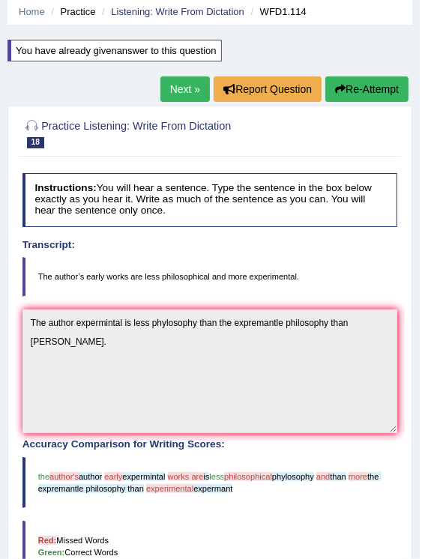
click at [367, 91] on button "Re-Attempt" at bounding box center [366, 88] width 83 height 25
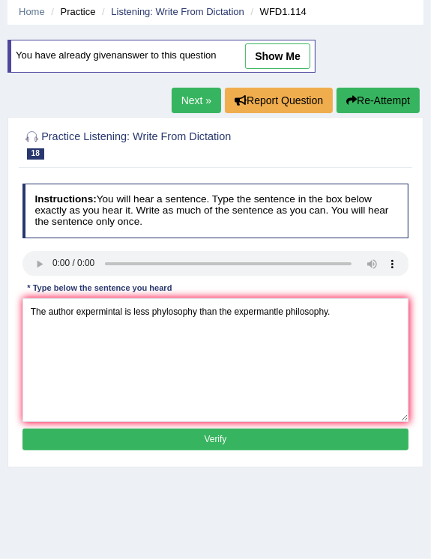
type textarea "The author expermintal is less phylosophy than the expermantle philosophy."
click at [346, 444] on button "Verify" at bounding box center [215, 440] width 387 height 22
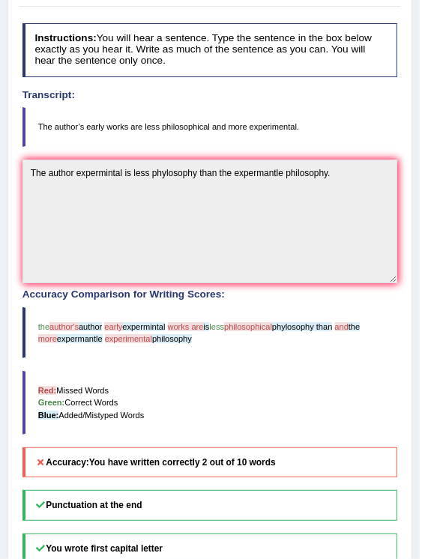
scroll to position [132, 0]
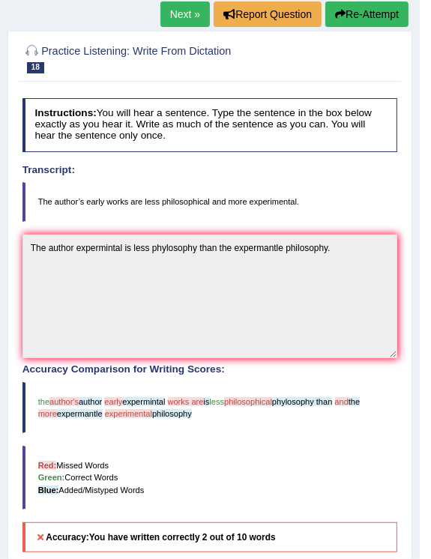
click at [369, 15] on button "Re-Attempt" at bounding box center [366, 13] width 83 height 25
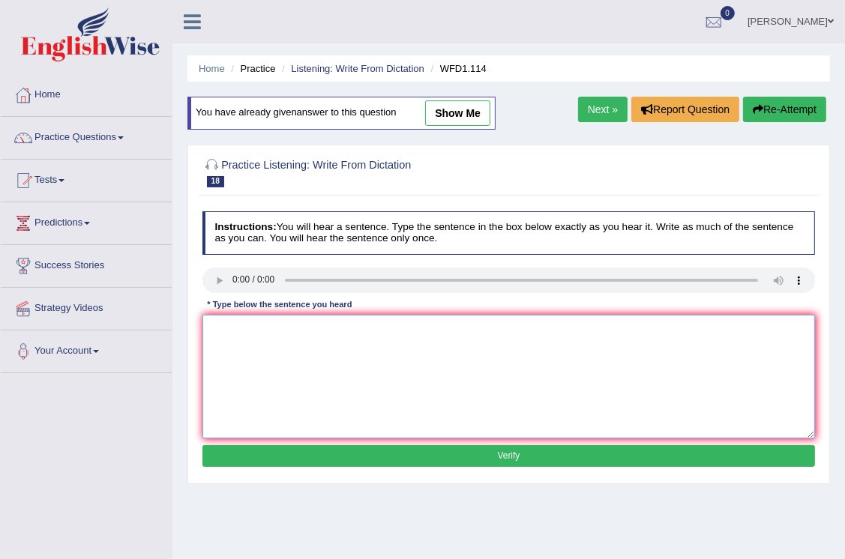
drag, startPoint x: 345, startPoint y: 344, endPoint x: 287, endPoint y: 339, distance: 58.0
drag, startPoint x: 287, startPoint y: 339, endPoint x: 249, endPoint y: 343, distance: 38.5
click at [249, 343] on textarea at bounding box center [508, 377] width 613 height 124
type textarea "t"
type textarea "The author's early works are less philophical and more experimental."
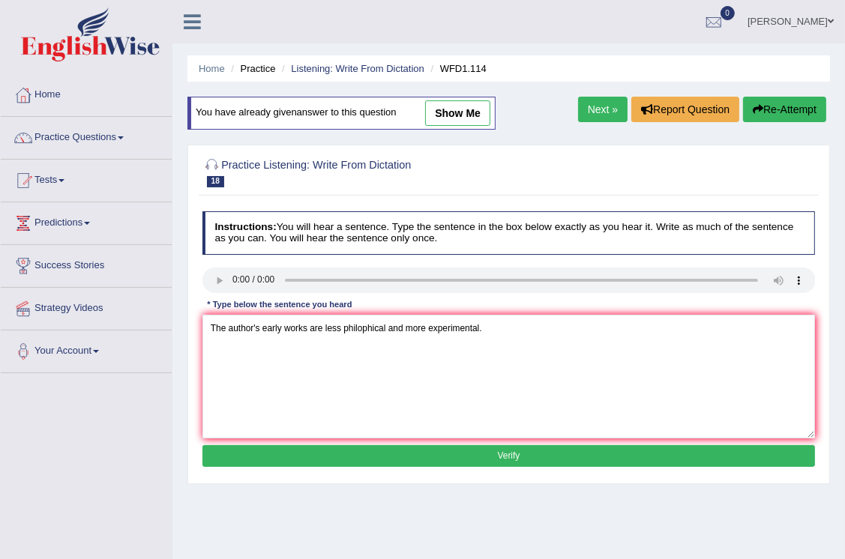
click at [430, 453] on button "Verify" at bounding box center [508, 456] width 613 height 22
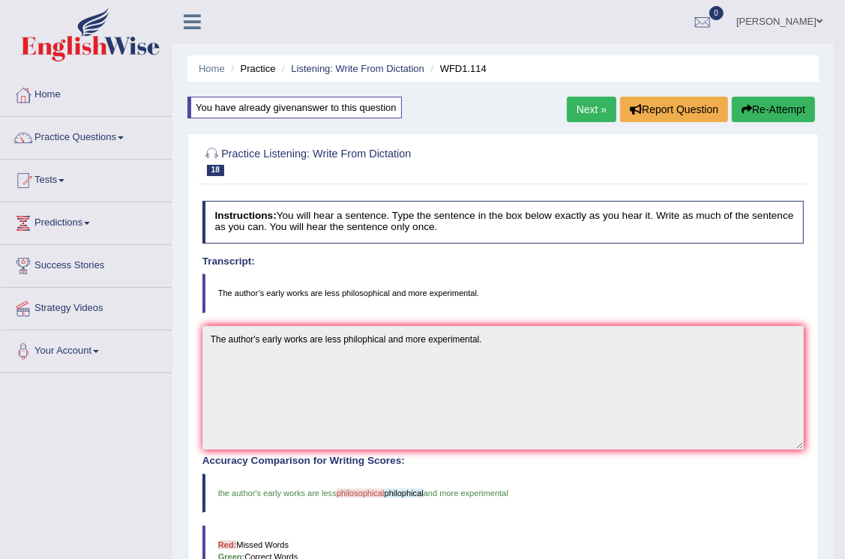
click at [430, 108] on link "Next »" at bounding box center [591, 109] width 49 height 25
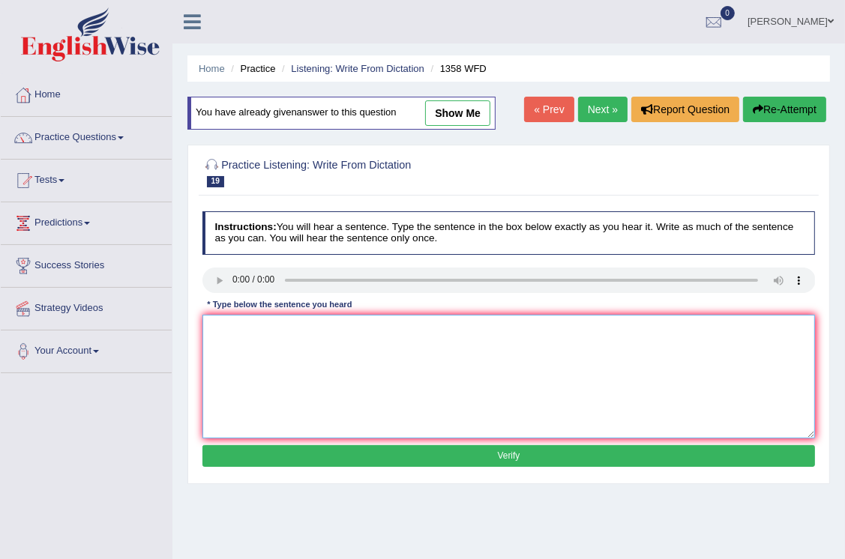
click at [276, 323] on textarea at bounding box center [508, 377] width 613 height 124
click at [218, 328] on textarea "communication skill is very important in a resent year" at bounding box center [508, 377] width 613 height 124
click at [216, 334] on textarea "communication skill is very important in a resent year" at bounding box center [508, 377] width 613 height 124
click at [433, 333] on textarea "Communication skill is very important in a resent year" at bounding box center [508, 377] width 613 height 124
type textarea "Communication skill is very important in a resent year becoming resent importan…"
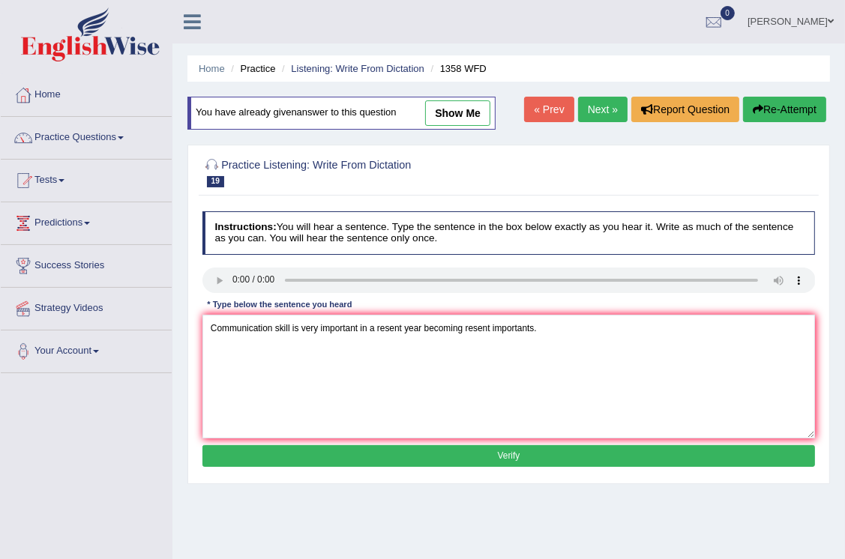
click at [539, 456] on button "Verify" at bounding box center [508, 456] width 613 height 22
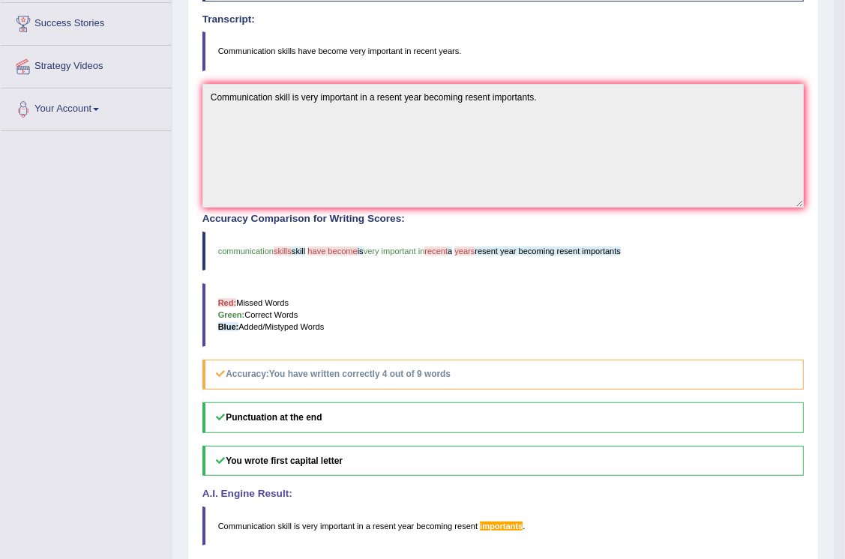
scroll to position [297, 0]
